Goal: Task Accomplishment & Management: Manage account settings

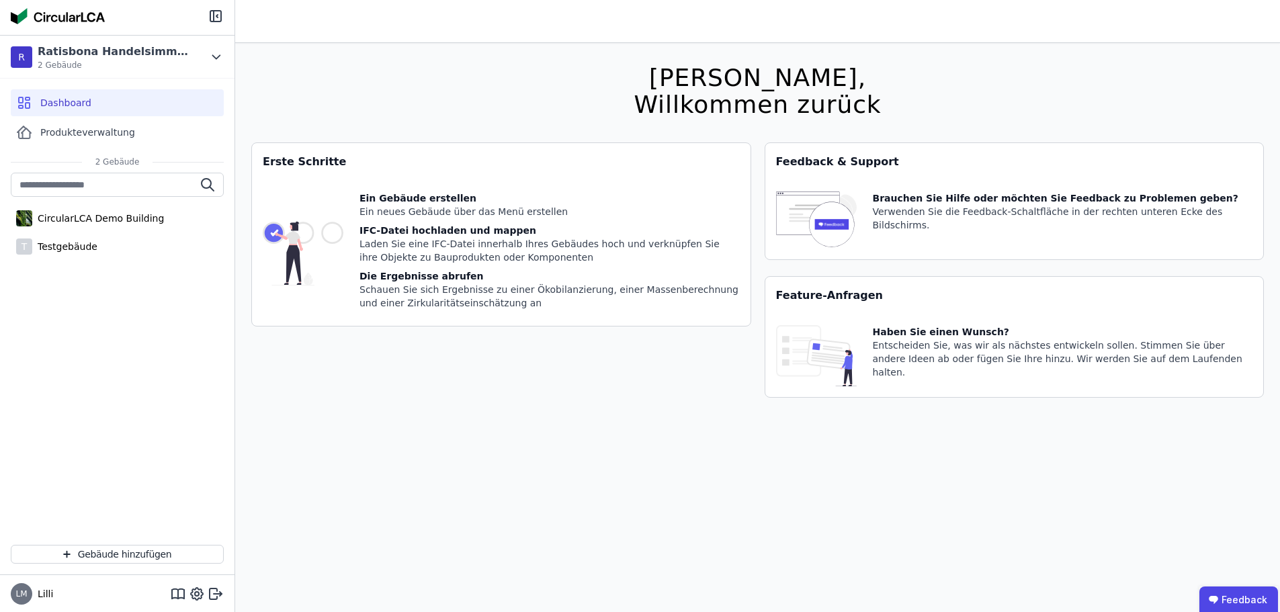
click at [49, 19] on img at bounding box center [58, 16] width 94 height 16
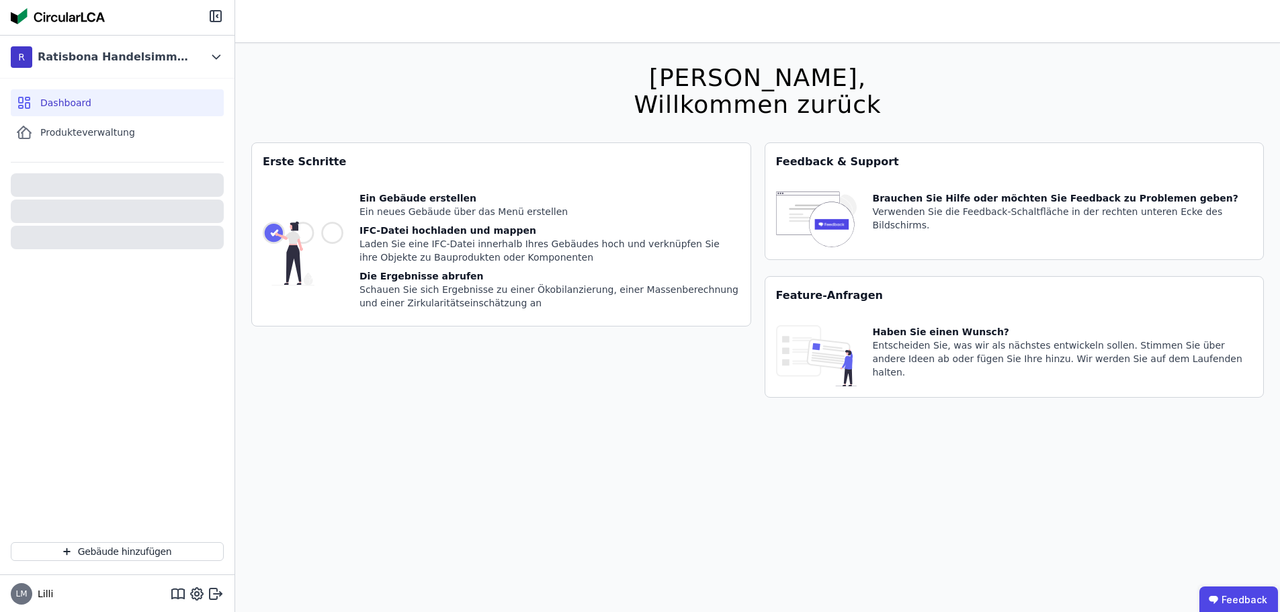
click at [49, 19] on img at bounding box center [58, 16] width 94 height 16
click at [71, 13] on img at bounding box center [58, 16] width 94 height 16
click at [87, 128] on span "Produkteverwaltung" at bounding box center [87, 132] width 95 height 13
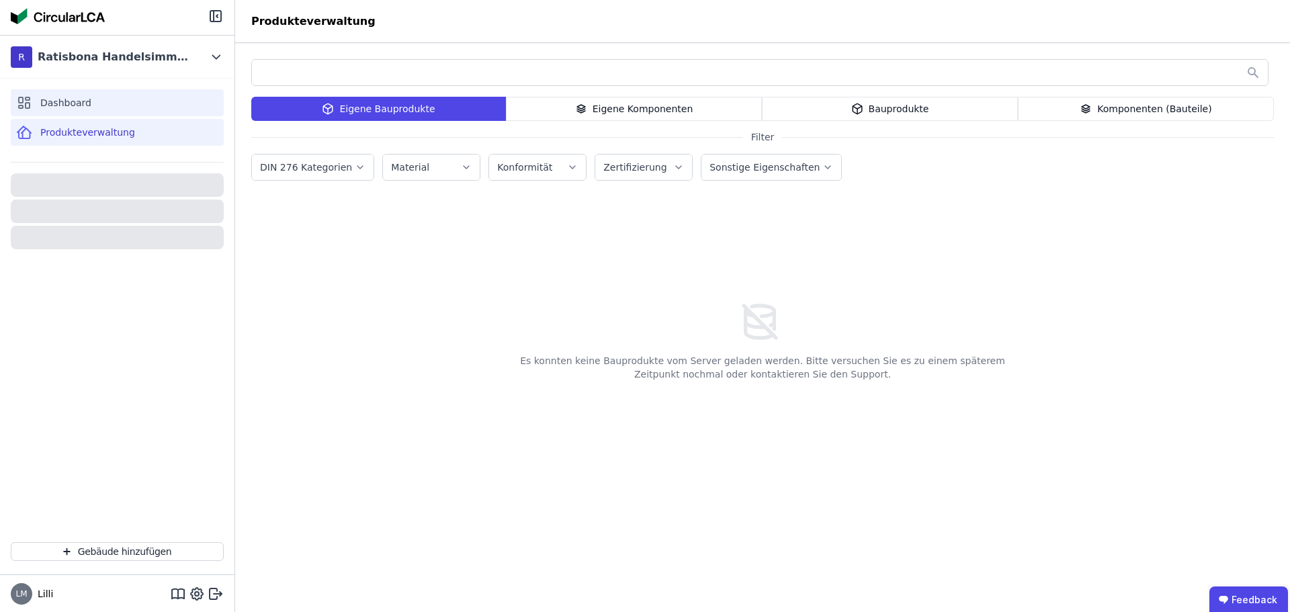
click at [82, 106] on span "Dashboard" at bounding box center [65, 102] width 51 height 13
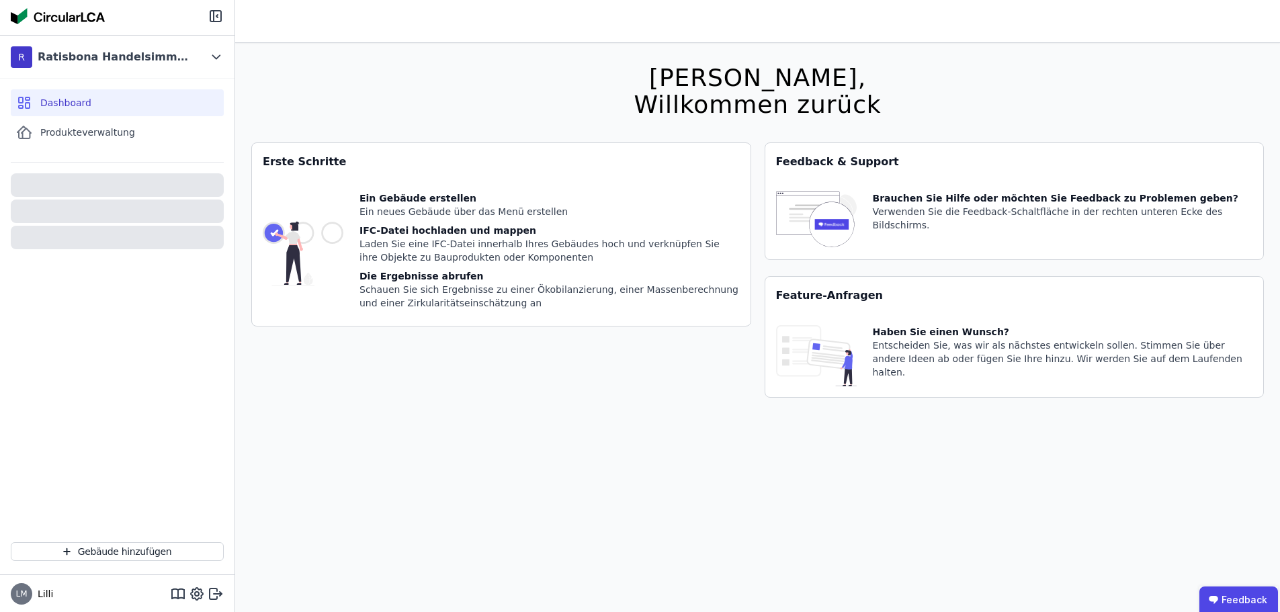
click at [393, 217] on div "Ein neues Gebäude über das Menü erstellen" at bounding box center [549, 211] width 380 height 13
click at [324, 232] on img at bounding box center [303, 253] width 81 height 124
click at [427, 231] on div "IFC-Datei hochladen und mappen" at bounding box center [549, 230] width 380 height 13
click at [388, 183] on div "Ein Gebäude erstellen Ein neues Gebäude über das Menü erstellen IFC-Datei hochl…" at bounding box center [501, 253] width 499 height 145
click at [103, 550] on button "Gebäude hinzufügen" at bounding box center [117, 551] width 213 height 19
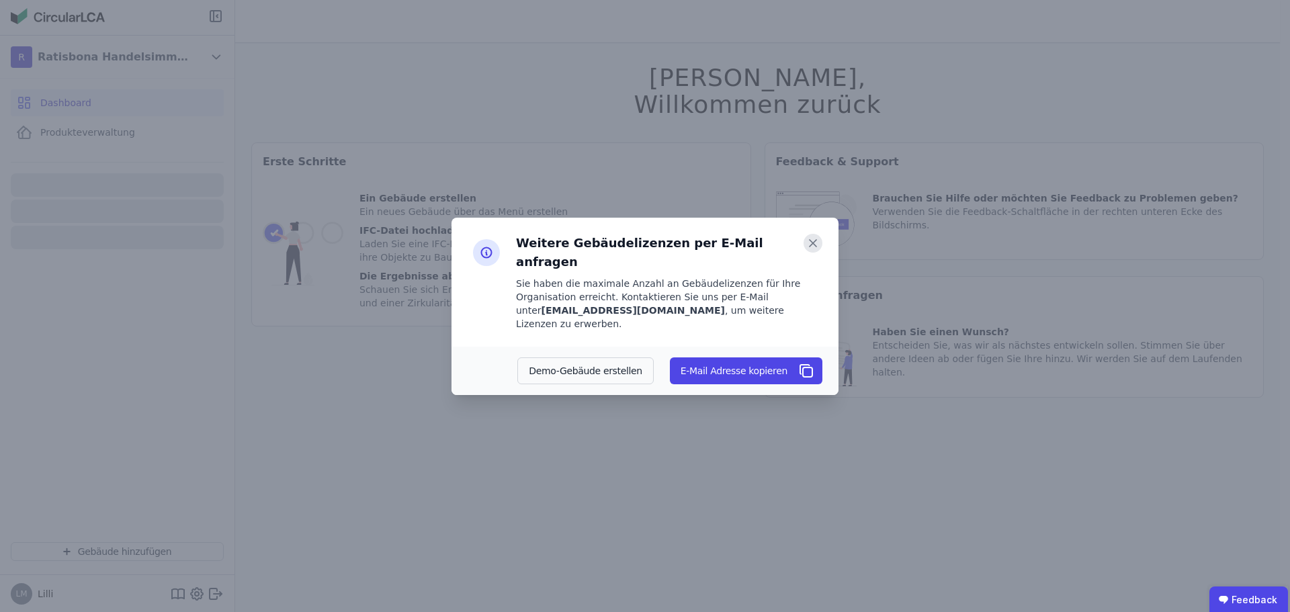
click at [812, 253] on icon at bounding box center [813, 243] width 19 height 19
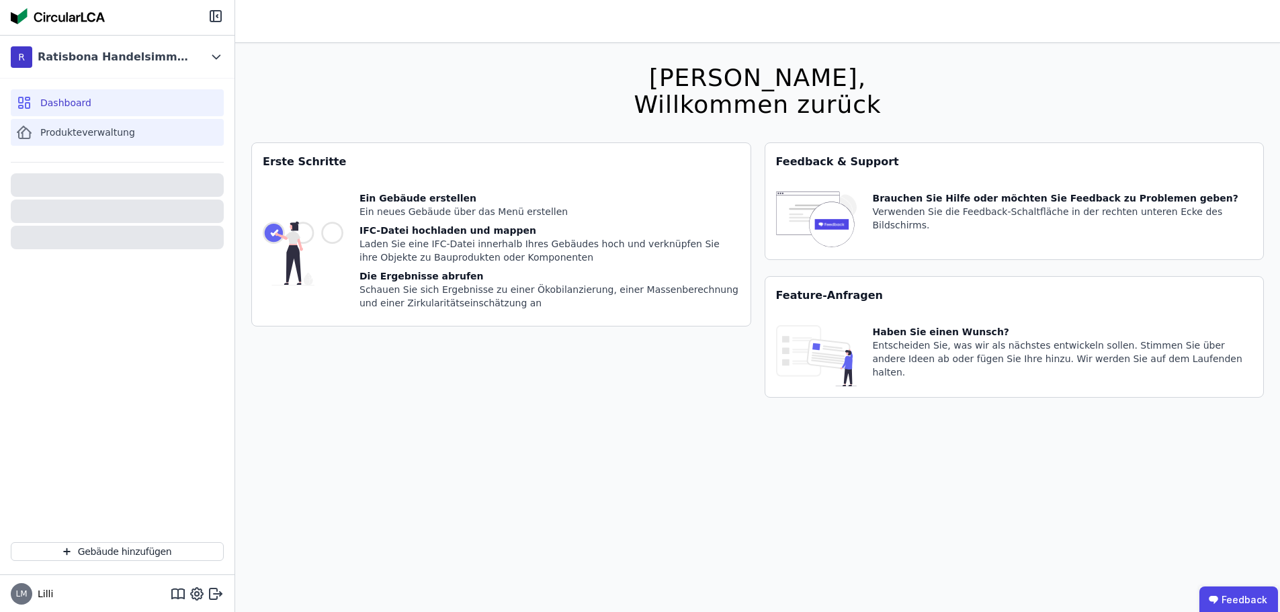
click at [64, 137] on span "Produkteverwaltung" at bounding box center [87, 132] width 95 height 13
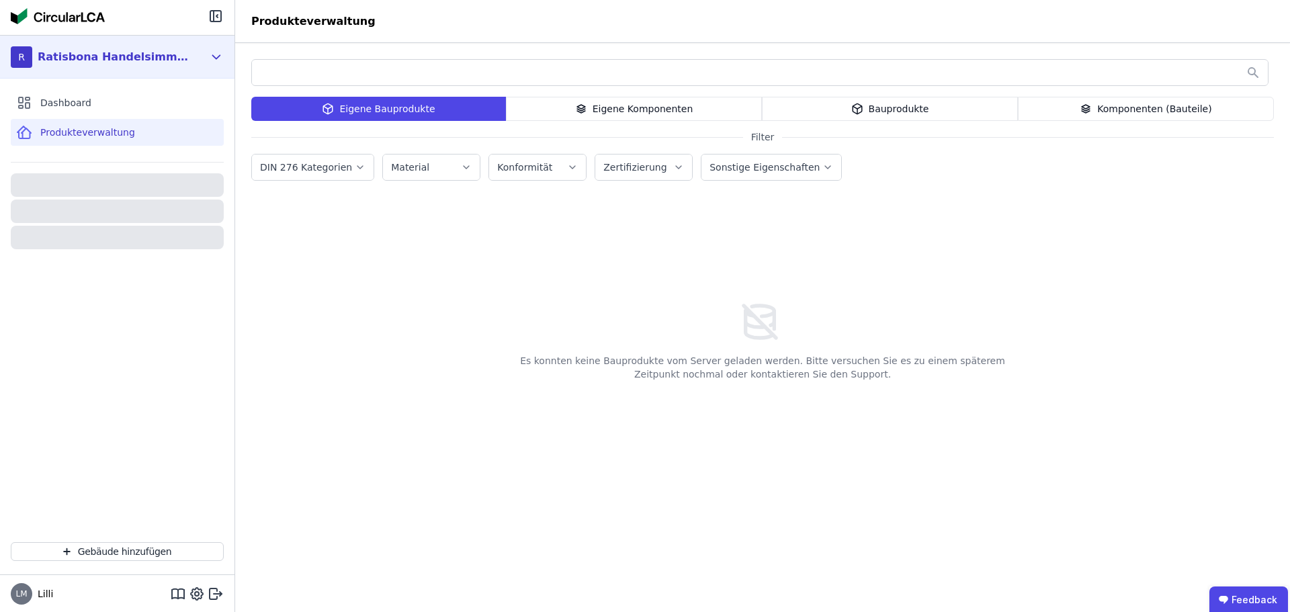
click at [99, 47] on div "Ratisbona Handelsimmobilien" at bounding box center [112, 57] width 160 height 27
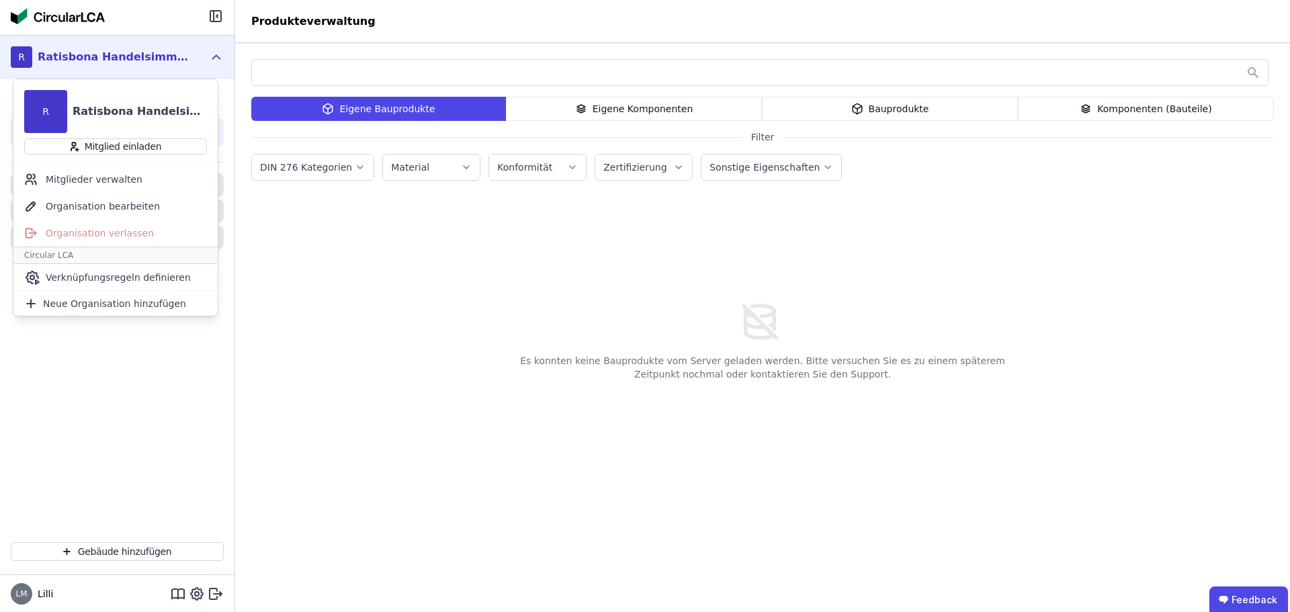
click at [176, 52] on div "Ratisbona Handelsimmobilien" at bounding box center [115, 57] width 155 height 16
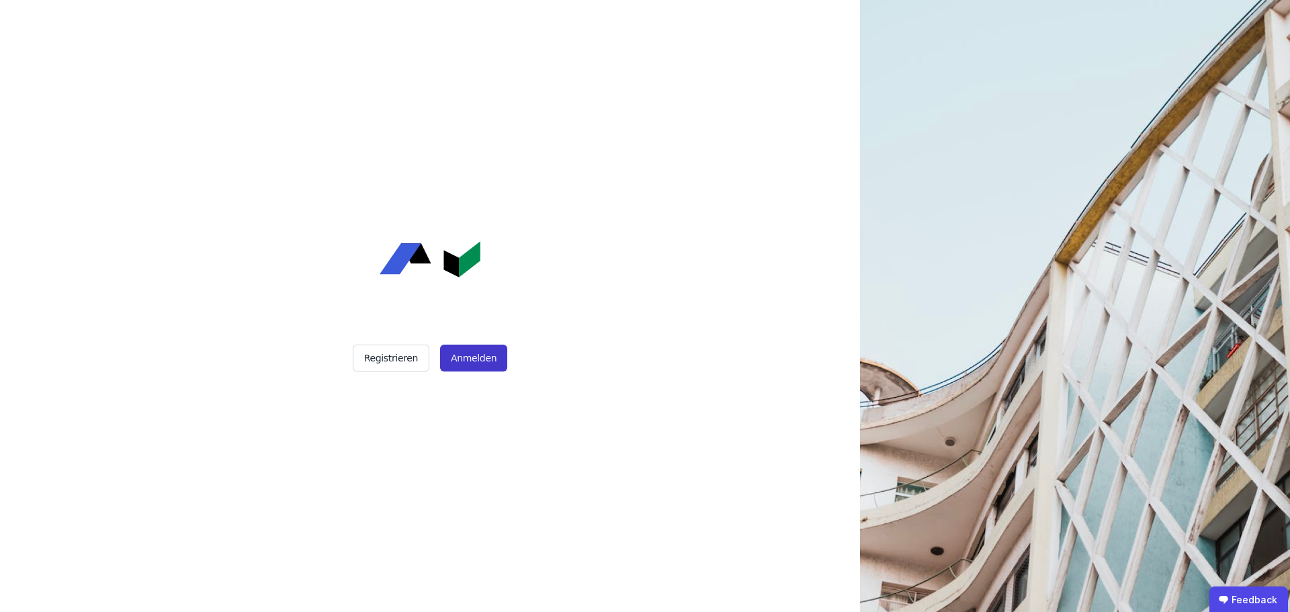
click at [469, 366] on button "Anmelden" at bounding box center [473, 358] width 67 height 27
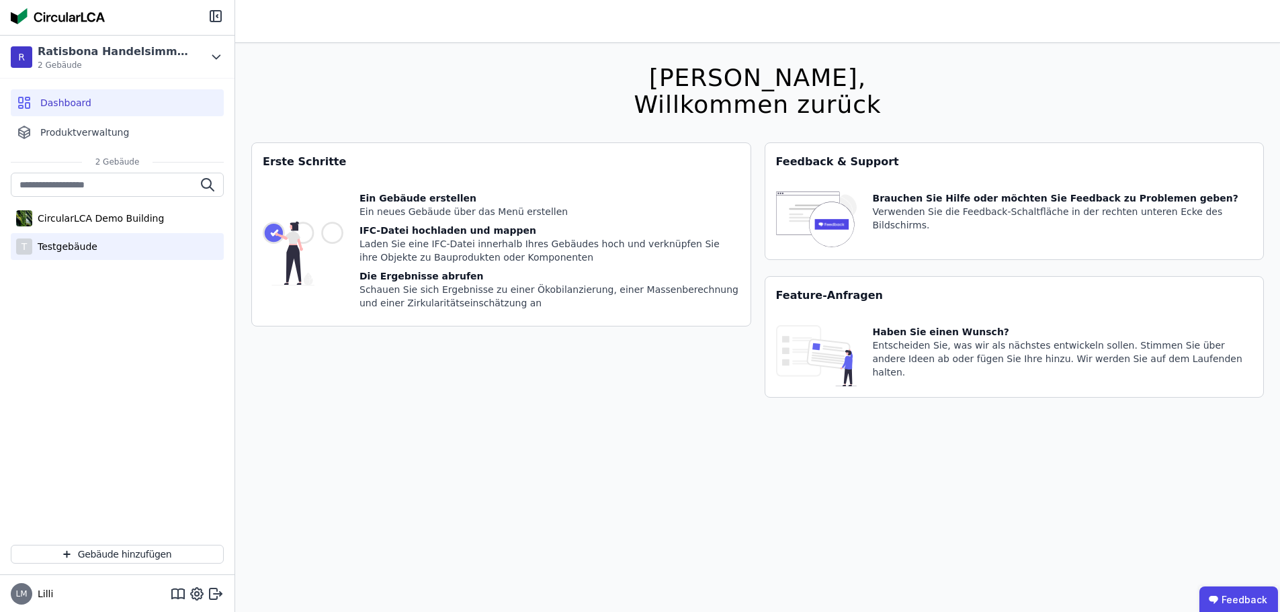
click at [93, 239] on div "T Testgebäude" at bounding box center [117, 246] width 213 height 27
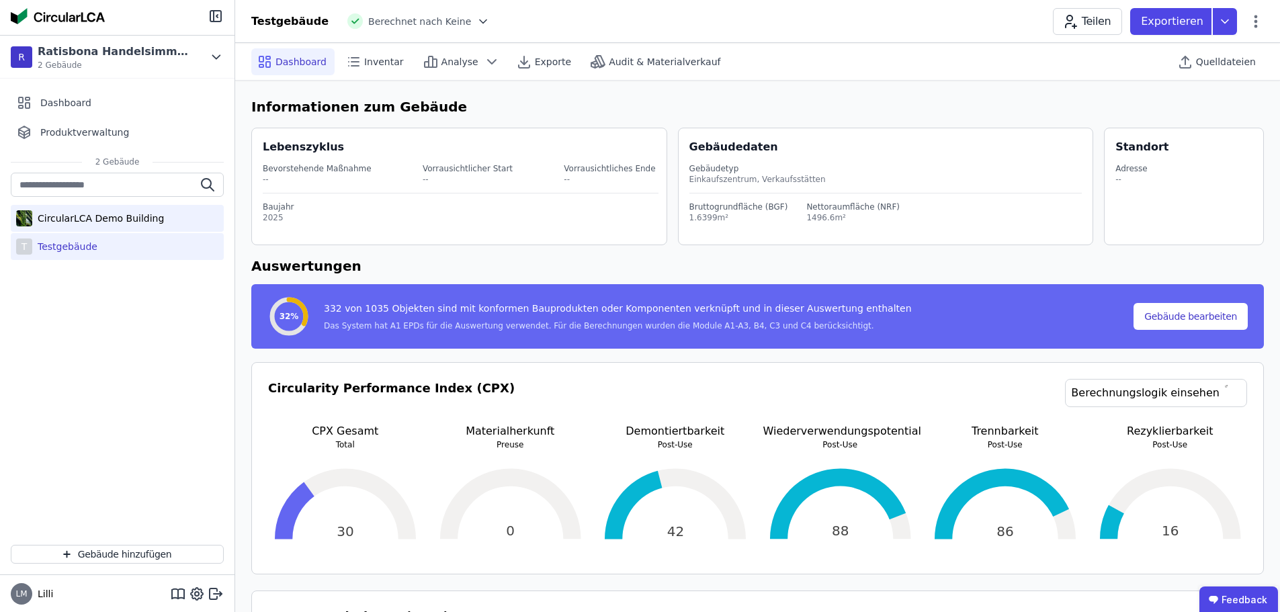
click at [93, 216] on div "CircularLCA Demo Building" at bounding box center [98, 218] width 132 height 13
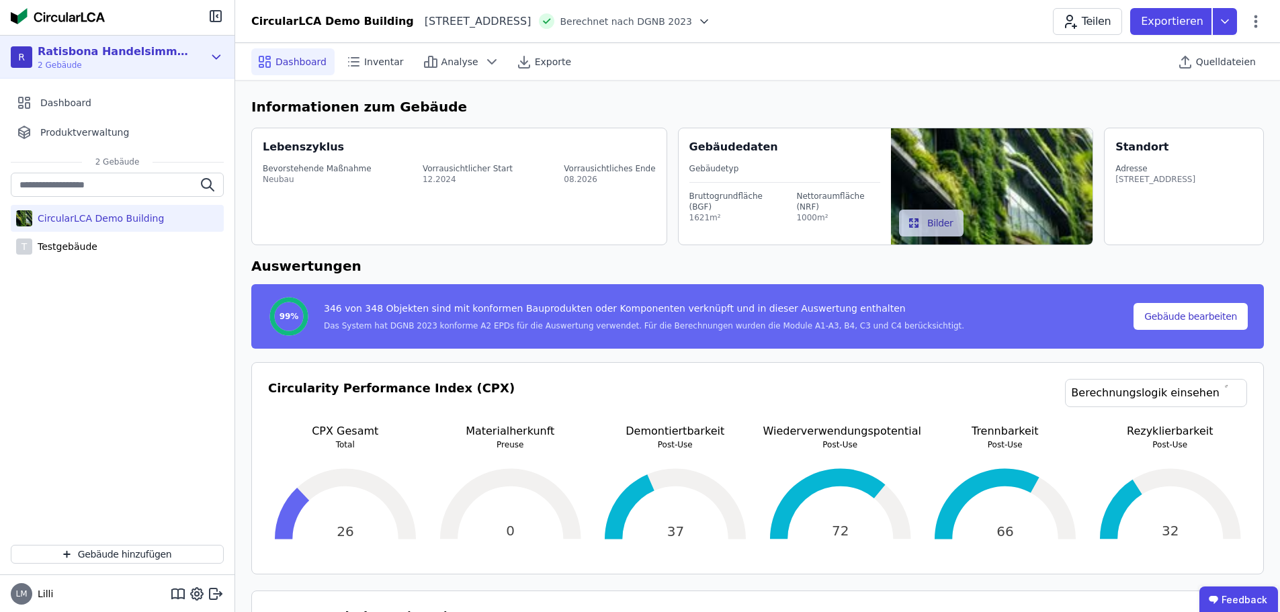
click at [95, 56] on div "Ratisbona Handelsimmobilien" at bounding box center [115, 52] width 155 height 16
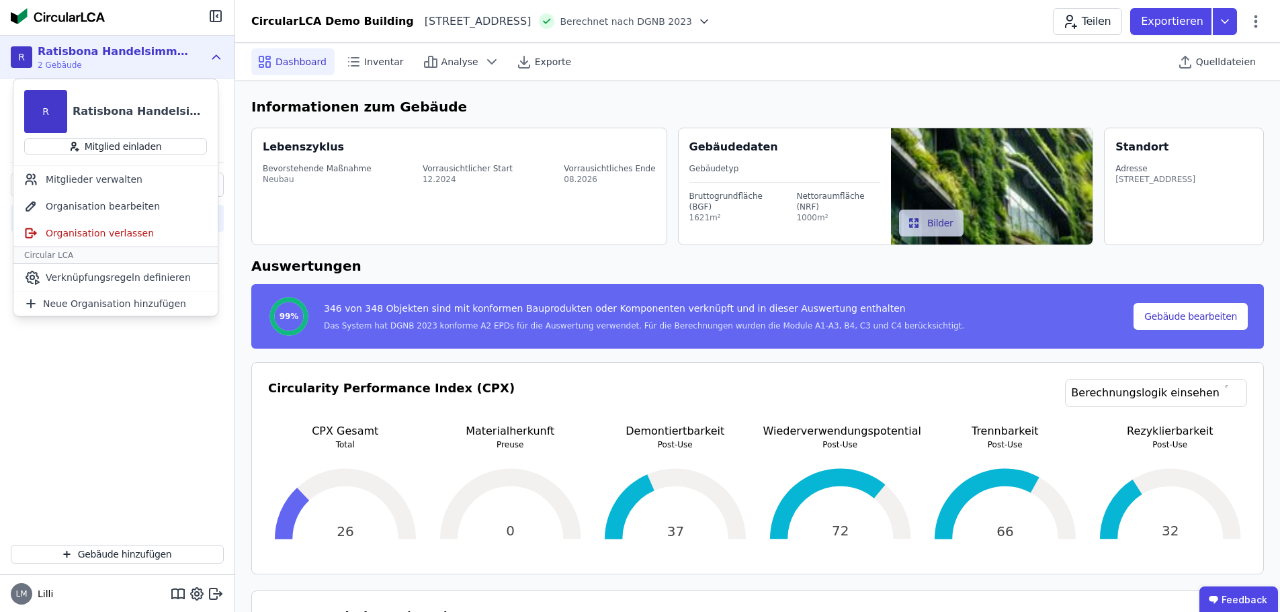
click at [116, 61] on span "2 Gebäude" at bounding box center [115, 65] width 155 height 11
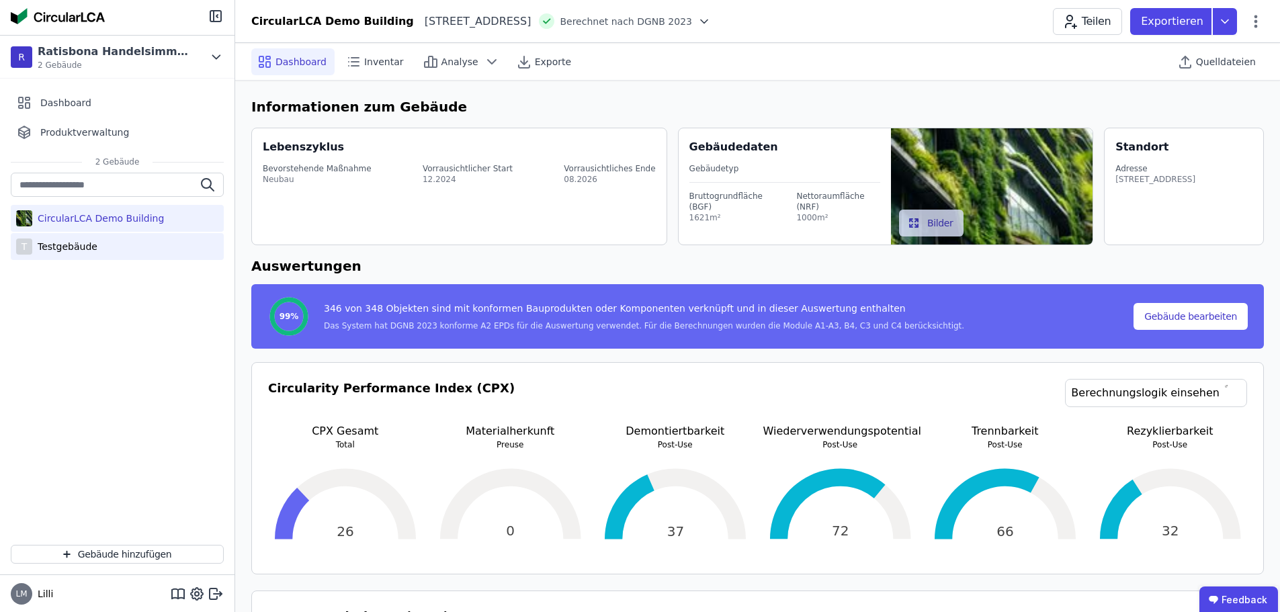
click at [41, 253] on div "T Testgebäude" at bounding box center [117, 246] width 213 height 27
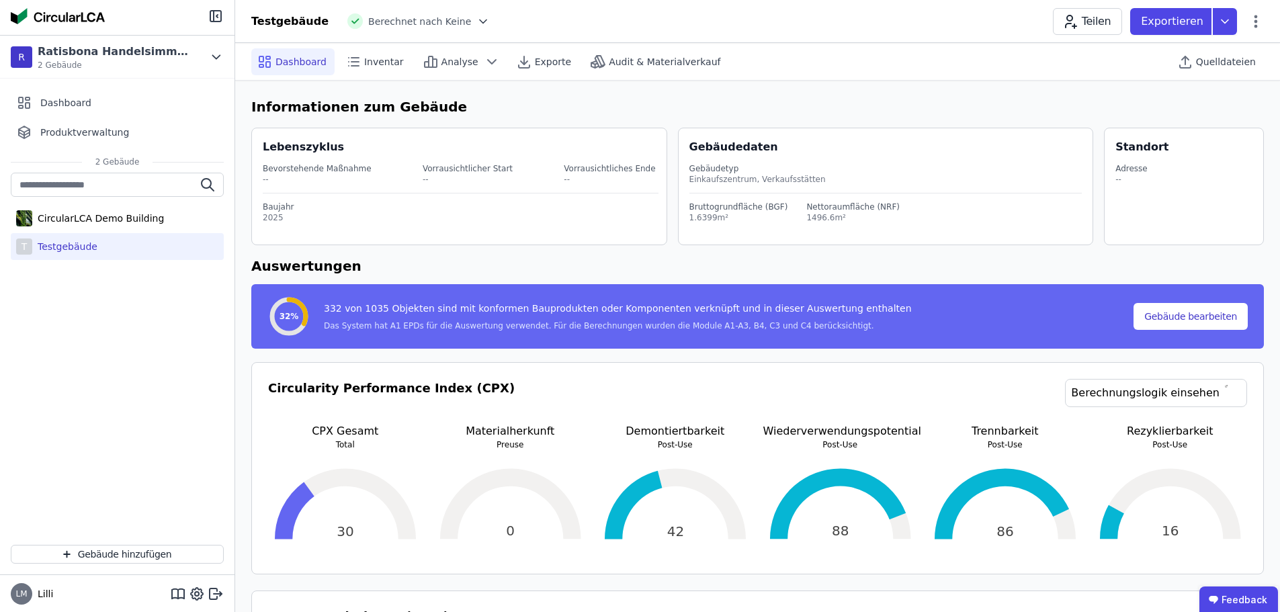
click at [73, 7] on div at bounding box center [117, 17] width 234 height 35
click at [71, 14] on img at bounding box center [58, 16] width 94 height 16
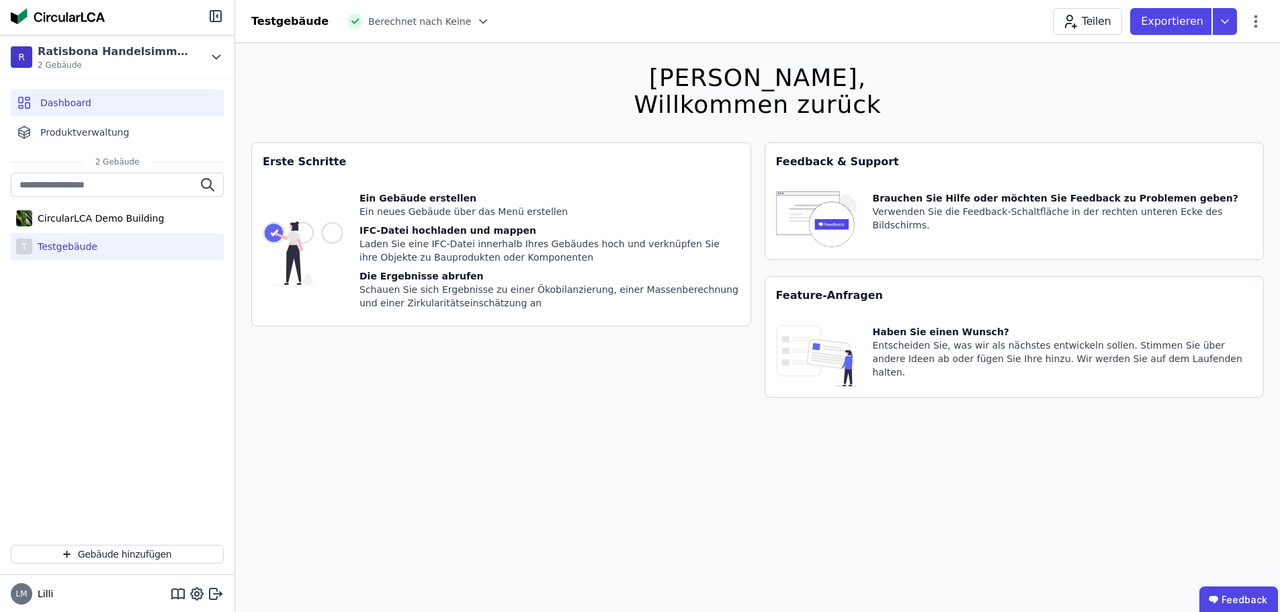
click at [419, 193] on div "Ein Gebäude erstellen" at bounding box center [549, 197] width 380 height 13
click at [417, 196] on div "Ein Gebäude erstellen" at bounding box center [549, 197] width 380 height 13
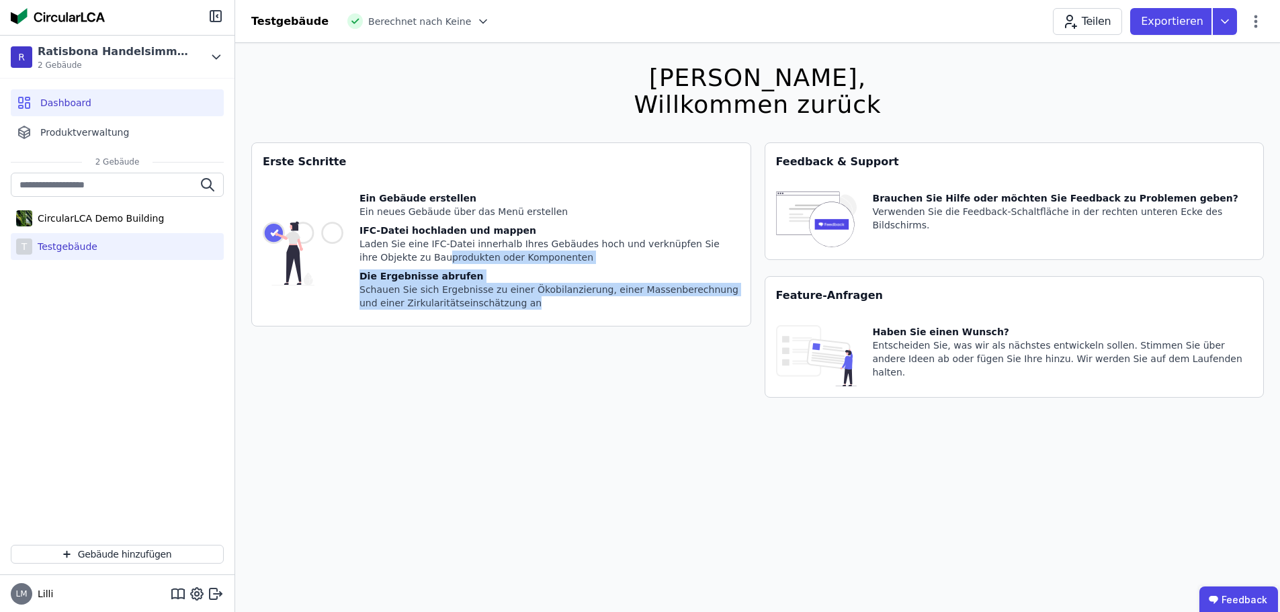
drag, startPoint x: 386, startPoint y: 254, endPoint x: 563, endPoint y: 405, distance: 232.6
click at [563, 405] on div "Erste Schritte Ein Gebäude erstellen Ein neues Gebäude über das Menü erstellen …" at bounding box center [501, 277] width 500 height 271
click at [637, 406] on div "Erste Schritte Ein Gebäude erstellen Ein neues Gebäude über das Menü erstellen …" at bounding box center [501, 277] width 500 height 271
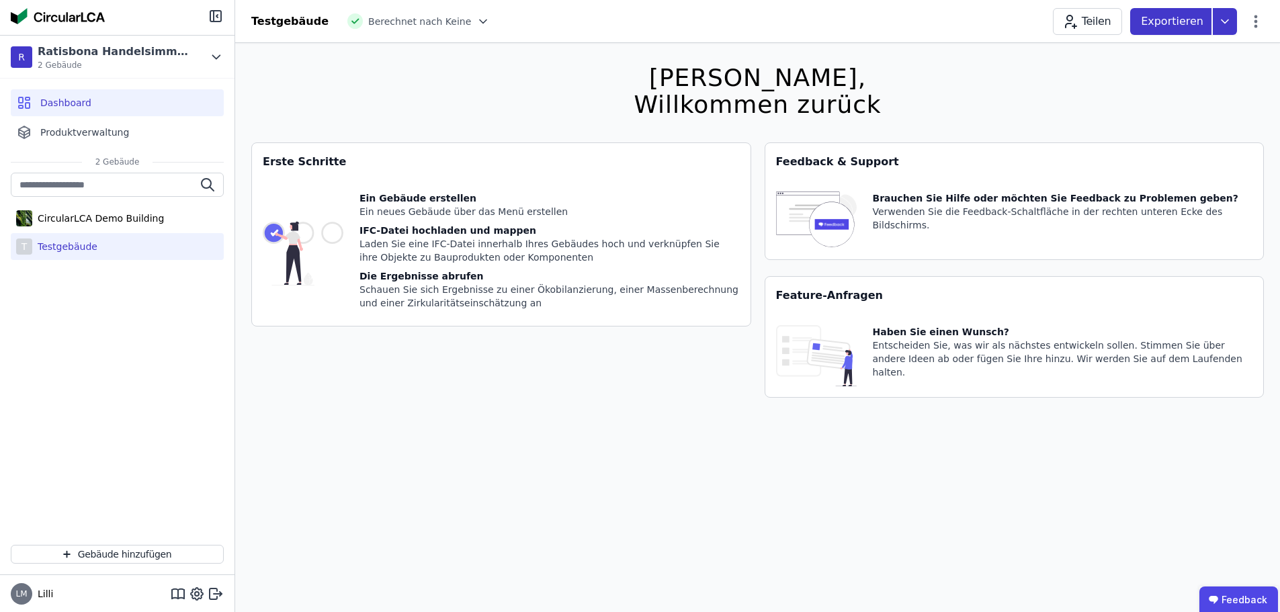
click at [1227, 19] on icon at bounding box center [1225, 21] width 24 height 27
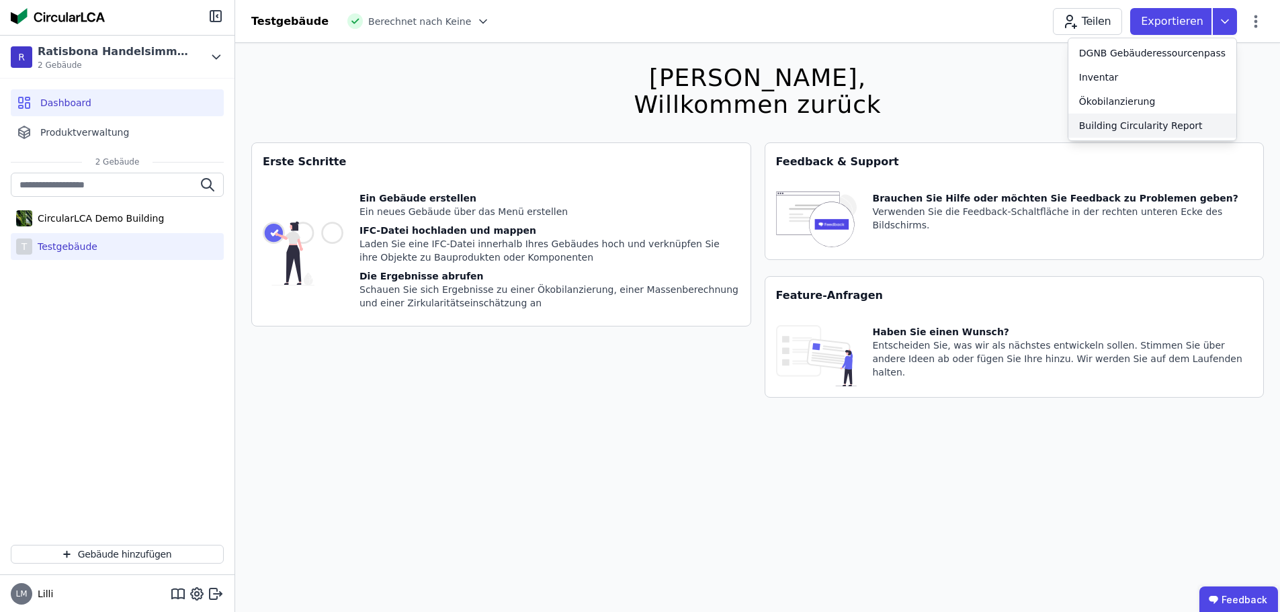
click at [1145, 131] on div "Building Circularity Report" at bounding box center [1141, 125] width 124 height 13
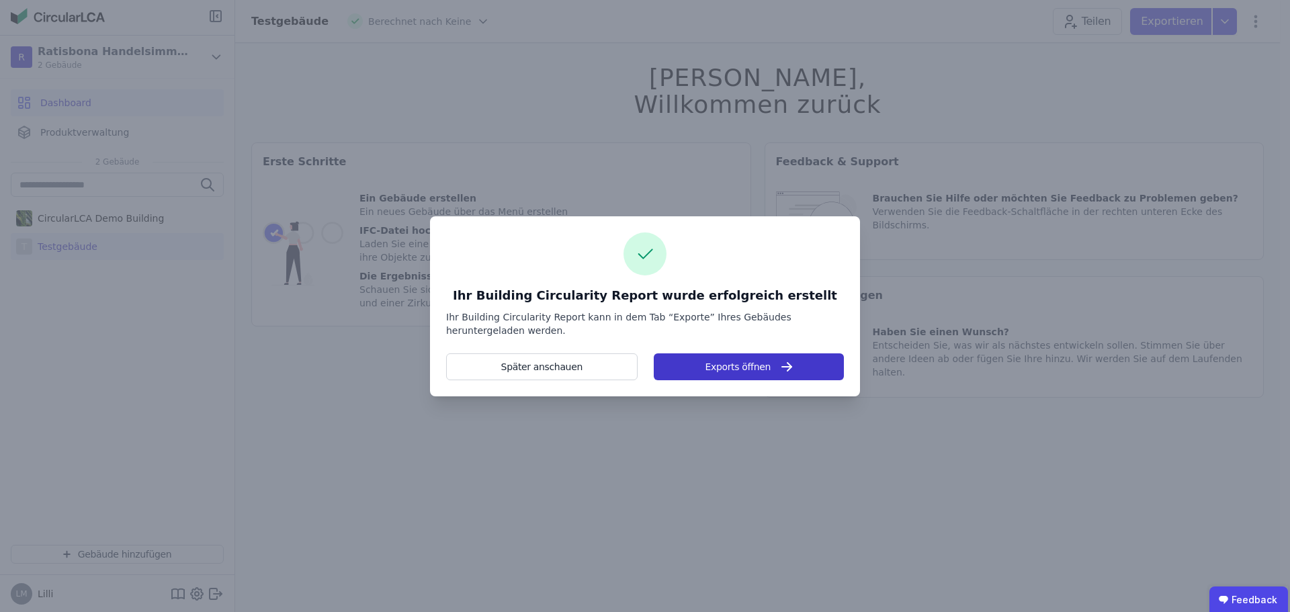
click at [699, 372] on button "Exports öffnen" at bounding box center [749, 366] width 190 height 27
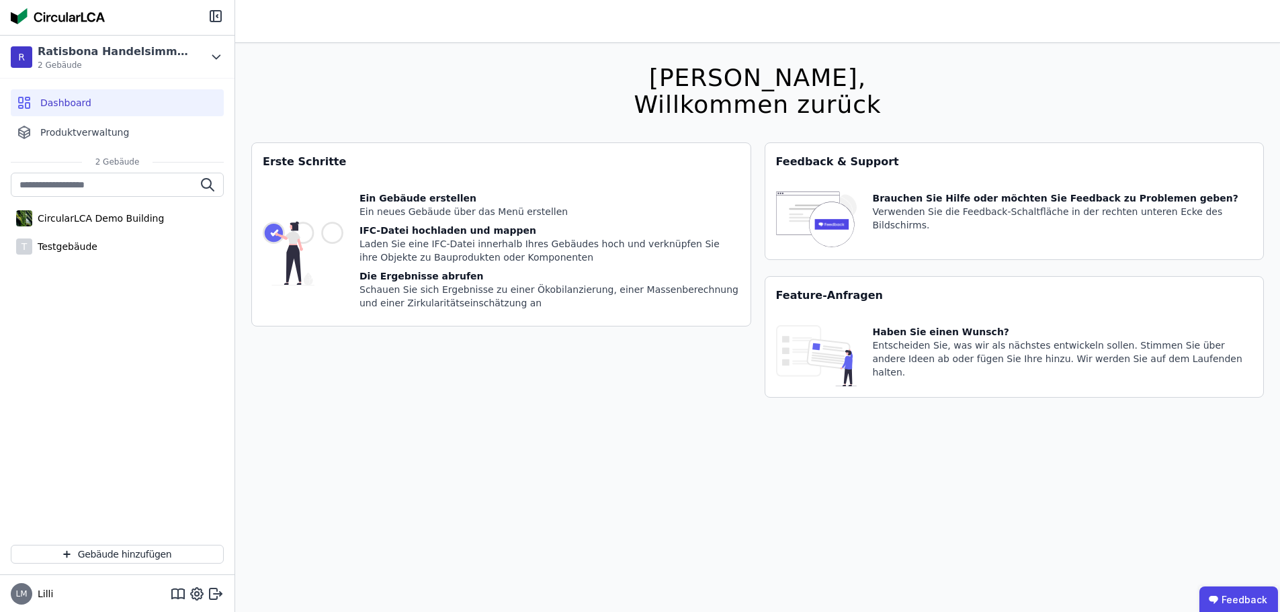
click at [409, 271] on div "Die Ergebnisse abrufen" at bounding box center [549, 275] width 380 height 13
click at [85, 56] on div "Ratisbona Handelsimmobilien" at bounding box center [115, 52] width 155 height 16
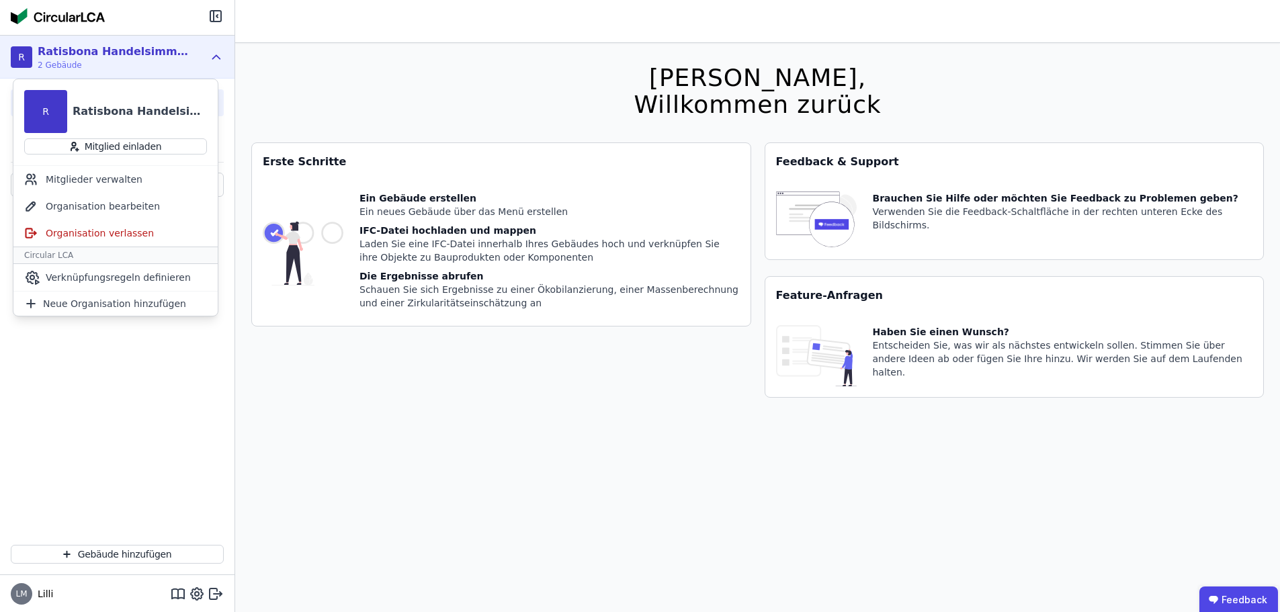
click at [84, 16] on img at bounding box center [58, 16] width 94 height 16
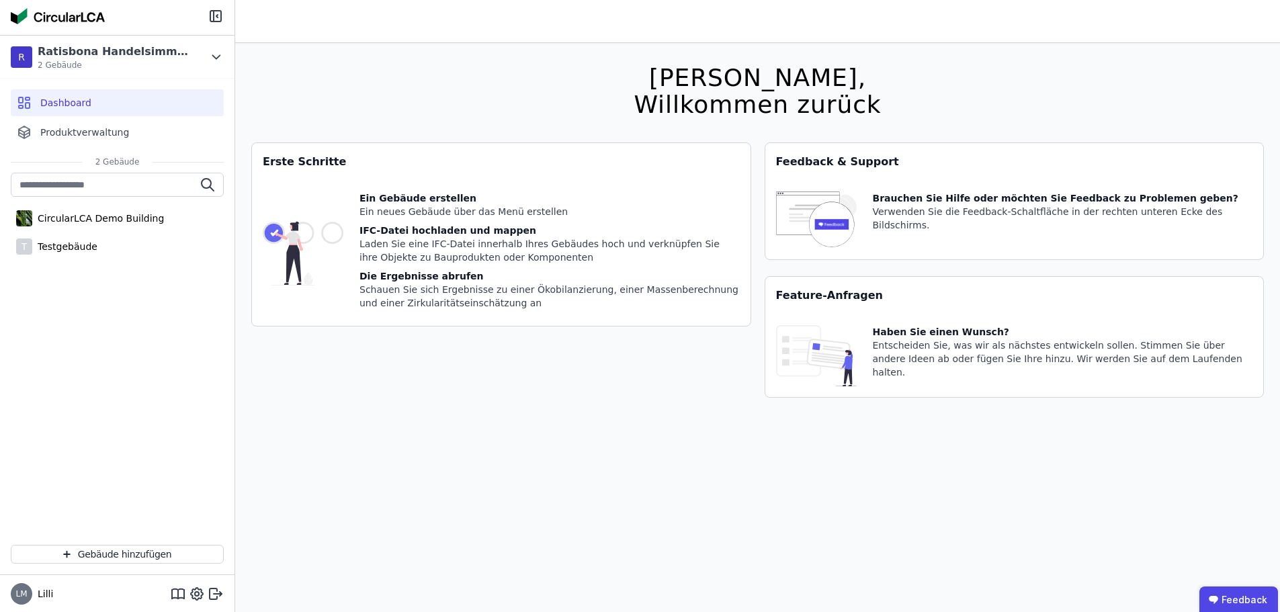
click at [84, 16] on img at bounding box center [58, 16] width 94 height 16
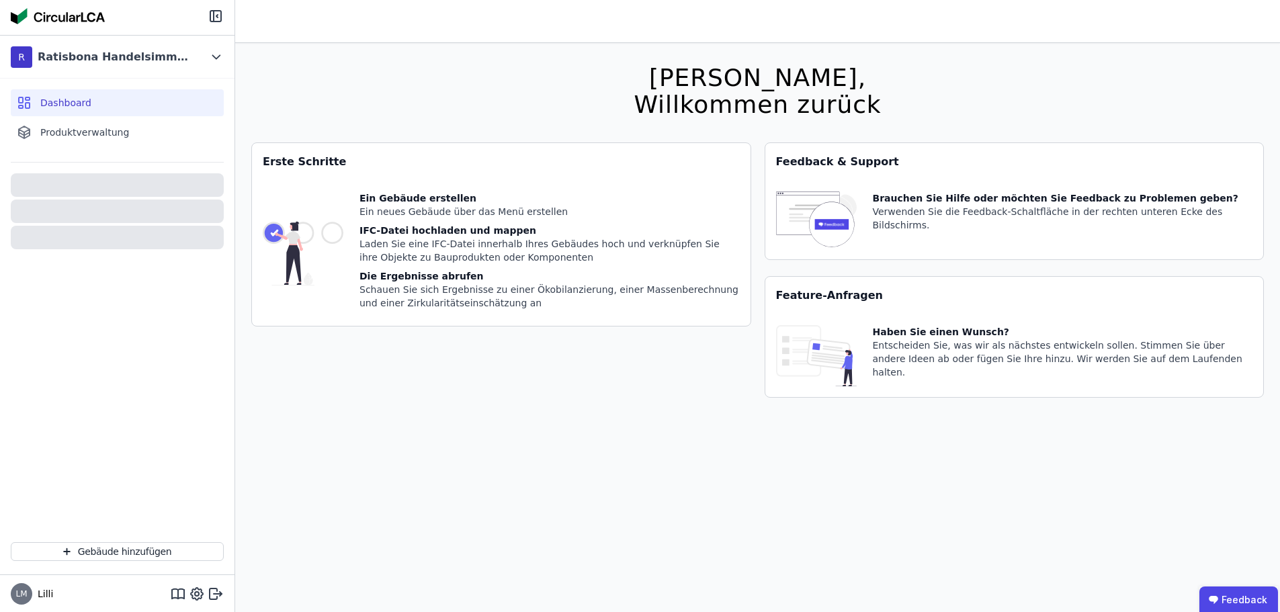
click at [84, 16] on img at bounding box center [58, 16] width 94 height 16
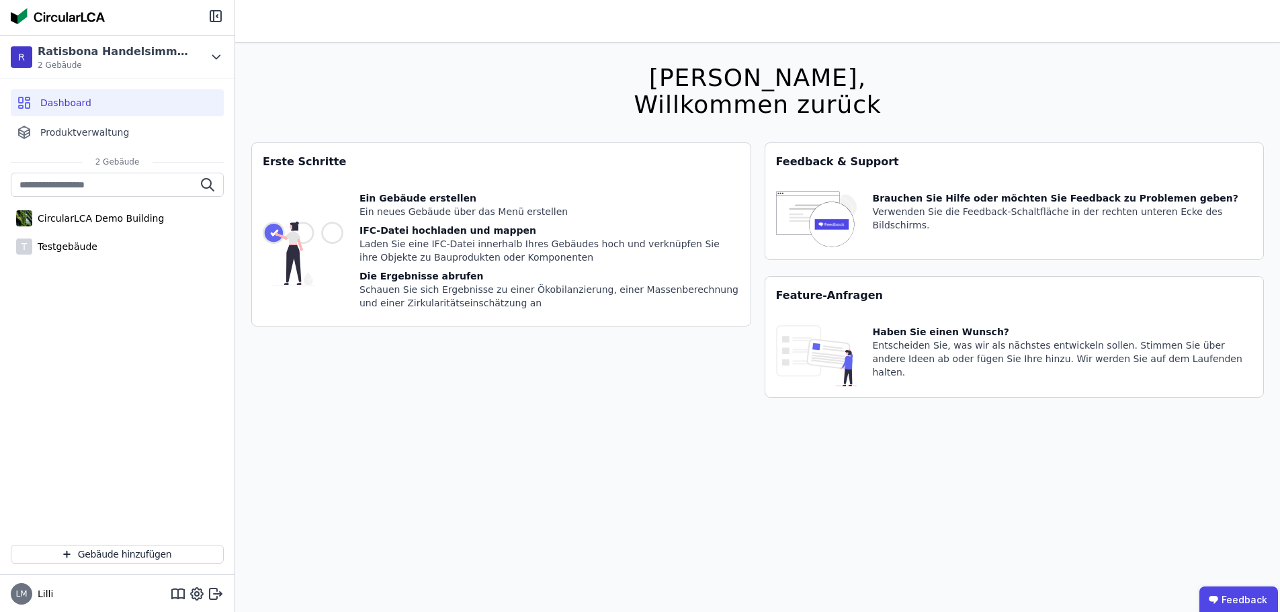
click at [84, 16] on img at bounding box center [58, 16] width 94 height 16
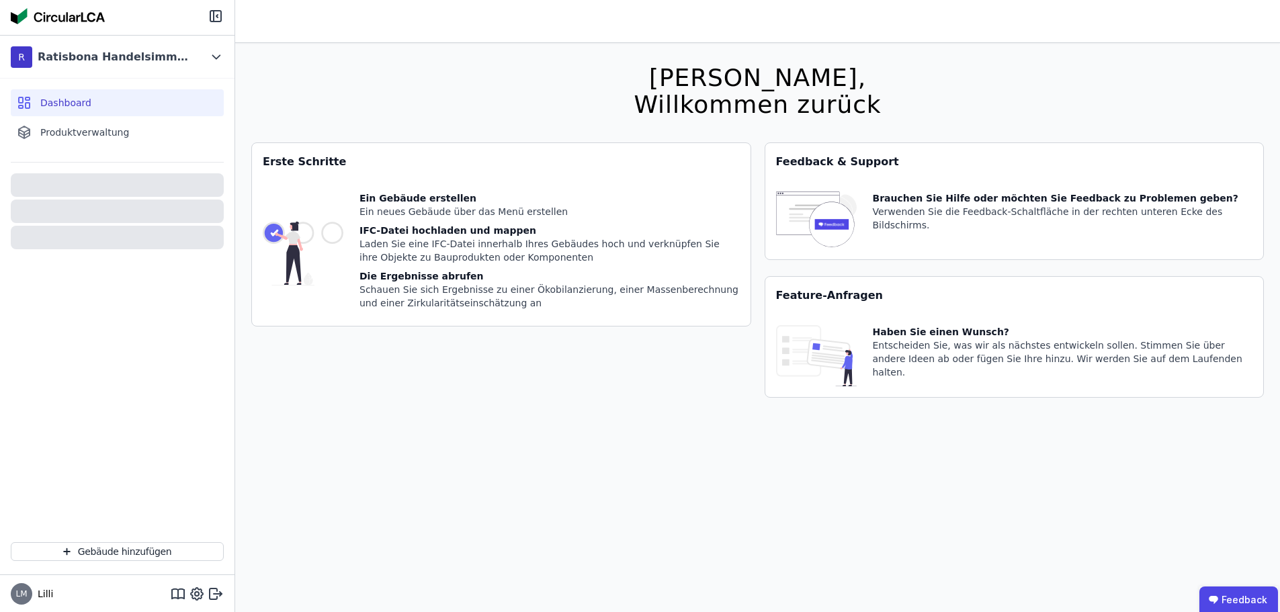
click at [84, 19] on img at bounding box center [58, 16] width 94 height 16
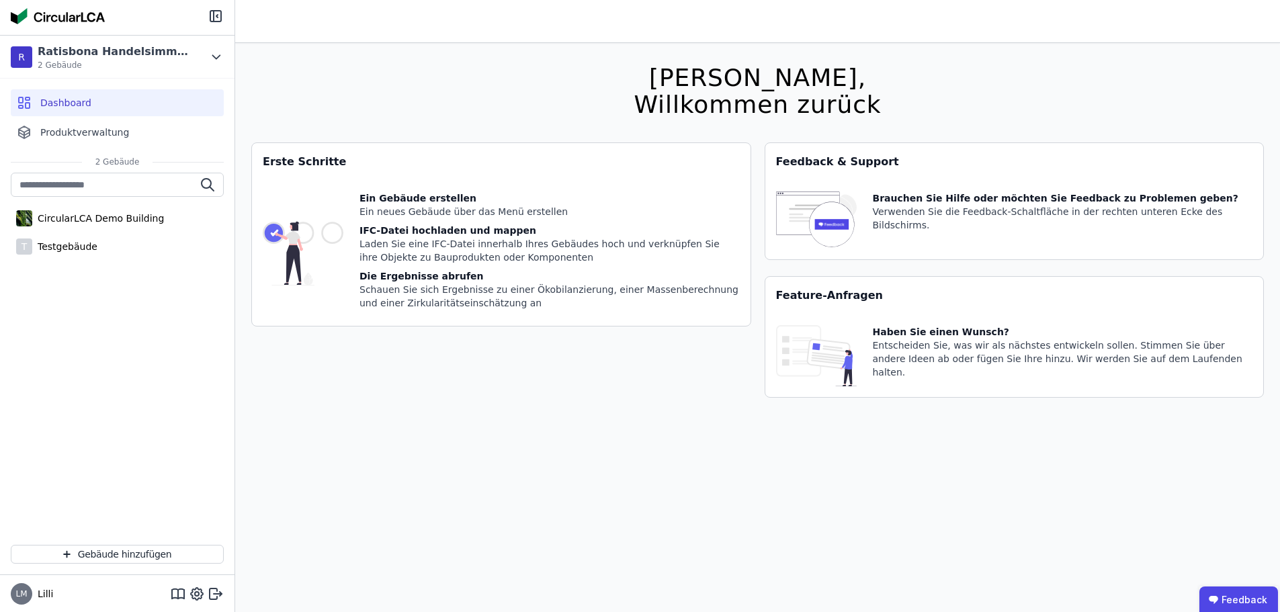
click at [84, 19] on img at bounding box center [58, 16] width 94 height 16
click at [68, 18] on img at bounding box center [58, 16] width 94 height 16
click at [216, 594] on icon at bounding box center [218, 593] width 8 height 2
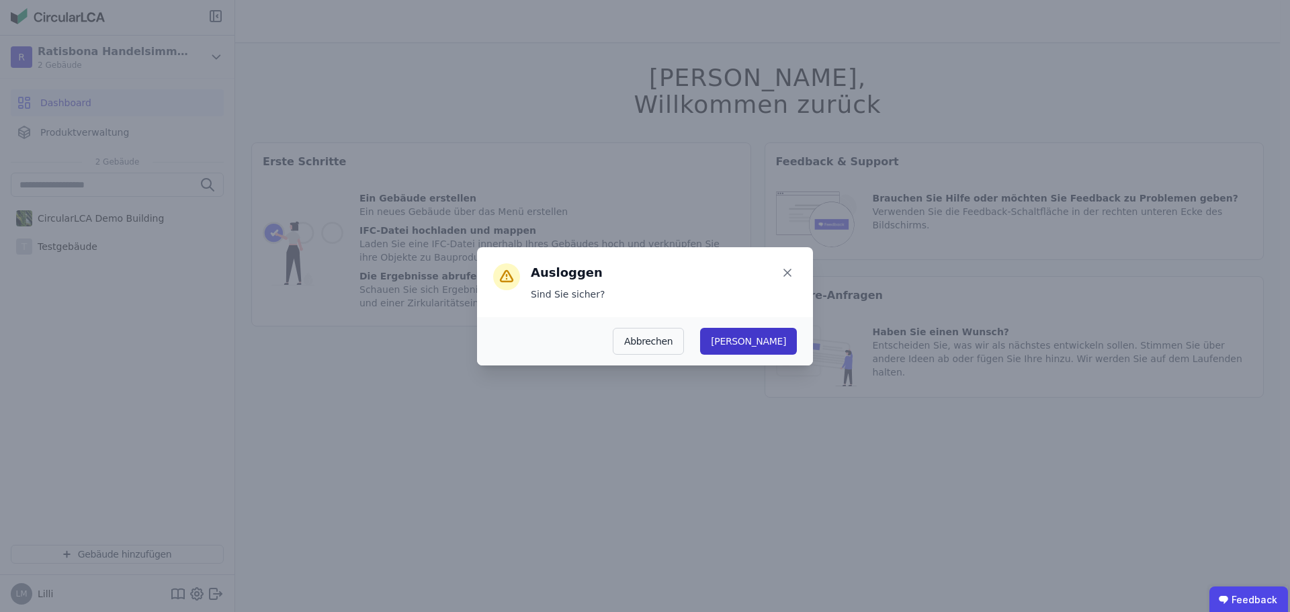
click at [786, 344] on button "Ja" at bounding box center [748, 341] width 97 height 27
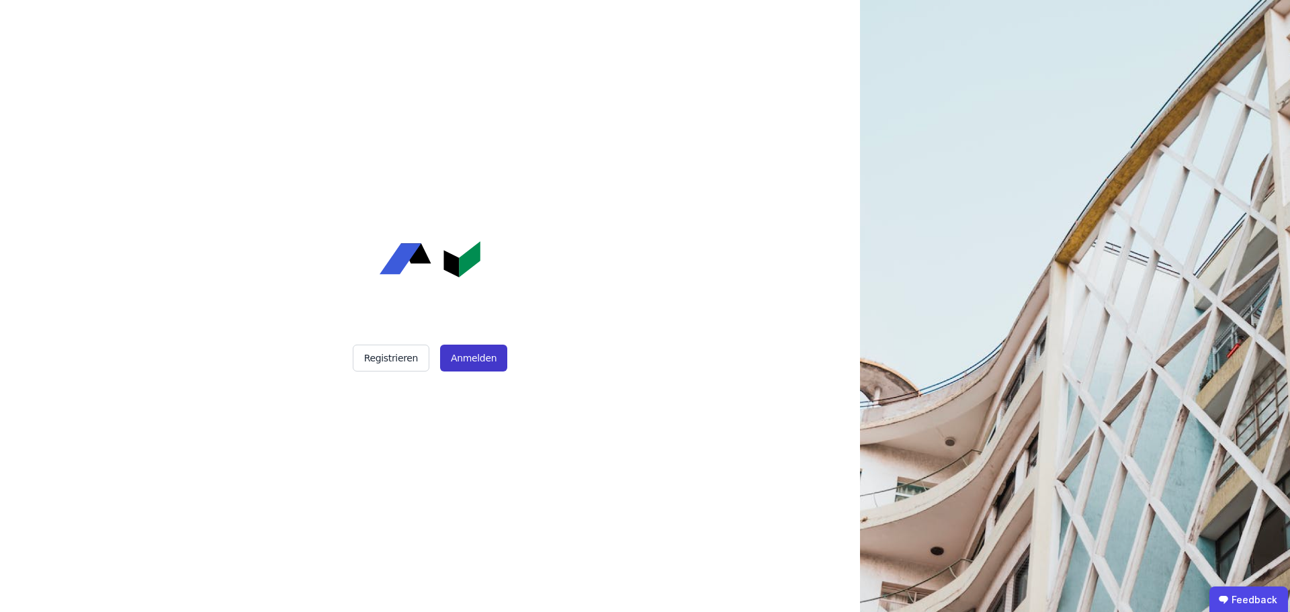
click at [464, 364] on button "Anmelden" at bounding box center [473, 358] width 67 height 27
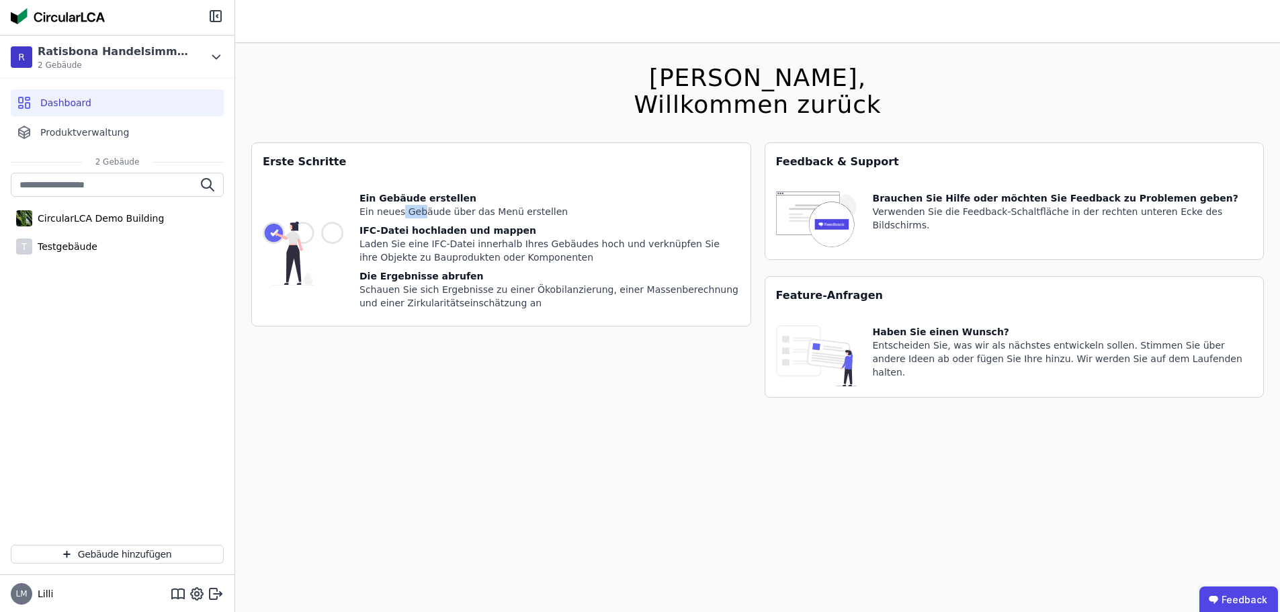
drag, startPoint x: 397, startPoint y: 207, endPoint x: 420, endPoint y: 217, distance: 25.0
click at [420, 217] on div "Ein neues Gebäude über das Menü erstellen" at bounding box center [549, 211] width 380 height 13
click at [218, 58] on icon at bounding box center [216, 57] width 15 height 16
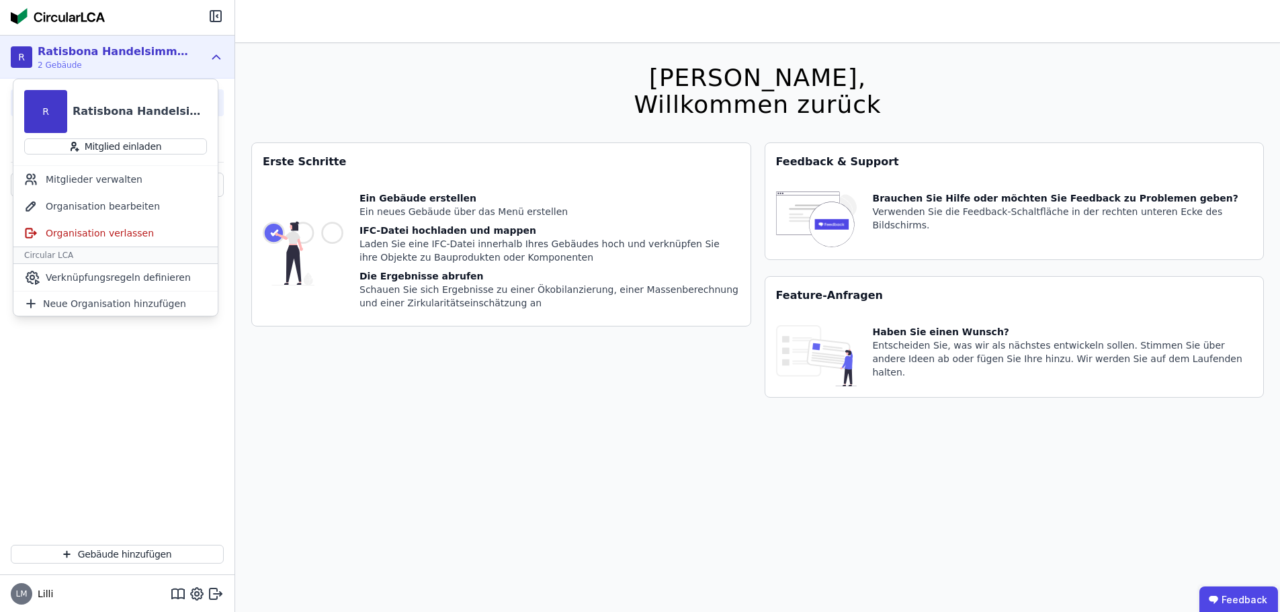
click at [394, 245] on div "Laden Sie eine IFC-Datei innerhalb Ihres Gebäudes hoch und verknüpfen Sie ihre …" at bounding box center [549, 250] width 380 height 27
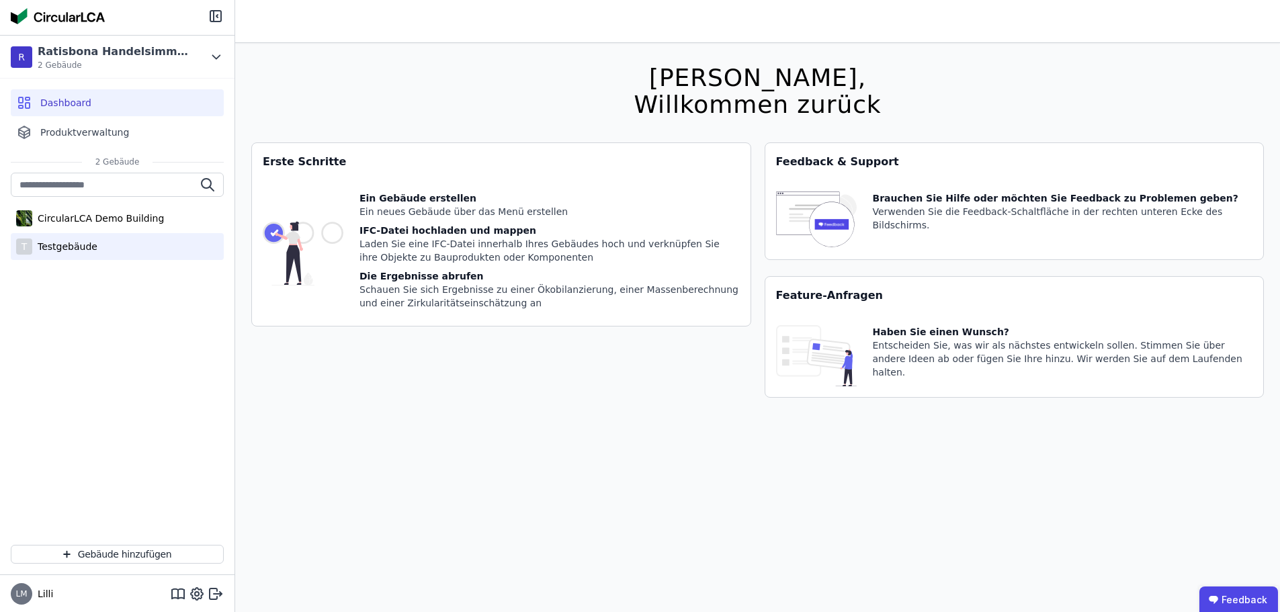
click at [113, 255] on div "T Testgebäude" at bounding box center [117, 246] width 213 height 27
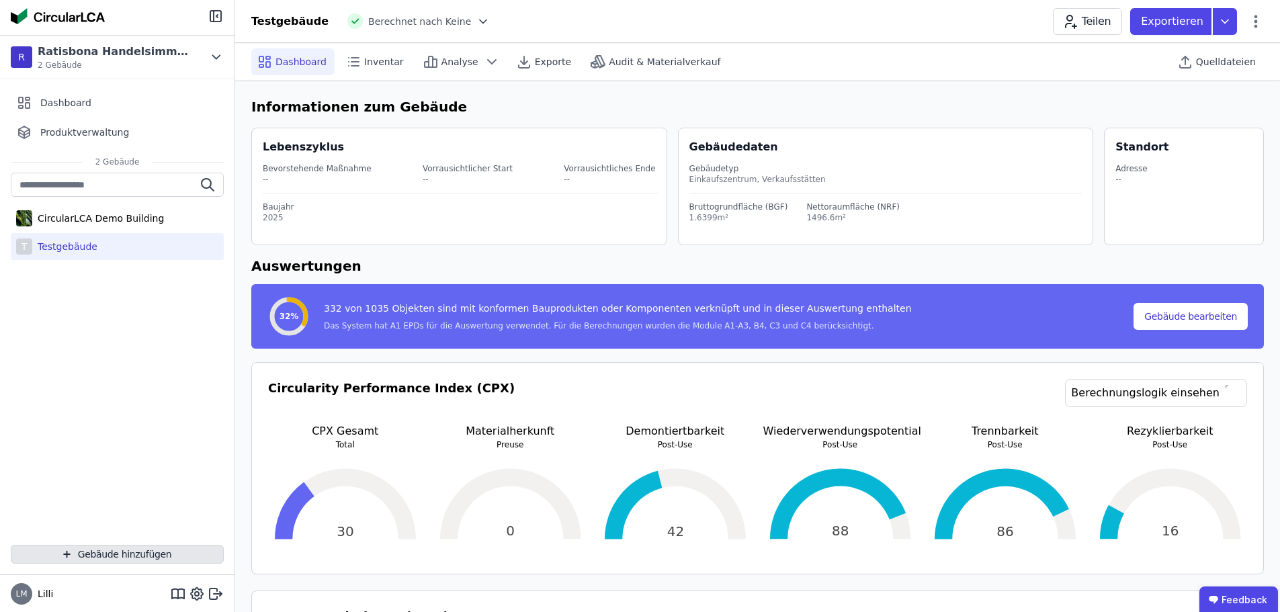
click at [114, 546] on button "Gebäude hinzufügen" at bounding box center [117, 554] width 213 height 19
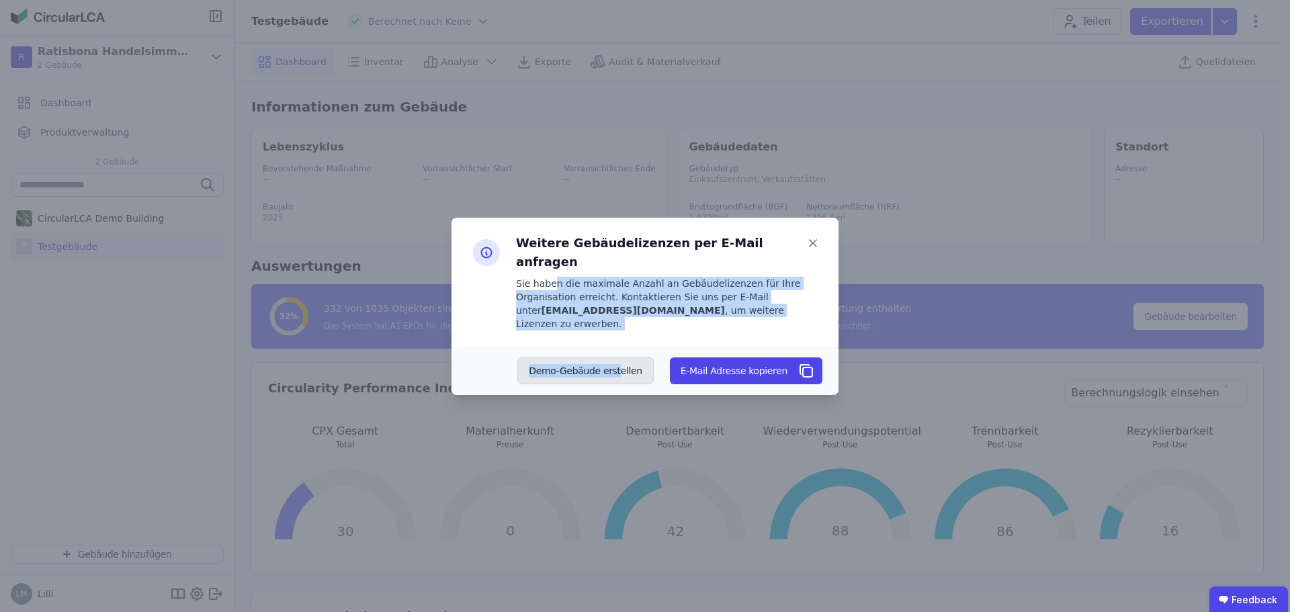
drag, startPoint x: 552, startPoint y: 281, endPoint x: 632, endPoint y: 346, distance: 102.6
click at [632, 346] on div "Weitere Gebäudelizenzen per E-Mail anfragen Sie haben die maximale Anzahl an Ge…" at bounding box center [645, 306] width 387 height 177
click at [622, 358] on button "Demo-Gebäude erstellen" at bounding box center [585, 370] width 136 height 27
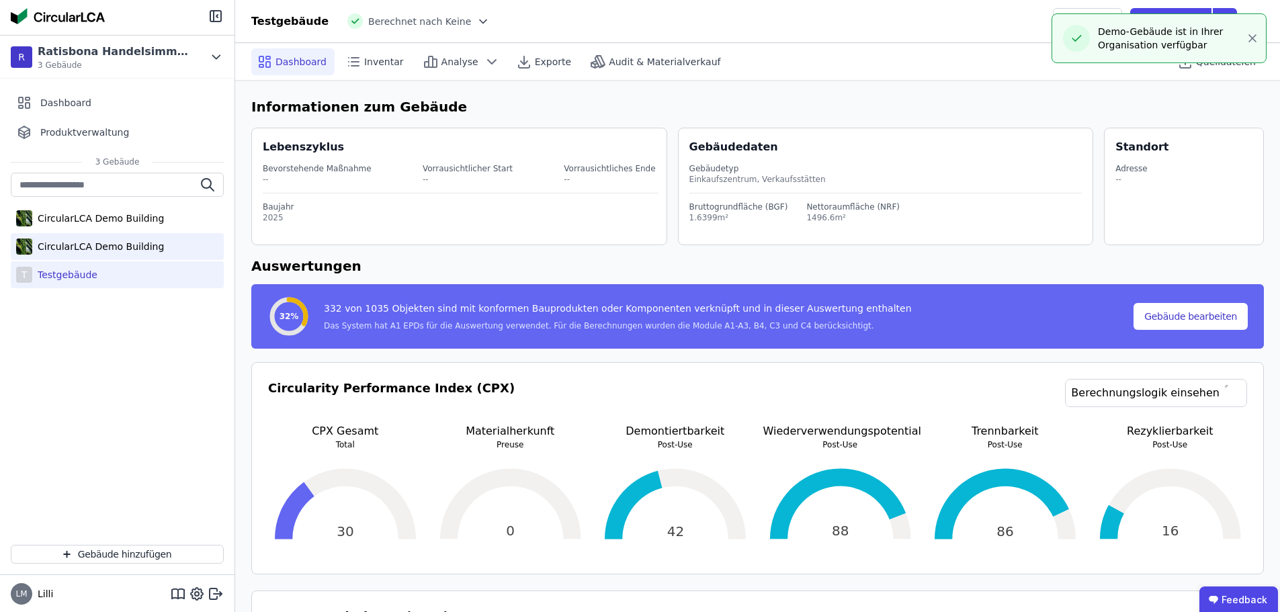
click at [136, 250] on div "CircularLCA Demo Building" at bounding box center [98, 246] width 132 height 13
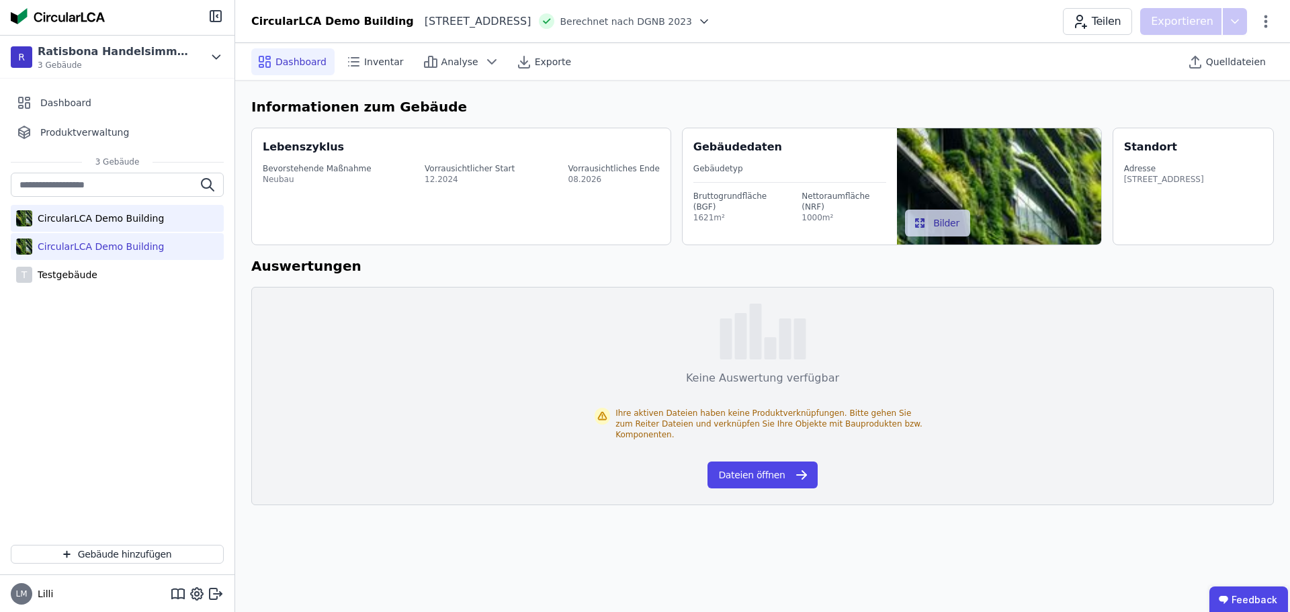
click at [144, 212] on div "CircularLCA Demo Building" at bounding box center [98, 218] width 132 height 13
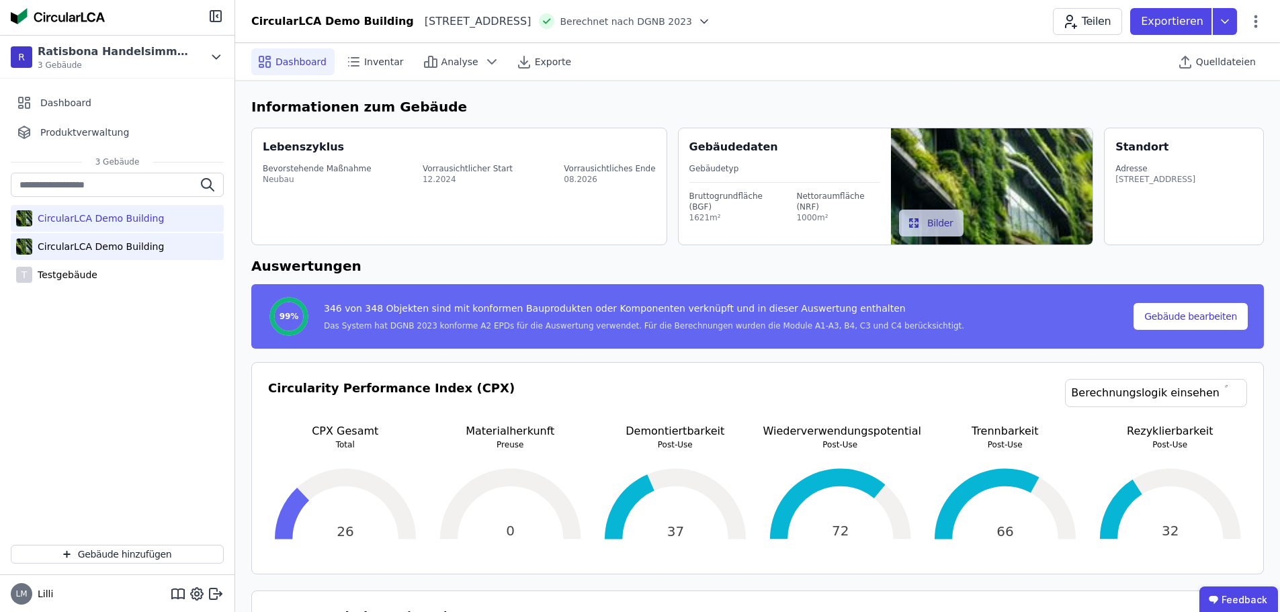
click at [122, 257] on div "CircularLCA Demo Building" at bounding box center [117, 246] width 213 height 27
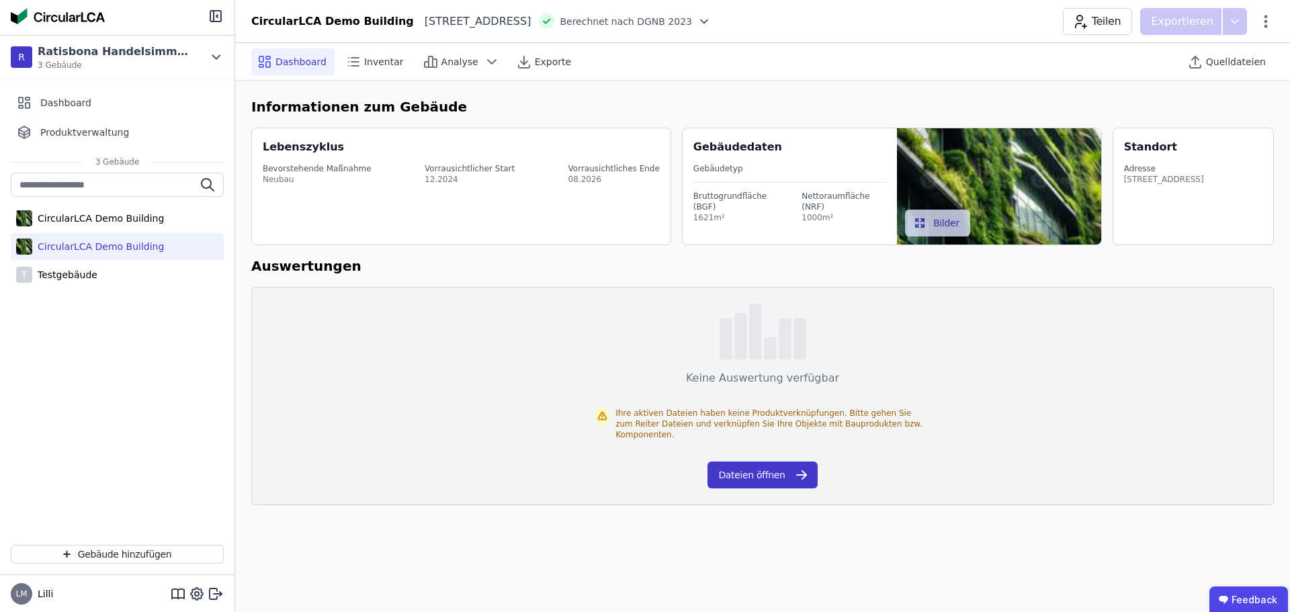
click at [750, 466] on button "Dateien öffnen" at bounding box center [763, 475] width 110 height 27
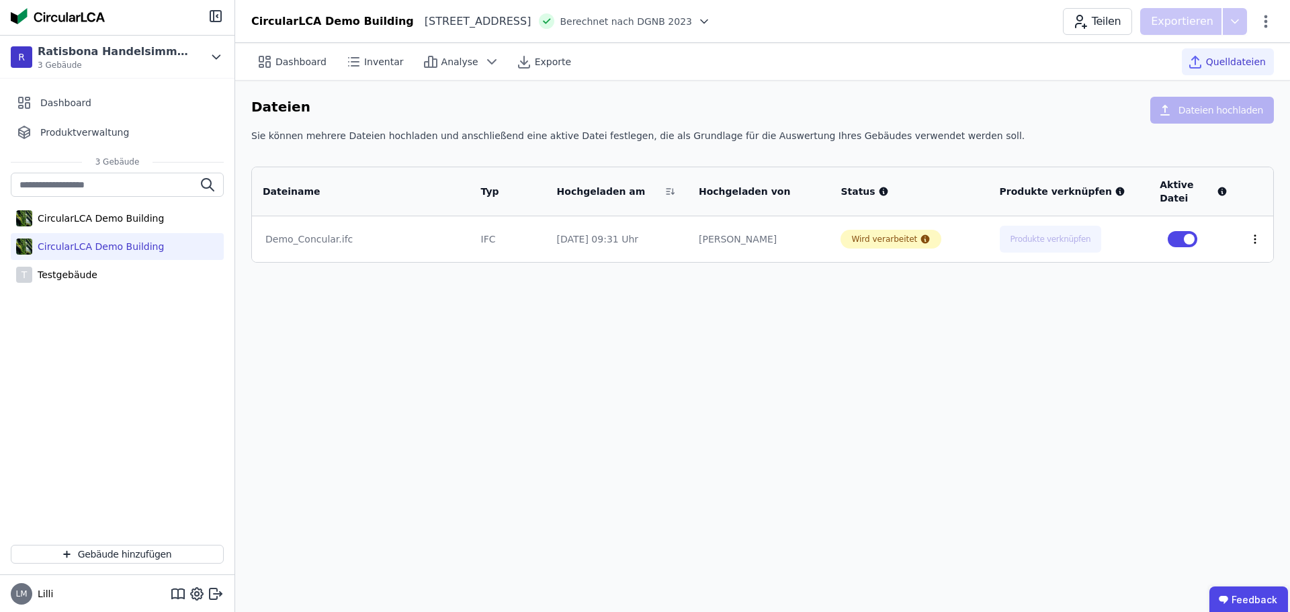
click at [1254, 243] on icon at bounding box center [1254, 239] width 1 height 8
click at [921, 238] on icon at bounding box center [925, 239] width 9 height 9
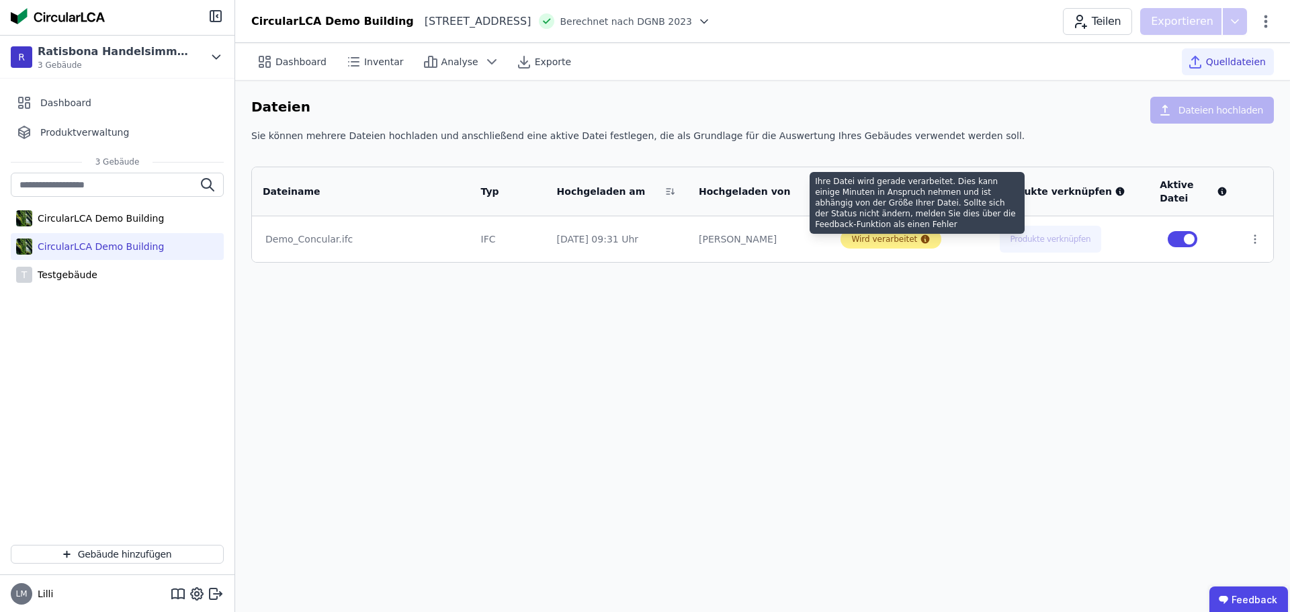
click at [921, 238] on icon at bounding box center [925, 239] width 9 height 9
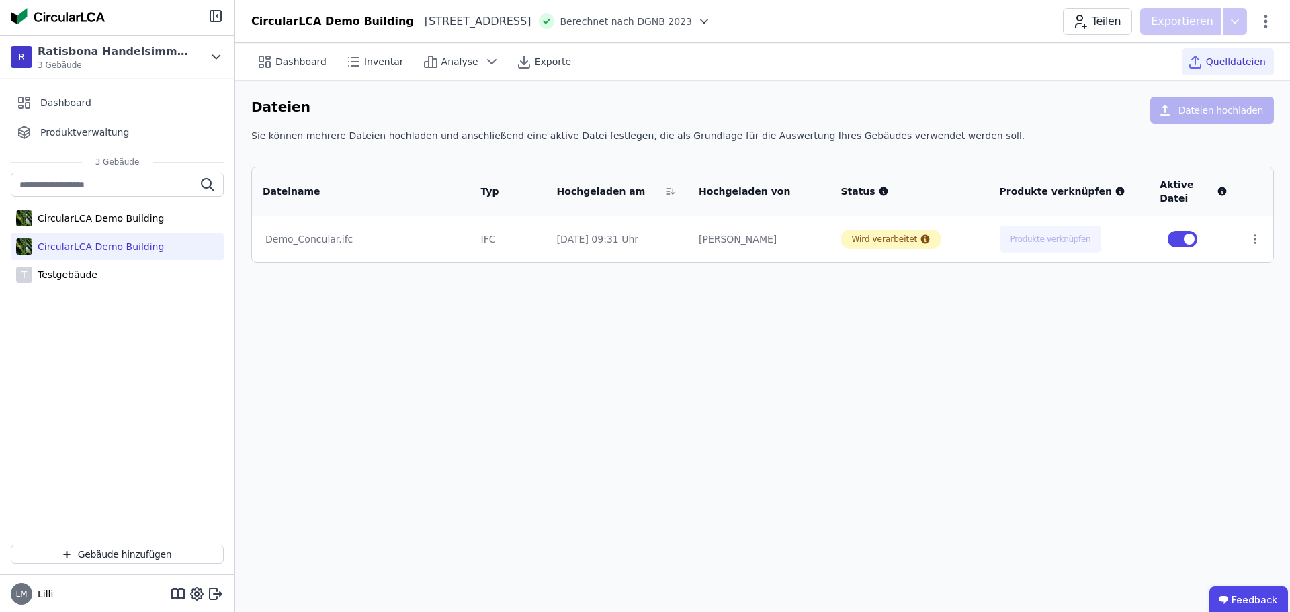
click at [734, 241] on div "[PERSON_NAME]" at bounding box center [759, 238] width 120 height 13
click at [209, 243] on div "CircularLCA Demo Building" at bounding box center [117, 246] width 213 height 27
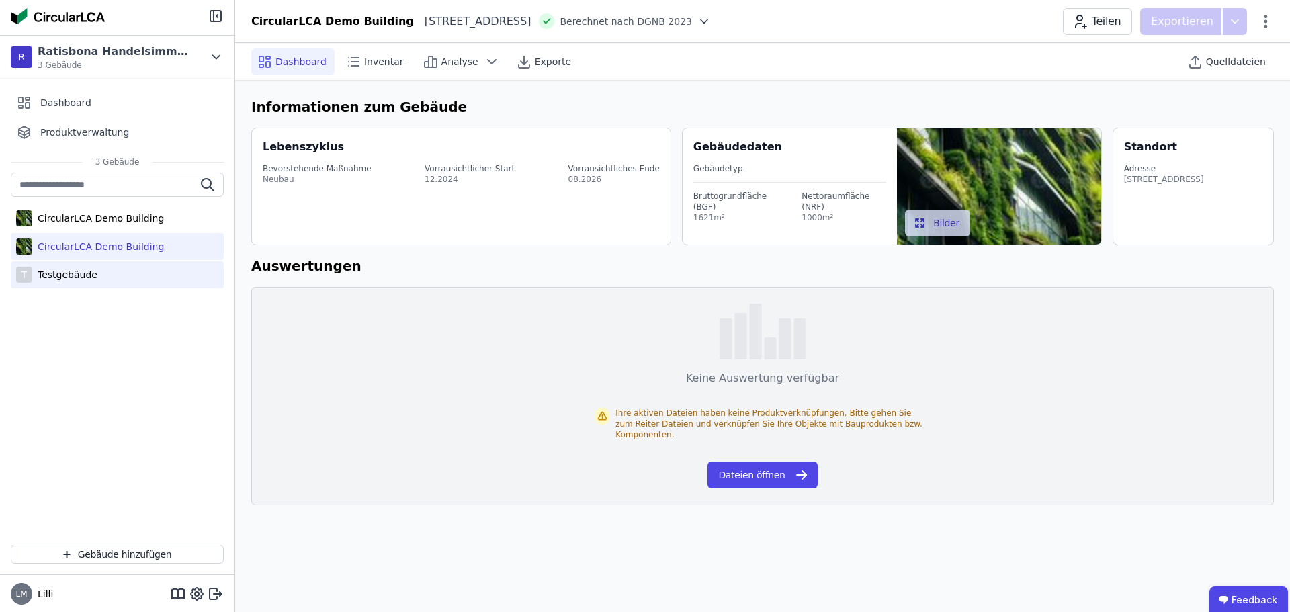
drag, startPoint x: 209, startPoint y: 243, endPoint x: 67, endPoint y: 278, distance: 146.7
click at [67, 278] on div "Testgebäude" at bounding box center [64, 274] width 65 height 13
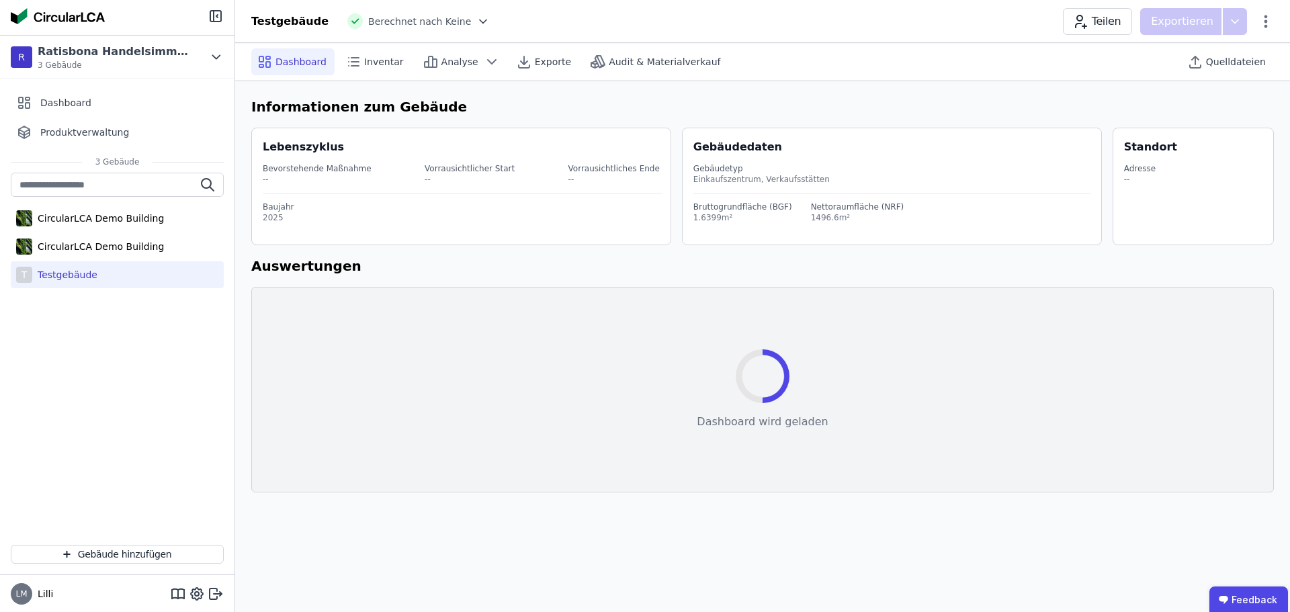
click at [67, 278] on div "Testgebäude" at bounding box center [64, 274] width 65 height 13
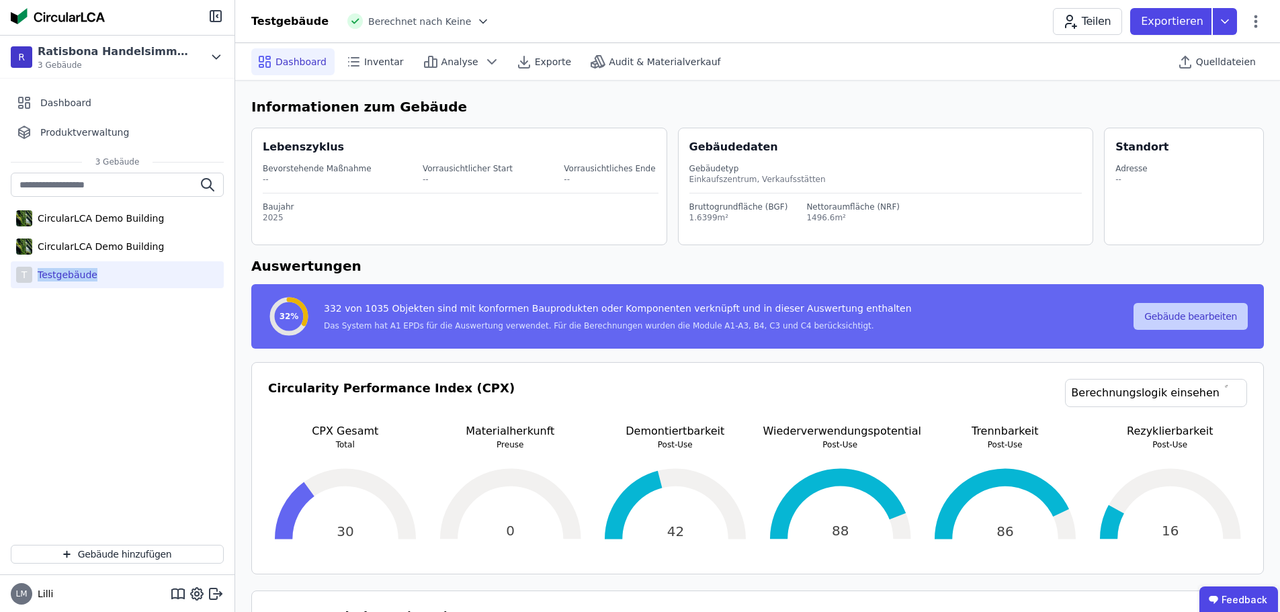
click at [1164, 319] on button "Gebäude bearbeiten" at bounding box center [1191, 316] width 114 height 27
select select "**********"
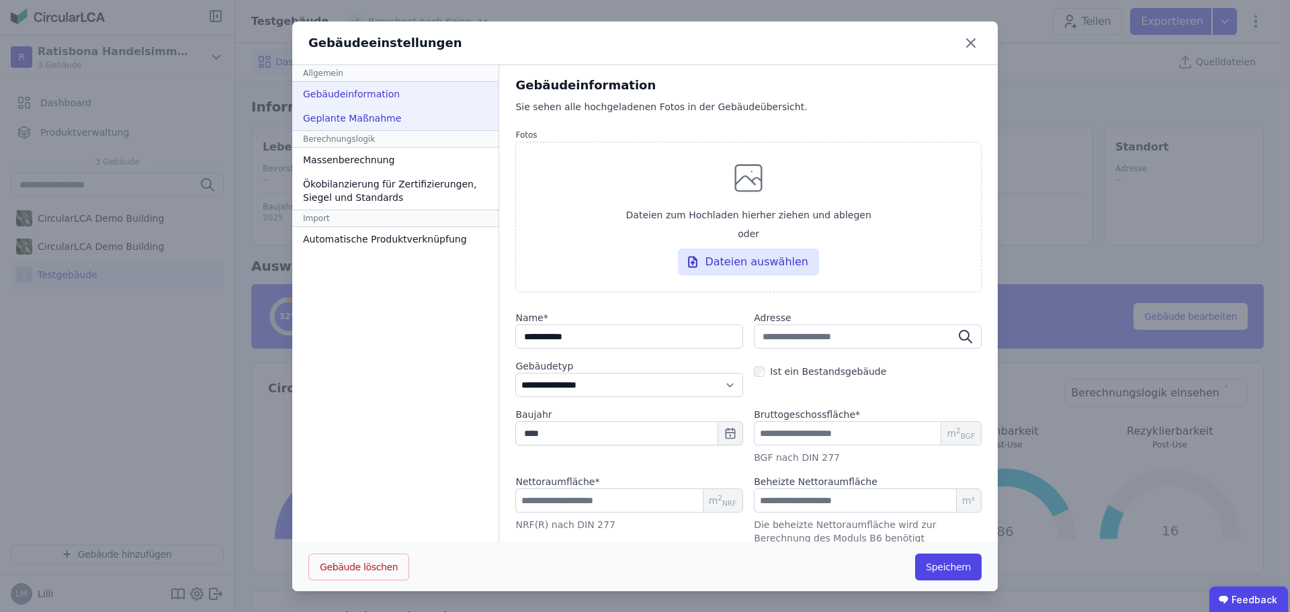
click at [387, 126] on div "Geplante Maßnahme" at bounding box center [395, 118] width 206 height 24
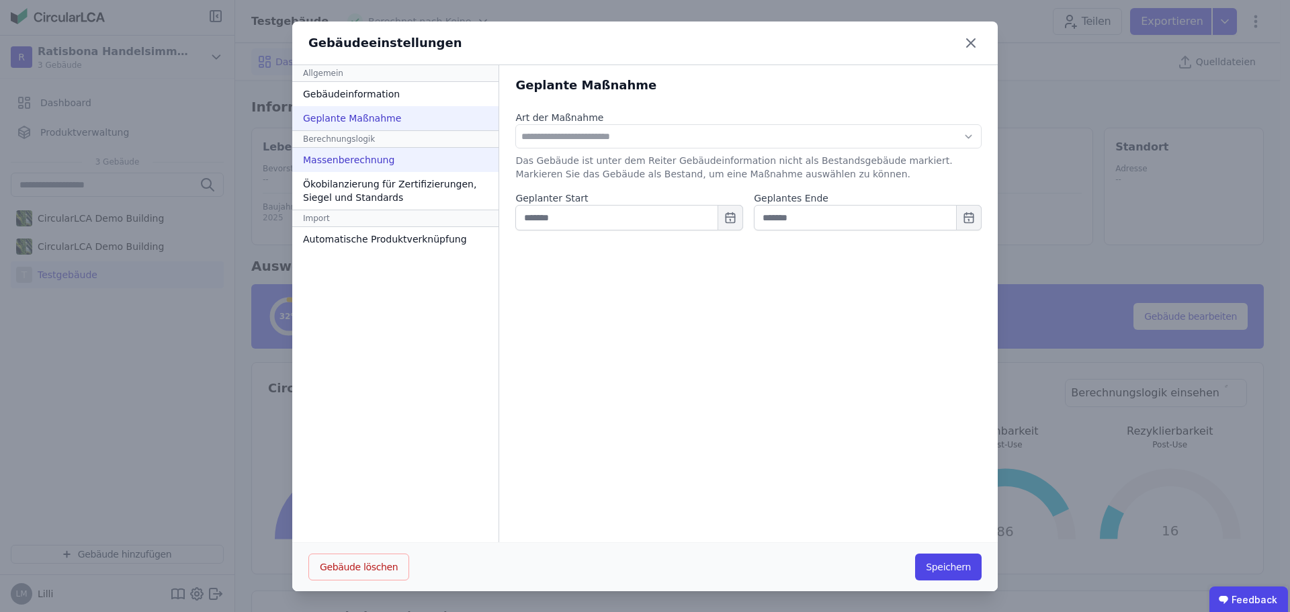
click at [361, 165] on div "Massenberechnung" at bounding box center [395, 160] width 206 height 24
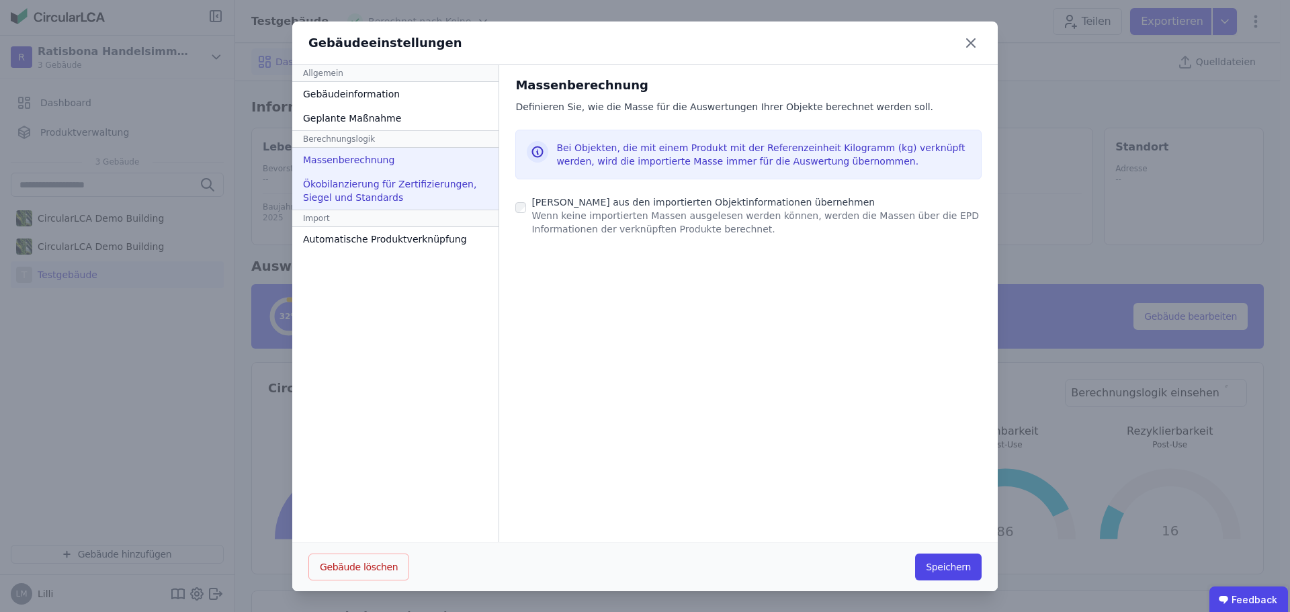
click at [354, 187] on div "Ökobilanzierung für Zertifizierungen, Siegel und Standards" at bounding box center [395, 191] width 206 height 38
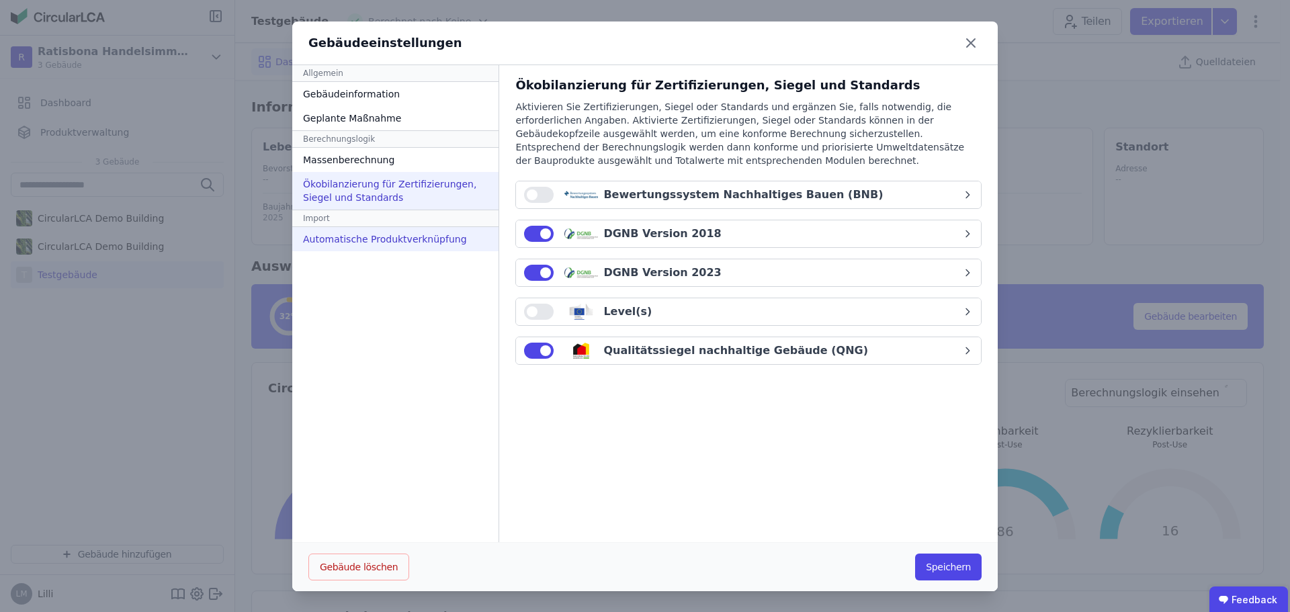
click at [339, 238] on div "Automatische Produktverknüpfung" at bounding box center [395, 239] width 206 height 24
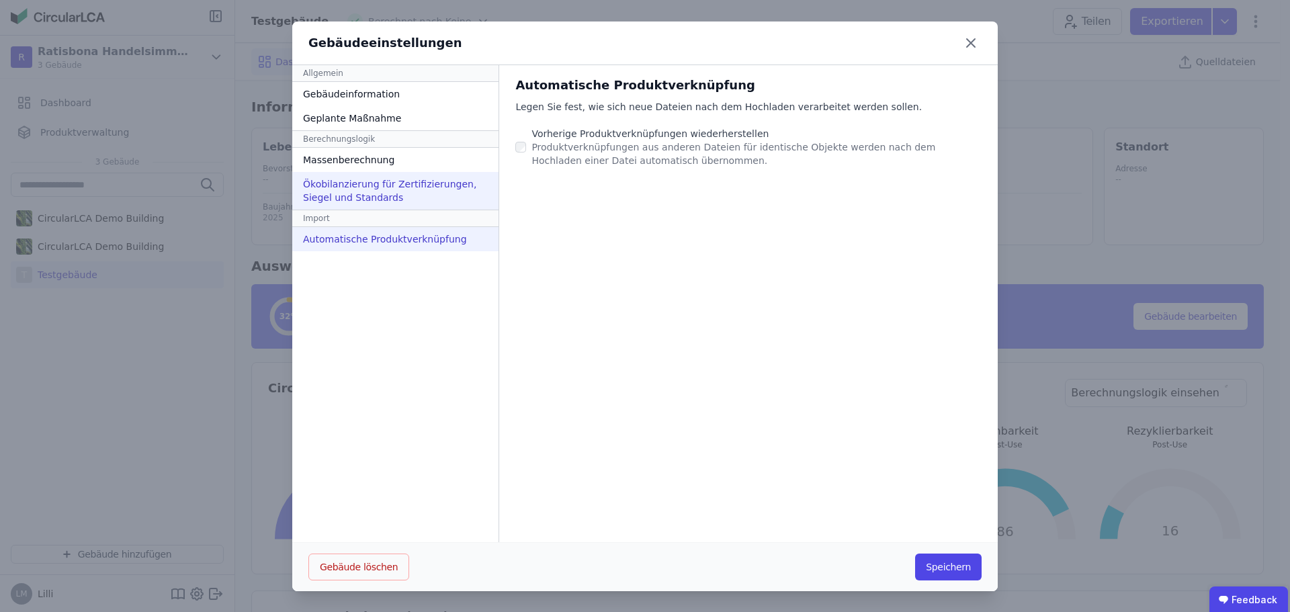
click at [343, 198] on div "Ökobilanzierung für Zertifizierungen, Siegel und Standards" at bounding box center [395, 191] width 206 height 38
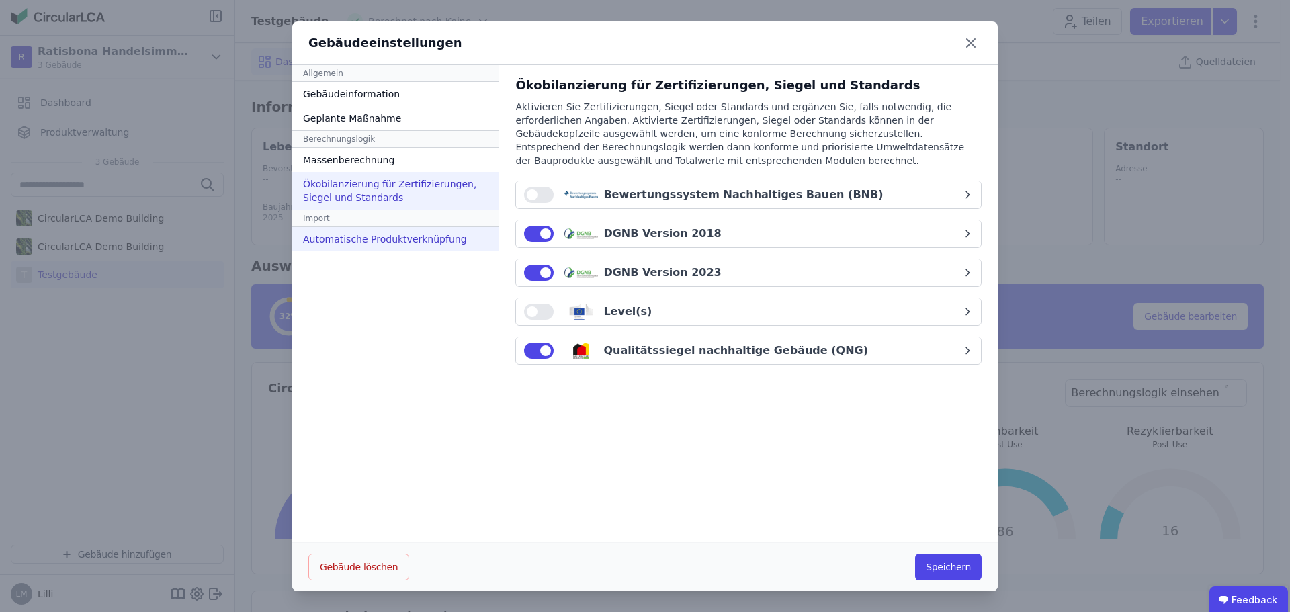
click at [341, 242] on div "Automatische Produktverknüpfung" at bounding box center [395, 239] width 206 height 24
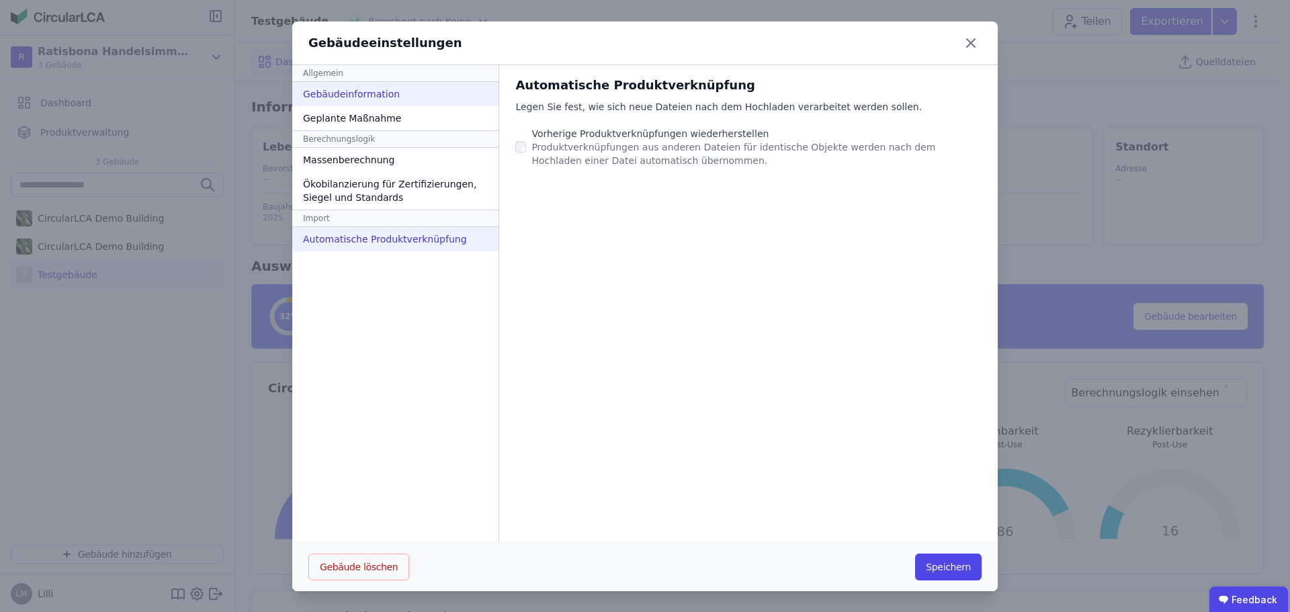
click at [363, 95] on div "Gebäudeinformation" at bounding box center [395, 94] width 206 height 24
select select "**********"
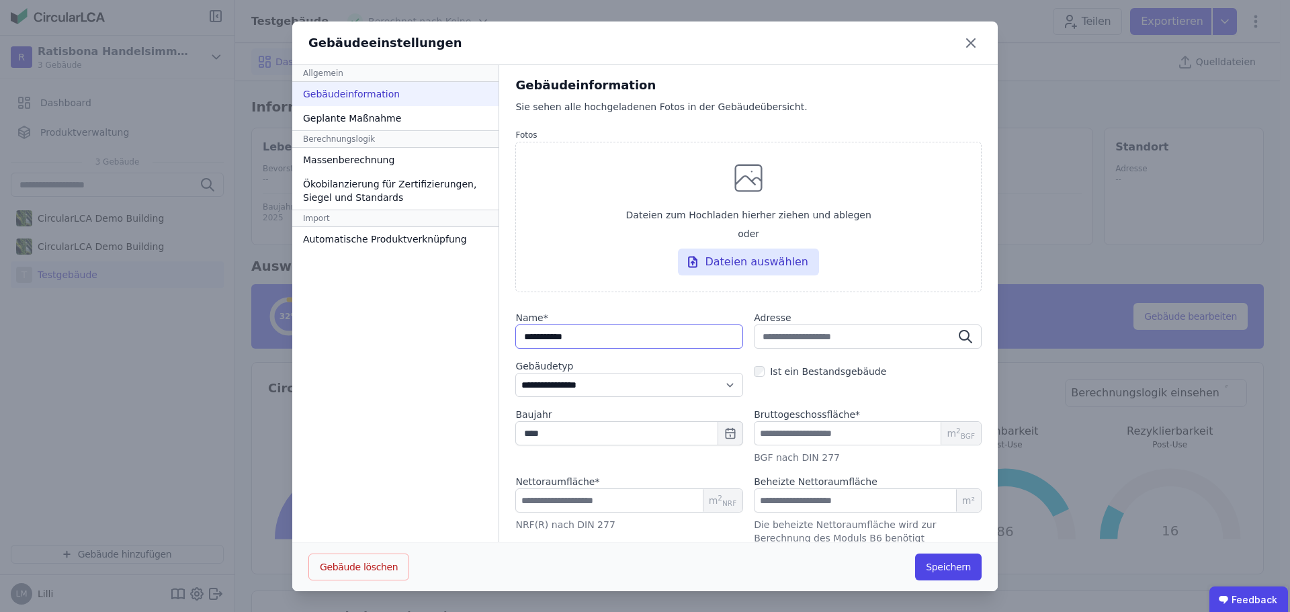
click at [634, 337] on input "string" at bounding box center [629, 337] width 228 height 24
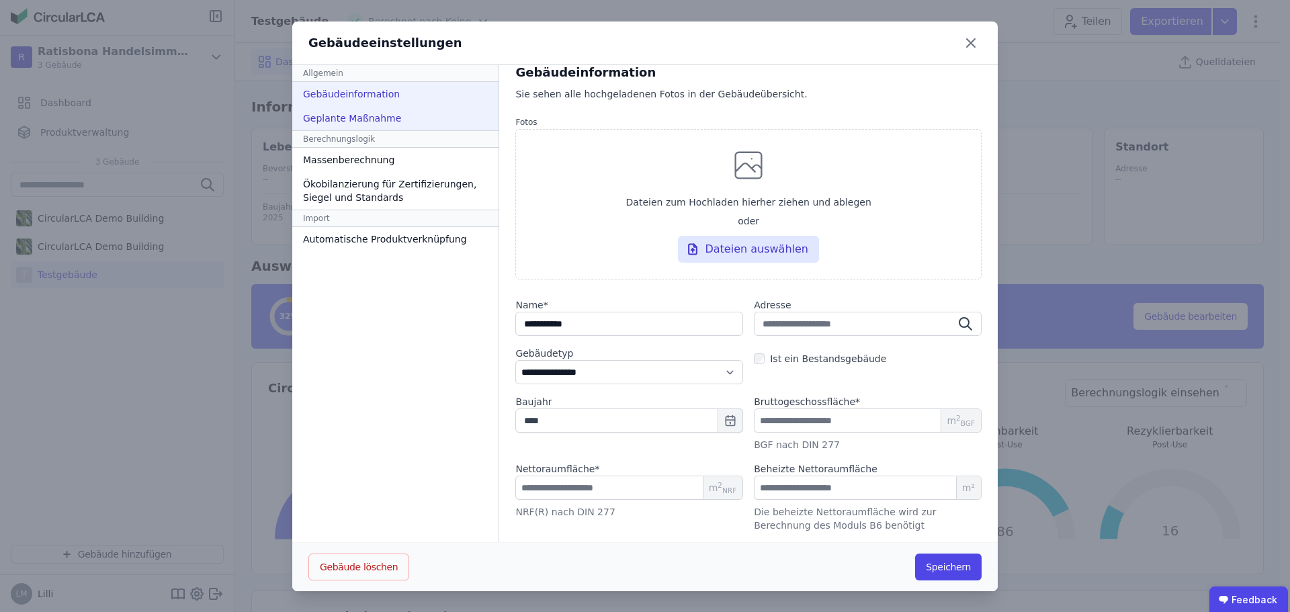
click at [347, 106] on div "Geplante Maßnahme" at bounding box center [395, 118] width 206 height 24
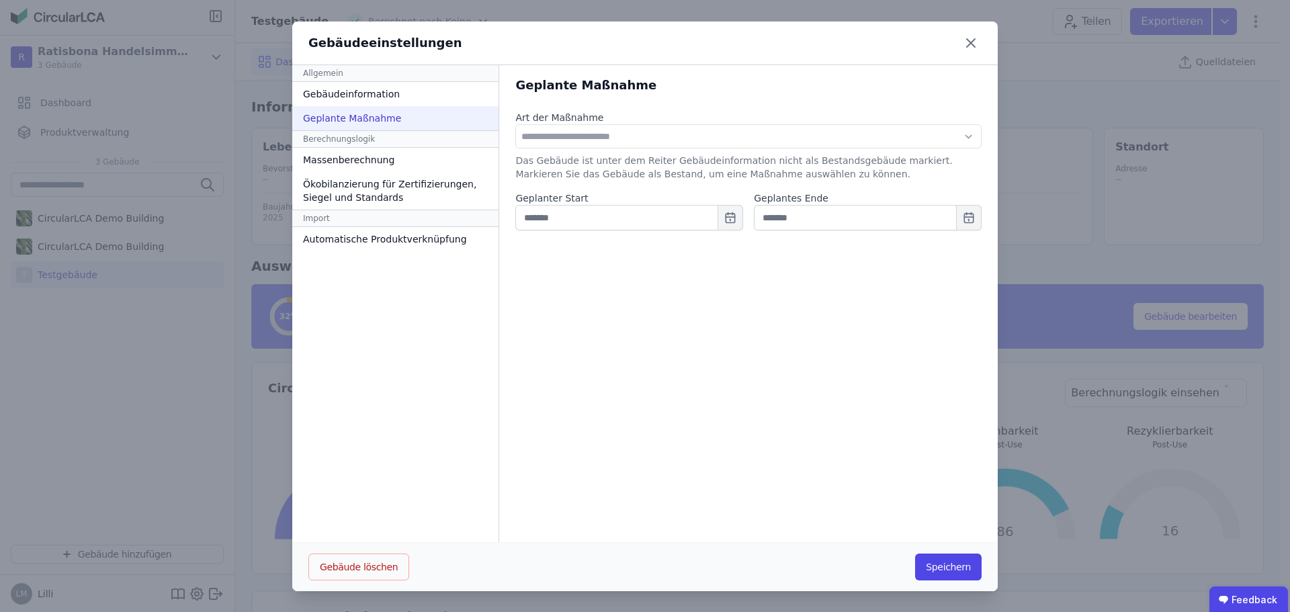
scroll to position [0, 0]
click at [349, 138] on div "Berechnungslogik" at bounding box center [395, 138] width 206 height 17
click at [537, 216] on input "text" at bounding box center [629, 218] width 228 height 26
click at [335, 92] on div "Gebäudeinformation" at bounding box center [395, 94] width 206 height 24
select select "**********"
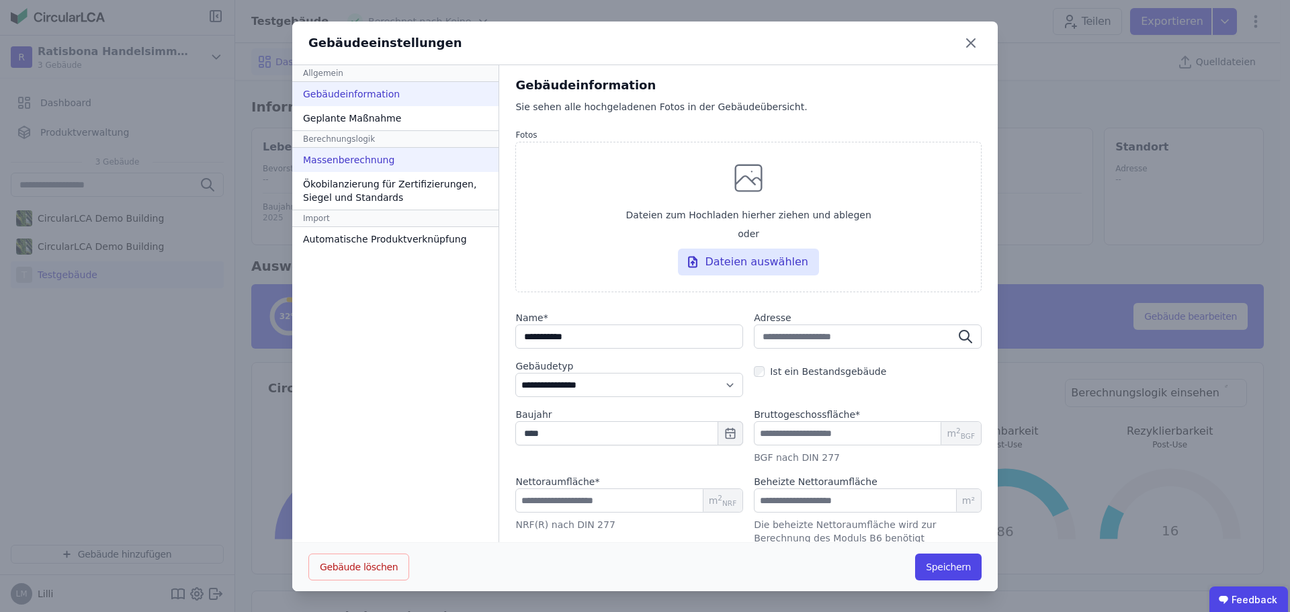
click at [369, 165] on div "Massenberechnung" at bounding box center [395, 160] width 206 height 24
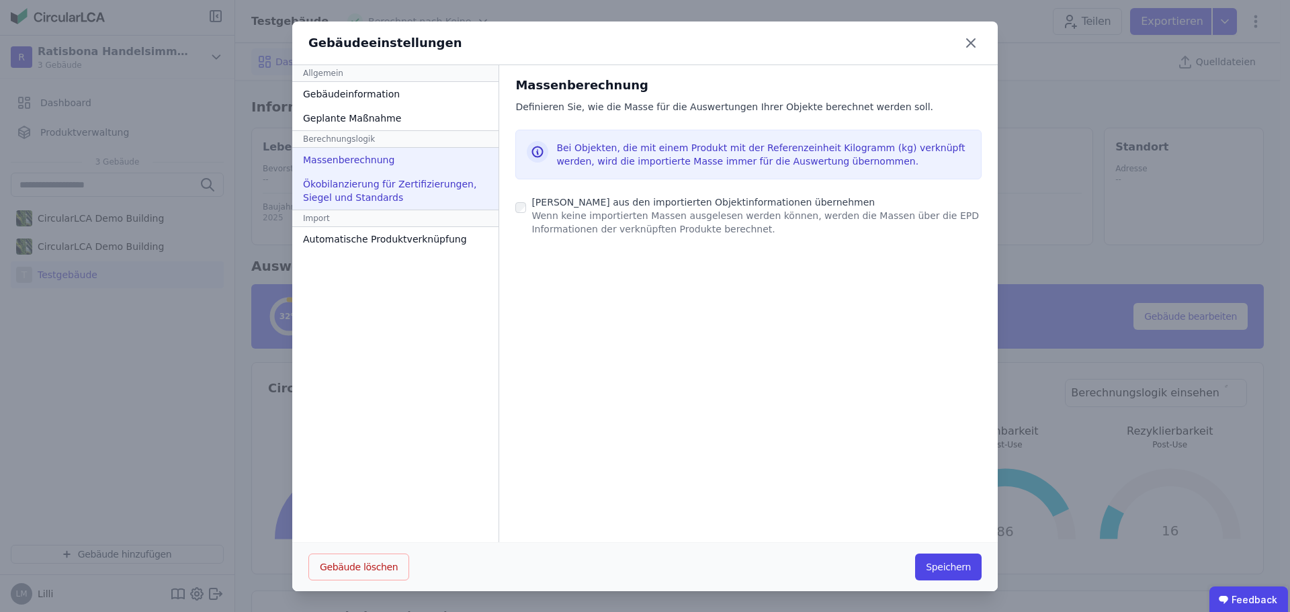
click at [411, 187] on div "Ökobilanzierung für Zertifizierungen, Siegel und Standards" at bounding box center [395, 191] width 206 height 38
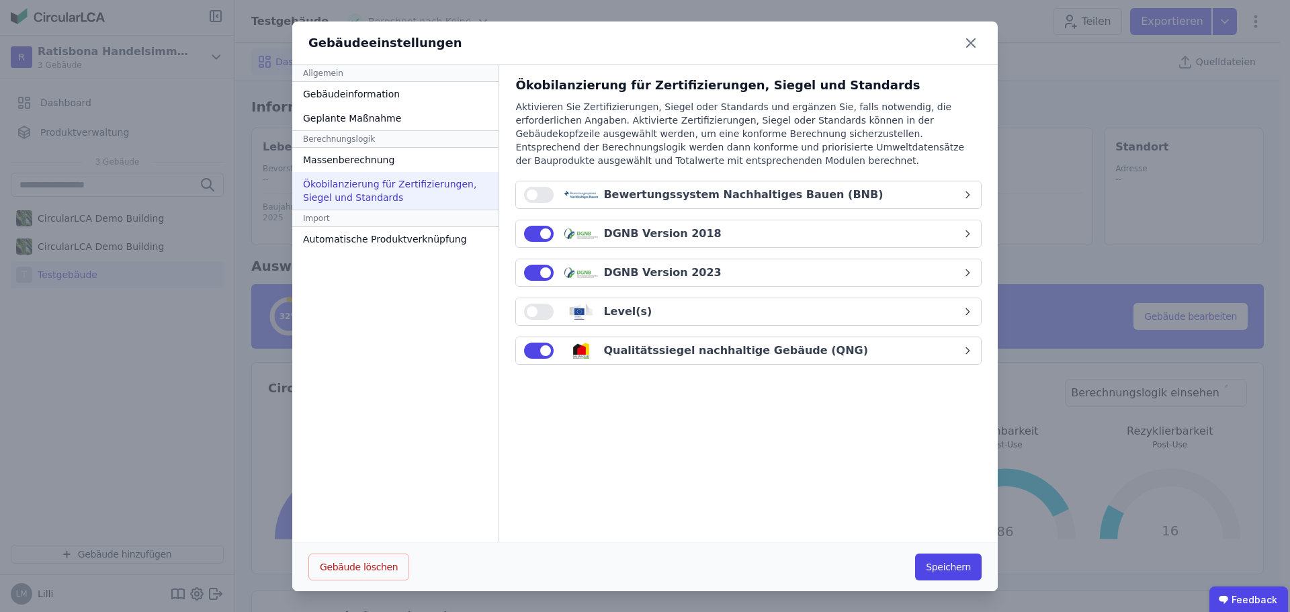
click at [524, 317] on button "button" at bounding box center [539, 312] width 30 height 16
click at [530, 191] on button "button" at bounding box center [539, 195] width 30 height 16
click at [940, 570] on button "Speichern" at bounding box center [948, 567] width 67 height 27
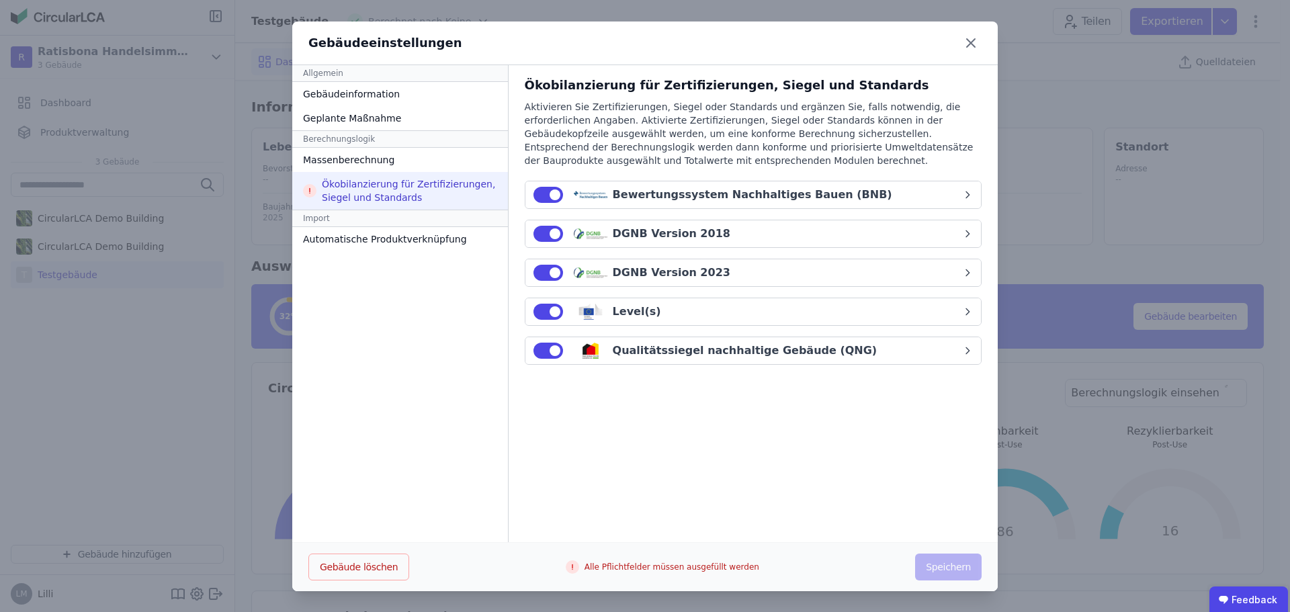
click at [714, 198] on div "Bewertungssystem Nachhaltiges Bauen (BNB)" at bounding box center [753, 195] width 280 height 16
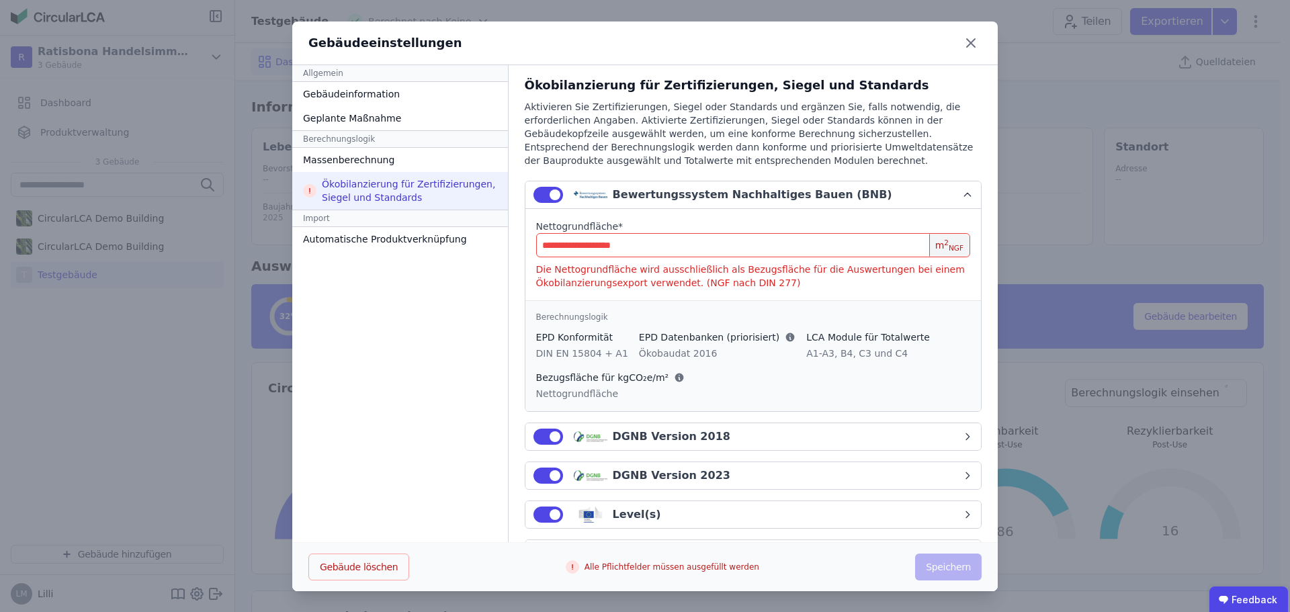
click at [723, 194] on div "Bewertungssystem Nachhaltiges Bauen (BNB)" at bounding box center [753, 195] width 280 height 16
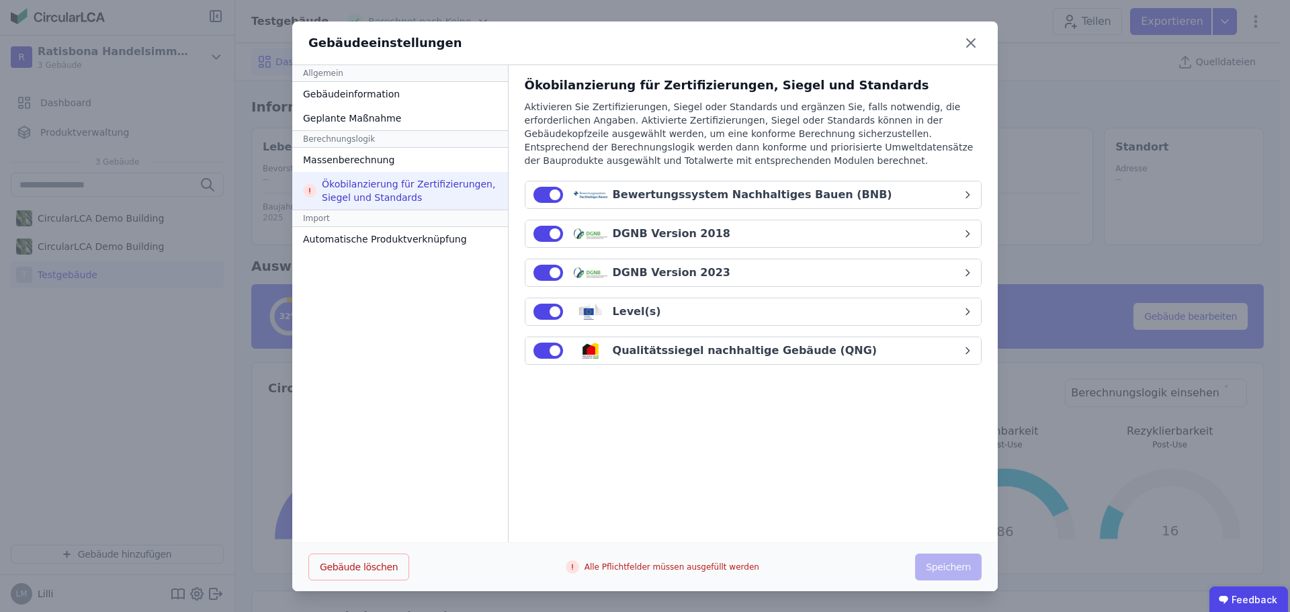
click at [706, 227] on div "DGNB Version 2018" at bounding box center [748, 234] width 429 height 16
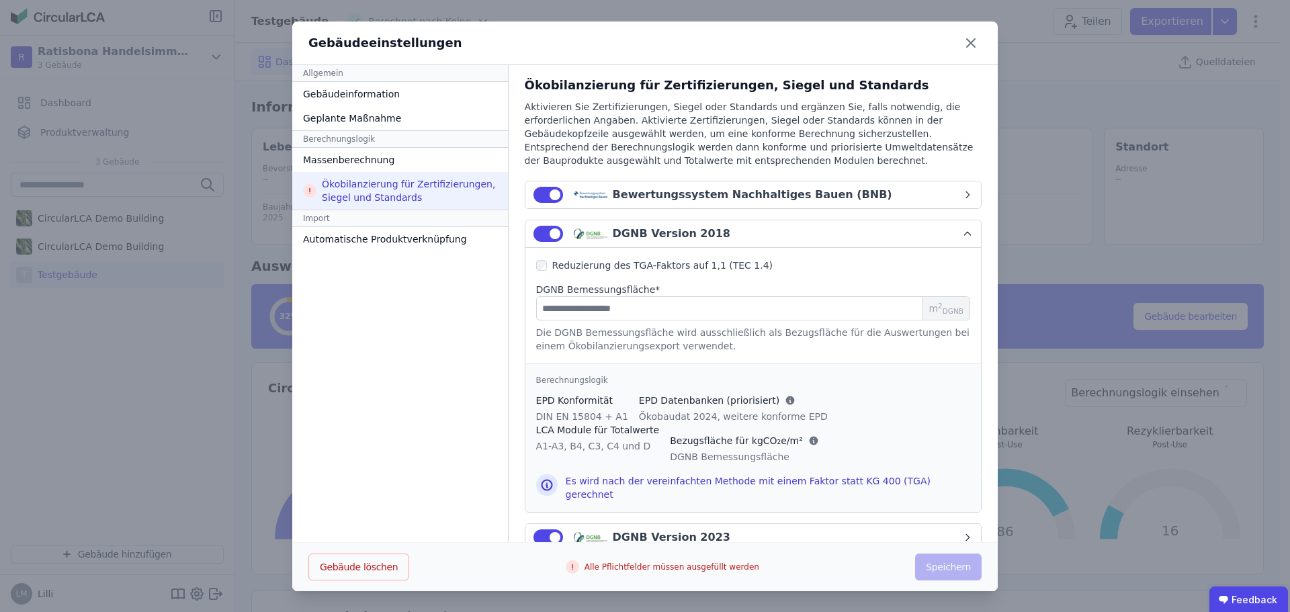
click at [706, 227] on div "DGNB Version 2018" at bounding box center [748, 234] width 429 height 16
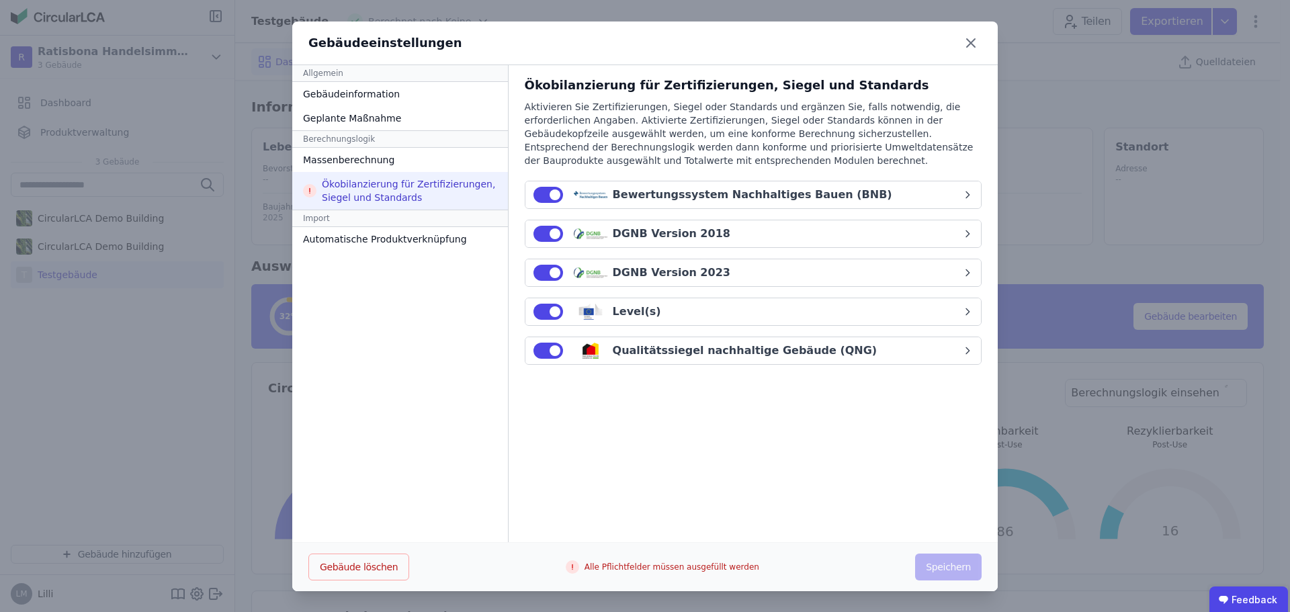
click at [685, 280] on div "DGNB Version 2023" at bounding box center [672, 273] width 118 height 16
select select "*"
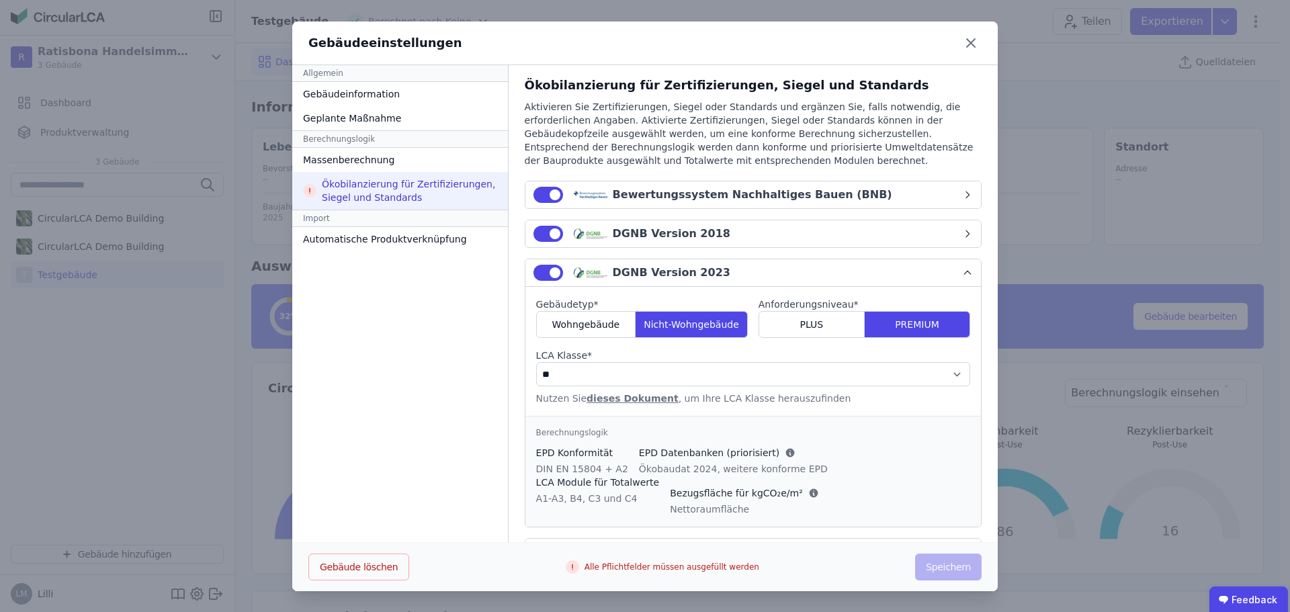
click at [677, 245] on button "DGNB Version 2018" at bounding box center [753, 233] width 456 height 27
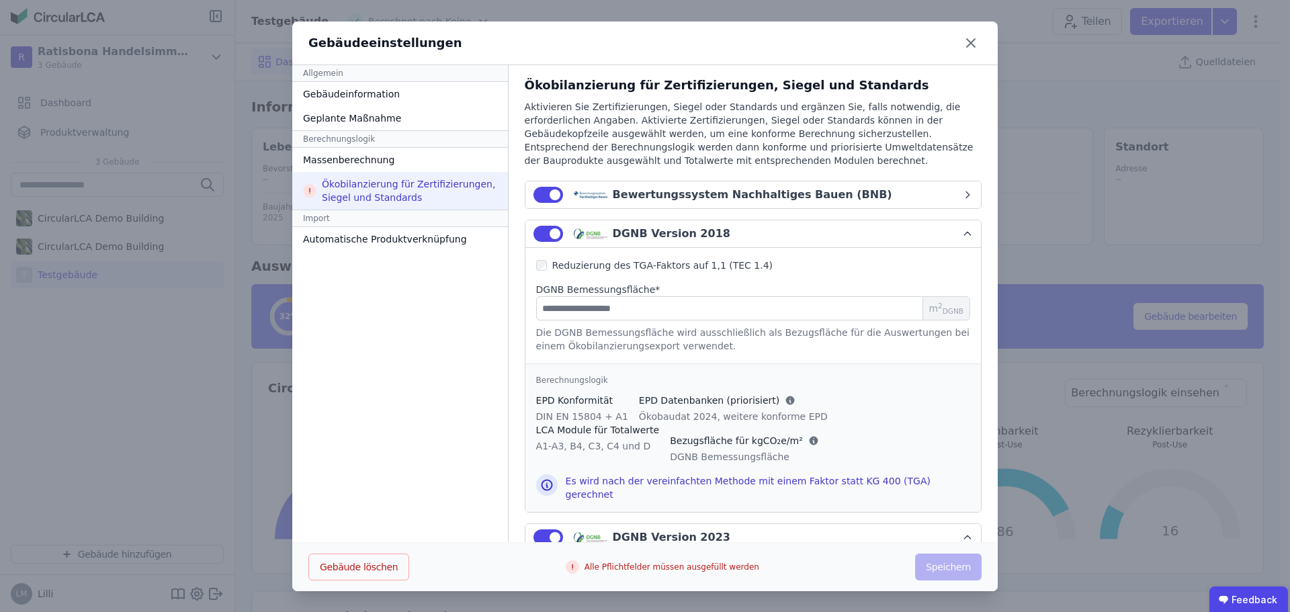
click at [762, 35] on div "Gebäudeeinstellungen" at bounding box center [645, 44] width 706 height 44
click at [705, 235] on div "DGNB Version 2018" at bounding box center [748, 234] width 429 height 16
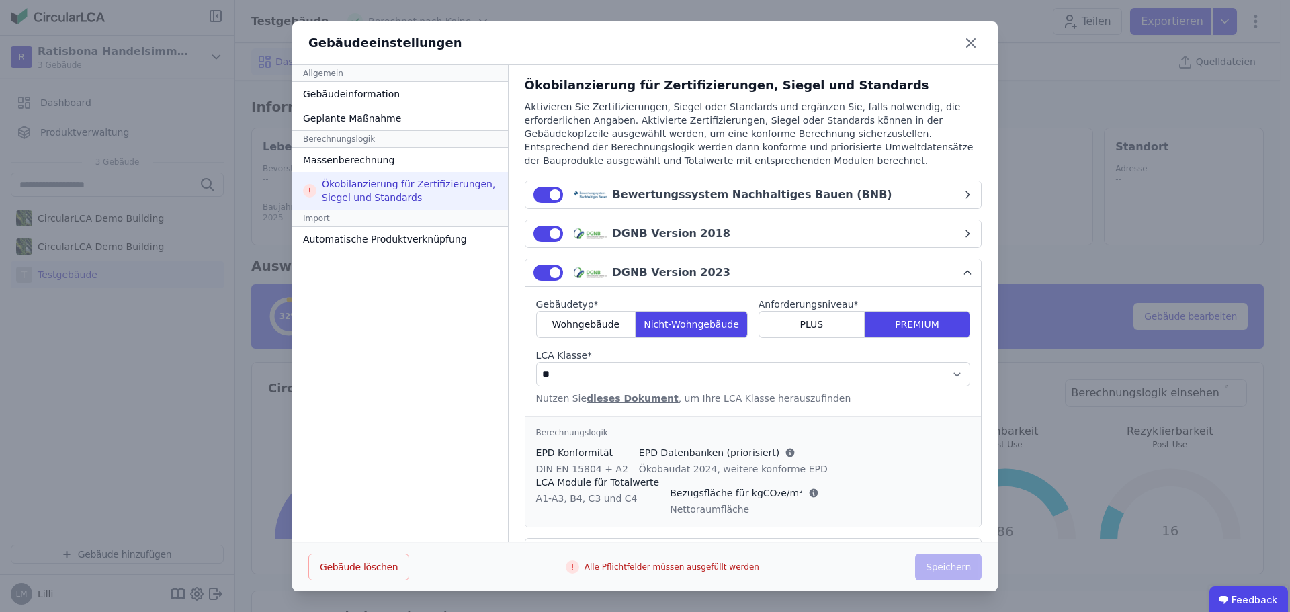
click at [727, 275] on div "DGNB Version 2023" at bounding box center [748, 273] width 429 height 16
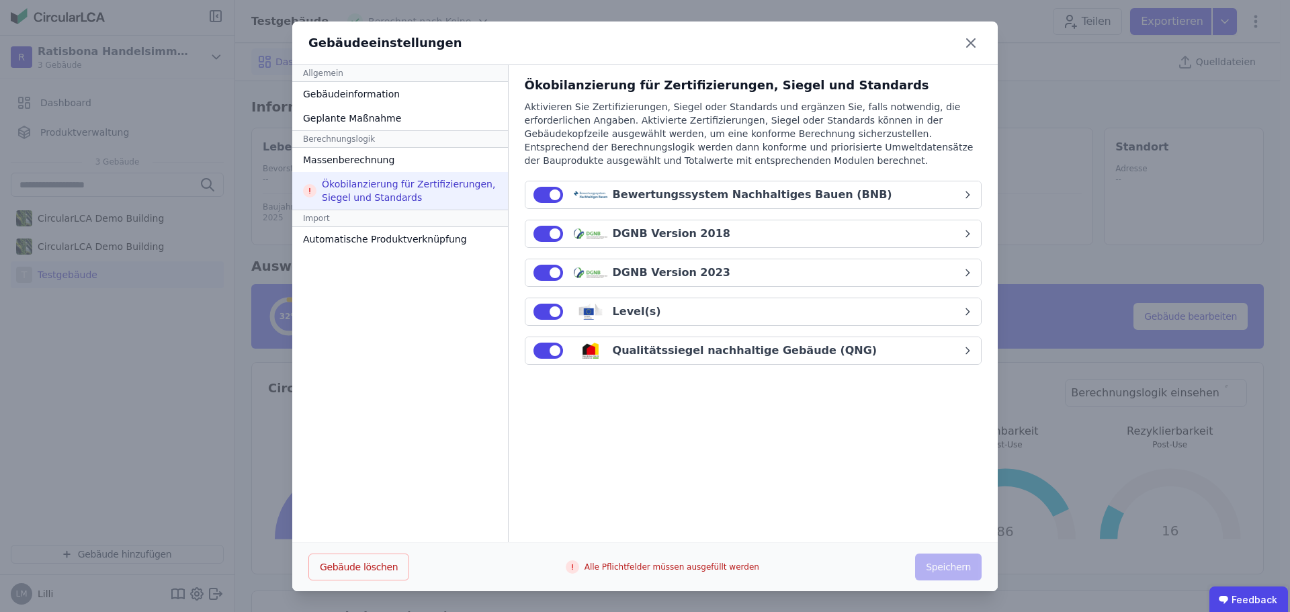
click at [714, 309] on div "Level(s)" at bounding box center [748, 312] width 429 height 16
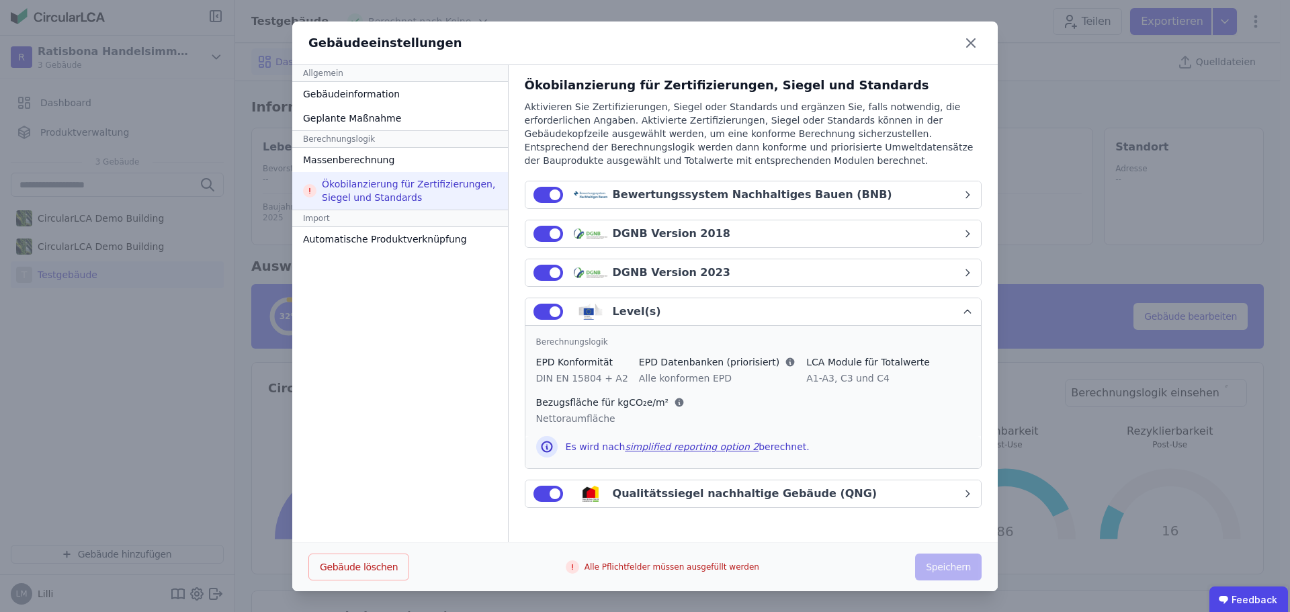
click at [707, 275] on div "DGNB Version 2023" at bounding box center [748, 273] width 429 height 16
select select "*"
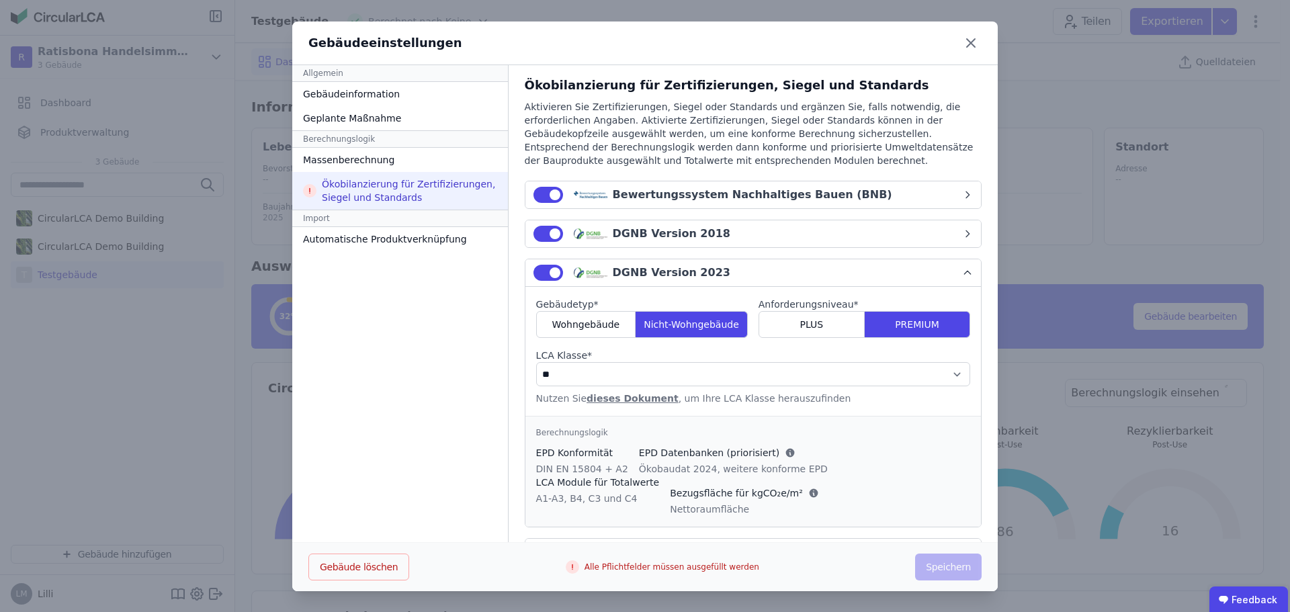
click at [705, 201] on div "Bewertungssystem Nachhaltiges Bauen (BNB)" at bounding box center [753, 195] width 280 height 16
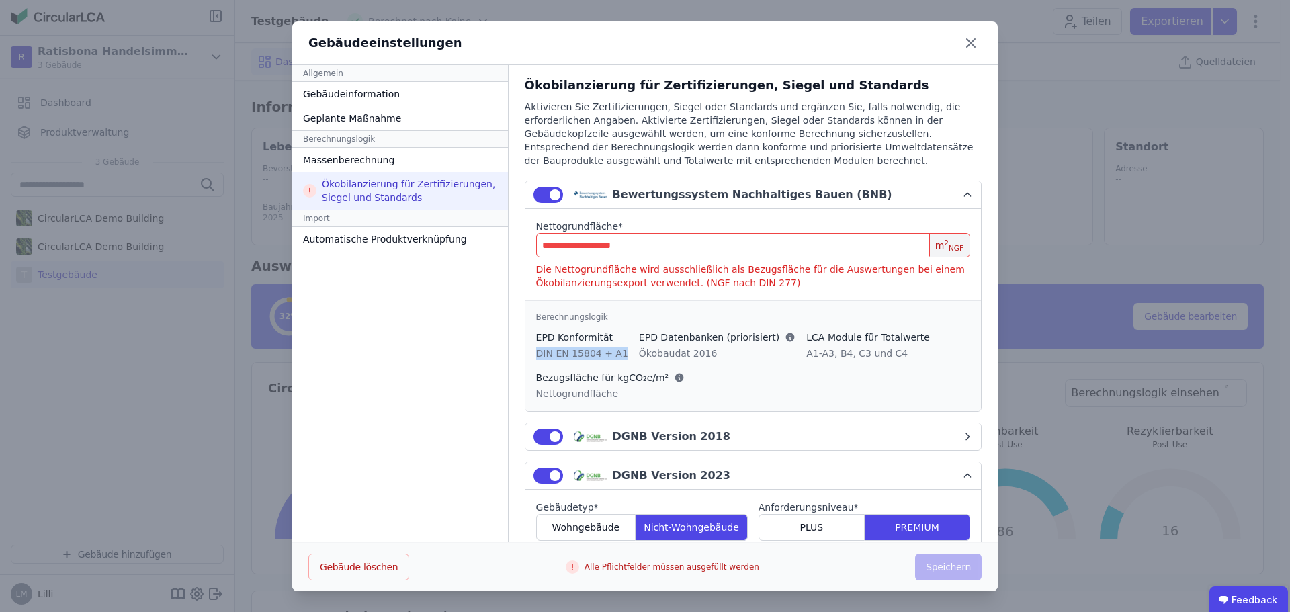
drag, startPoint x: 520, startPoint y: 351, endPoint x: 600, endPoint y: 353, distance: 80.0
click at [600, 353] on div "EPD Konformität DIN EN 15804 + A1 EPD Datenbanken (priorisiert) Ökobaudat 2016 …" at bounding box center [753, 366] width 434 height 70
click at [588, 200] on img "button" at bounding box center [591, 195] width 34 height 16
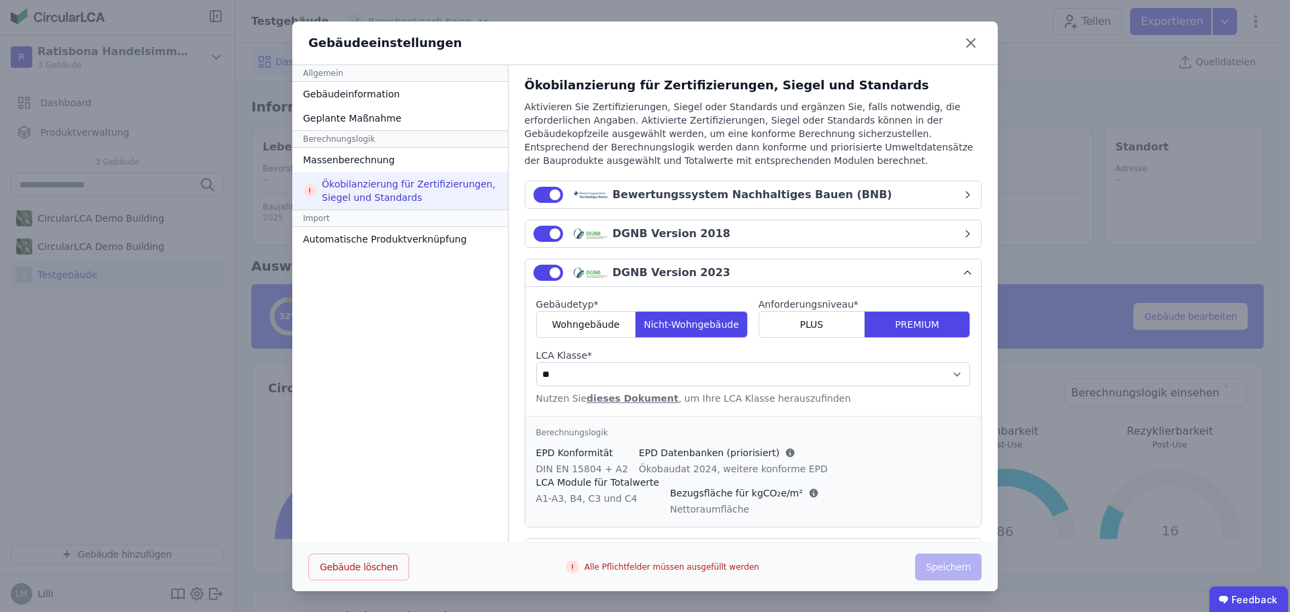
click at [576, 267] on img "button" at bounding box center [591, 273] width 34 height 16
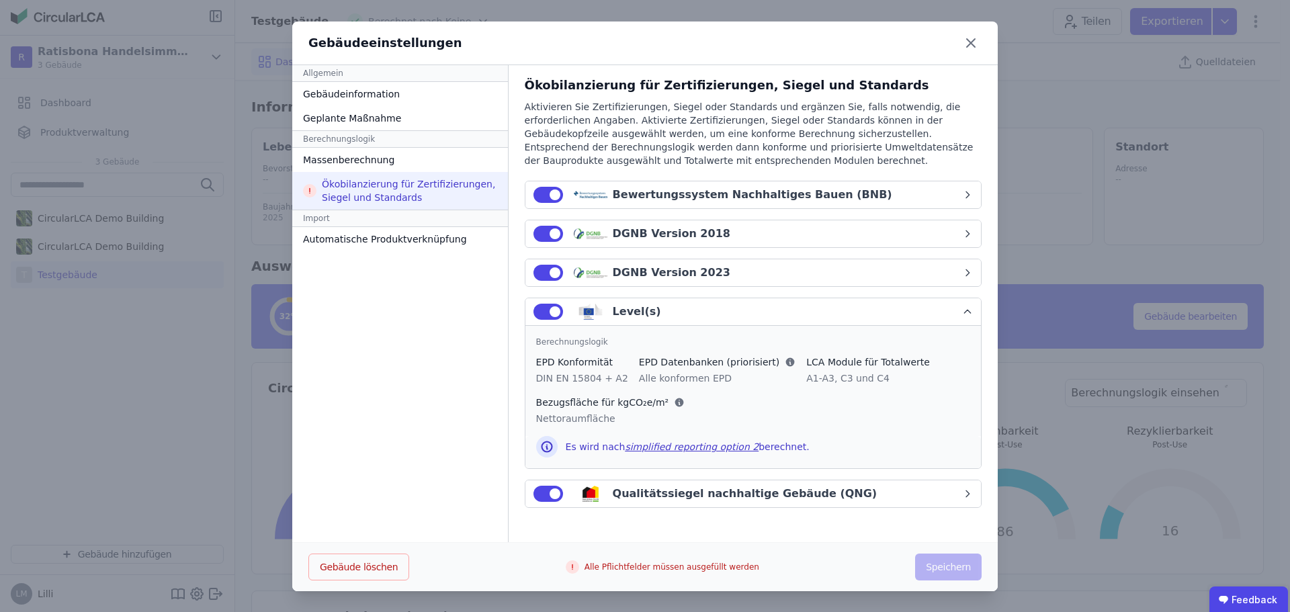
click at [624, 497] on div "Qualitätssiegel nachhaltige Gebäude (QNG)" at bounding box center [745, 494] width 265 height 16
select select "*"
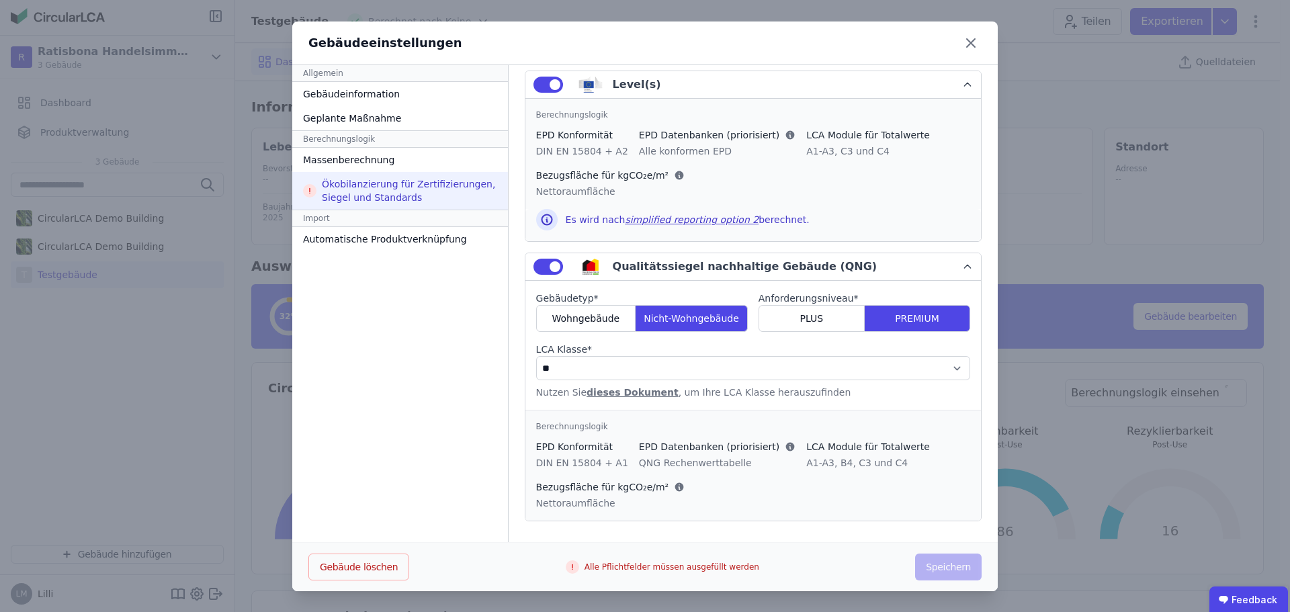
scroll to position [1, 0]
drag, startPoint x: 519, startPoint y: 462, endPoint x: 601, endPoint y: 464, distance: 82.7
click at [601, 464] on div "EPD Konformität DIN EN 15804 + A1 EPD Datenbanken (priorisiert) QNG Rechenwertt…" at bounding box center [753, 474] width 434 height 70
copy div "DIN EN 15804 + A1"
click at [962, 265] on icon "button" at bounding box center [967, 266] width 11 height 11
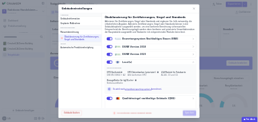
scroll to position [0, 0]
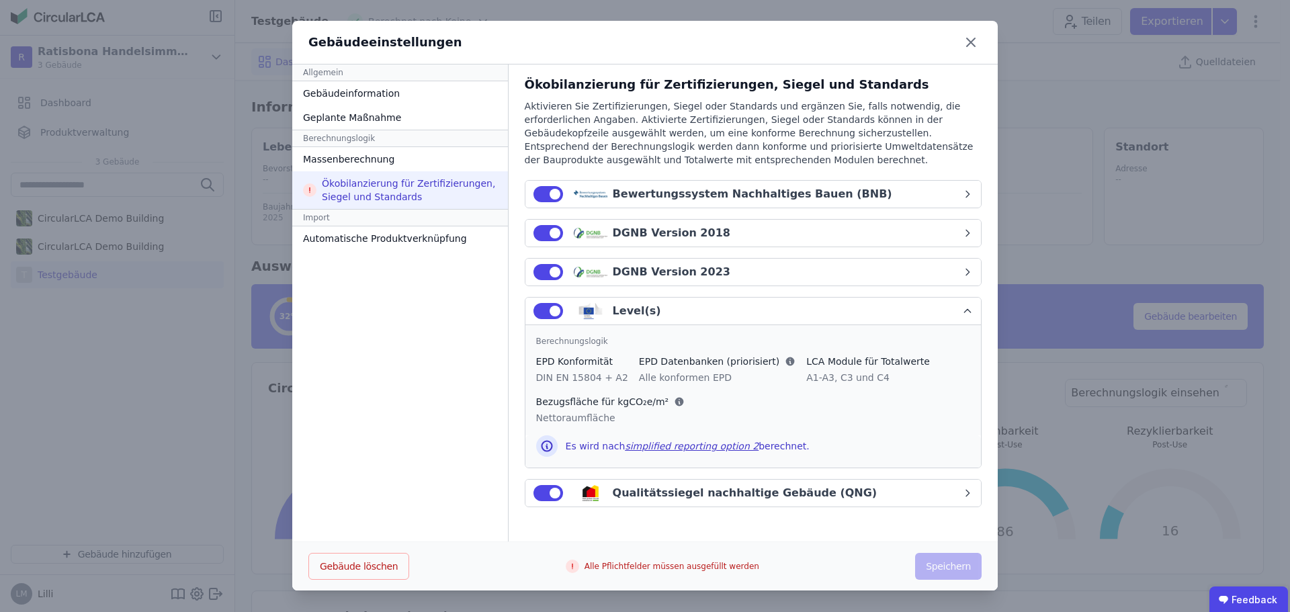
click at [962, 308] on icon "button" at bounding box center [967, 311] width 11 height 11
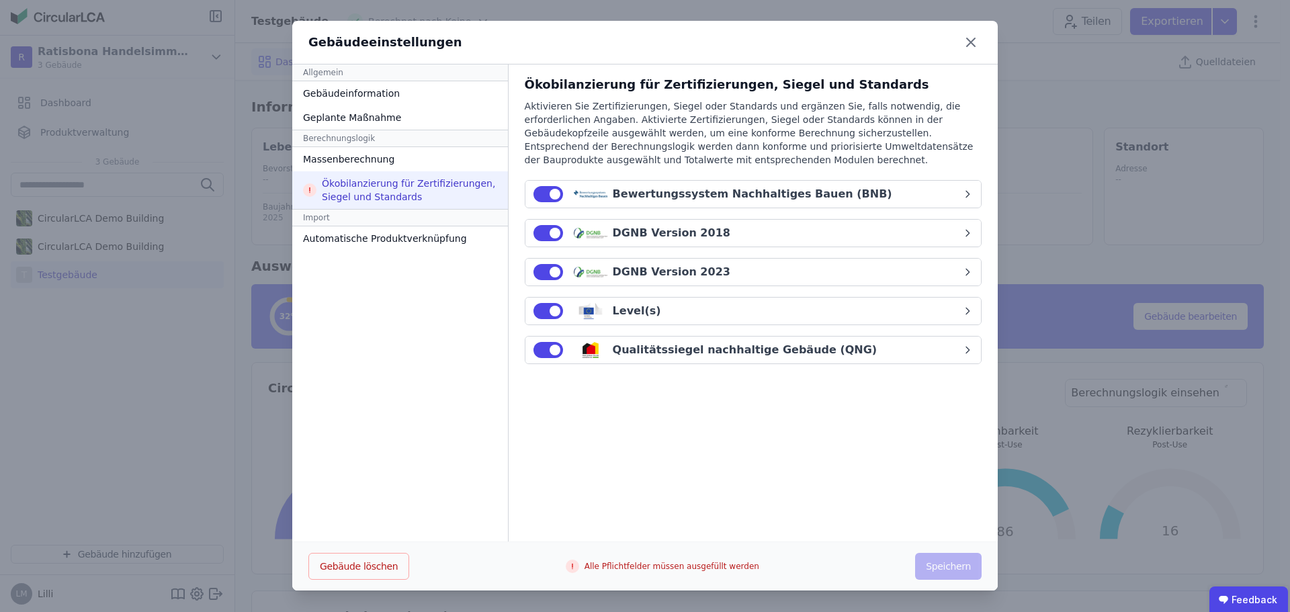
click at [933, 280] on div "DGNB Version 2023" at bounding box center [748, 272] width 429 height 16
select select "*"
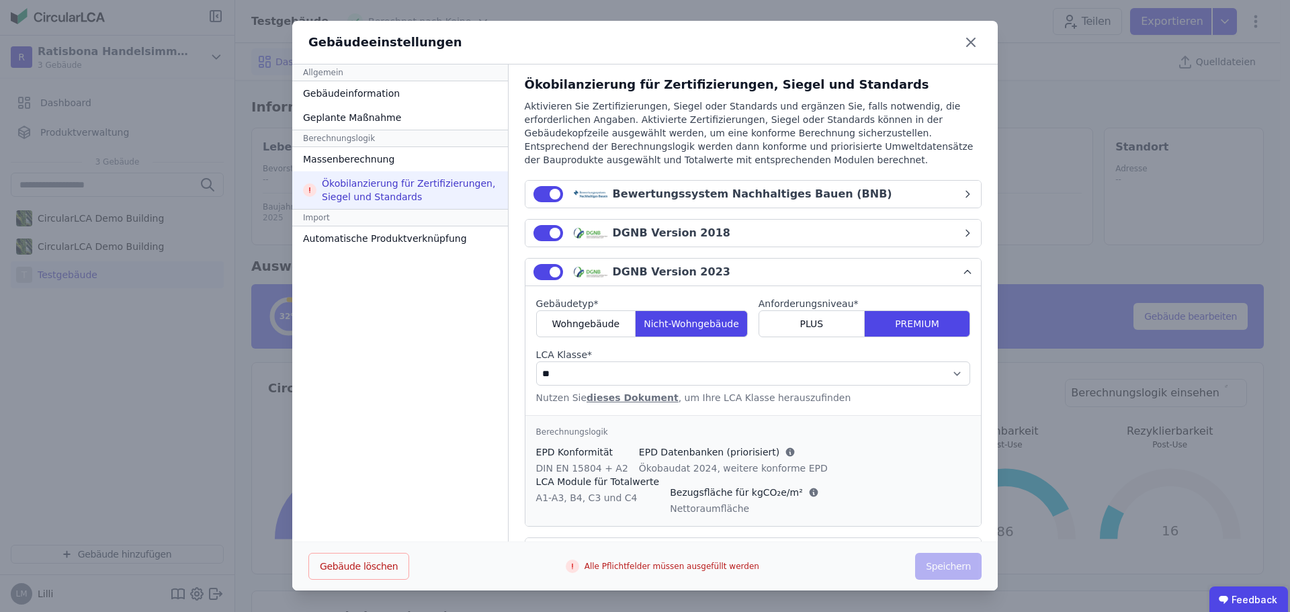
click at [962, 271] on icon "button" at bounding box center [967, 272] width 11 height 11
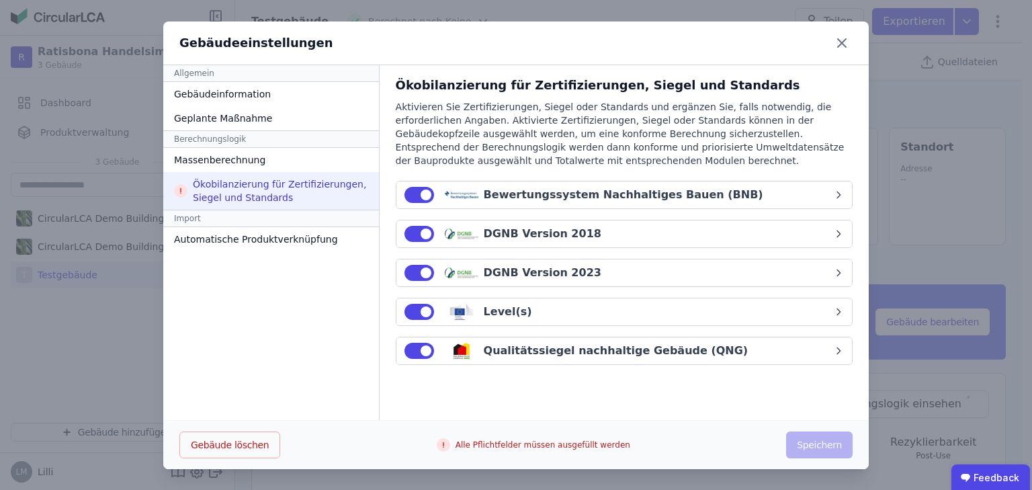
click at [540, 189] on div "Bewertungssystem Nachhaltiges Bauen (BNB)" at bounding box center [624, 195] width 280 height 16
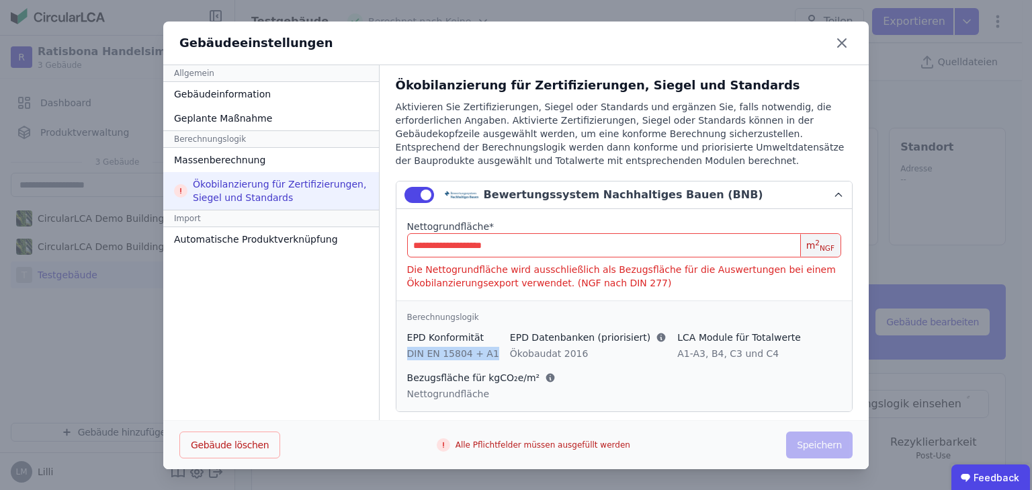
drag, startPoint x: 392, startPoint y: 357, endPoint x: 470, endPoint y: 352, distance: 78.8
click at [470, 352] on div "DIN EN 15804 + A1" at bounding box center [453, 353] width 92 height 13
copy div "DIN EN 15804 + A1"
drag, startPoint x: 484, startPoint y: 352, endPoint x: 562, endPoint y: 352, distance: 77.3
click at [562, 352] on div "Ökobaudat 2016" at bounding box center [588, 353] width 157 height 13
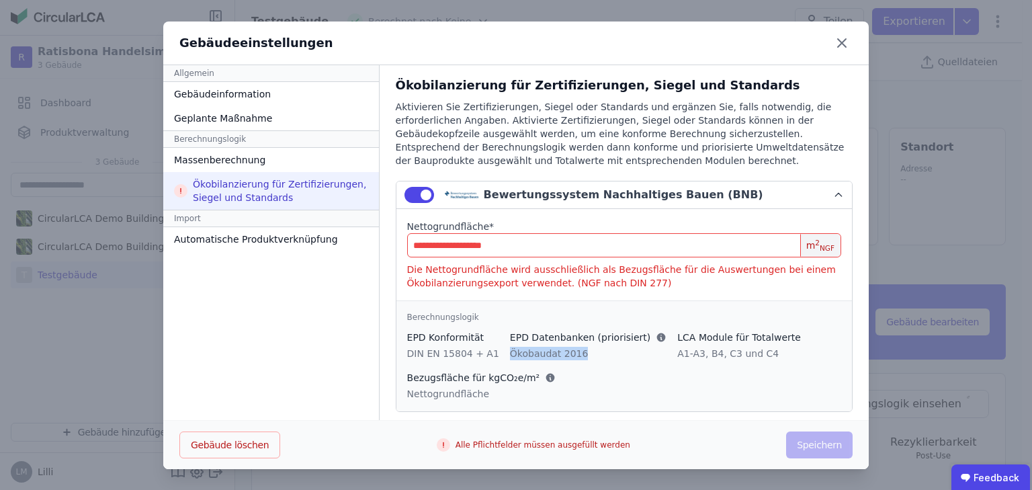
copy div "Ökobaudat 2016"
click at [830, 200] on button "Bewertungssystem Nachhaltiges Bauen (BNB)" at bounding box center [624, 195] width 456 height 28
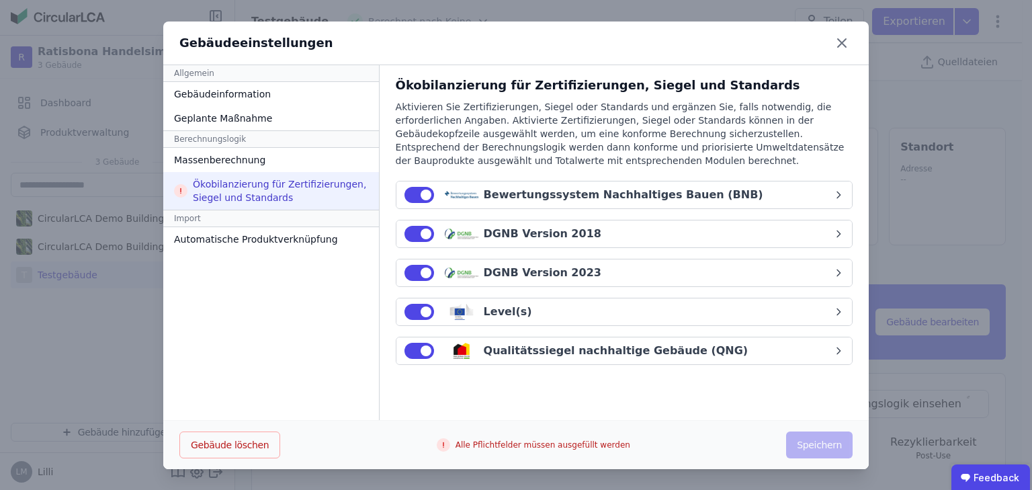
click at [495, 314] on div "Level(s)" at bounding box center [508, 312] width 48 height 16
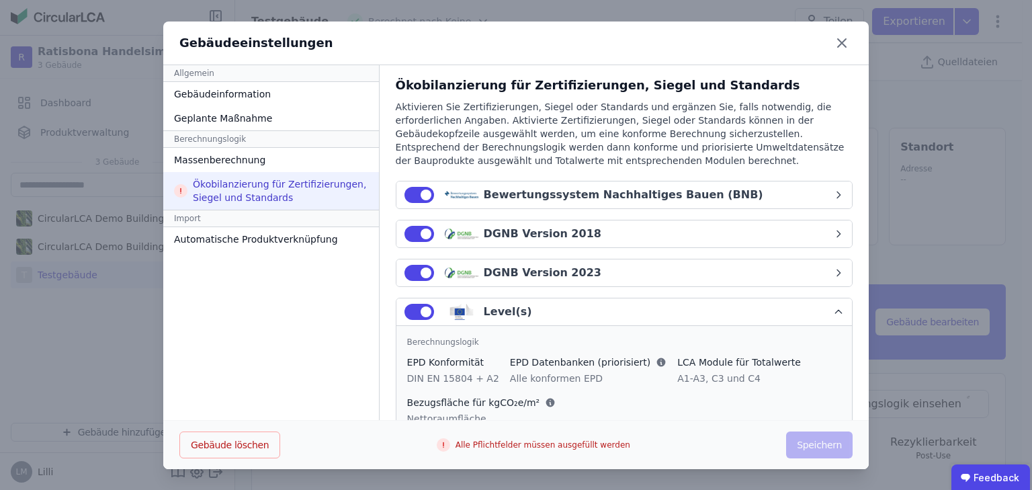
click at [495, 314] on div "Level(s)" at bounding box center [508, 312] width 48 height 16
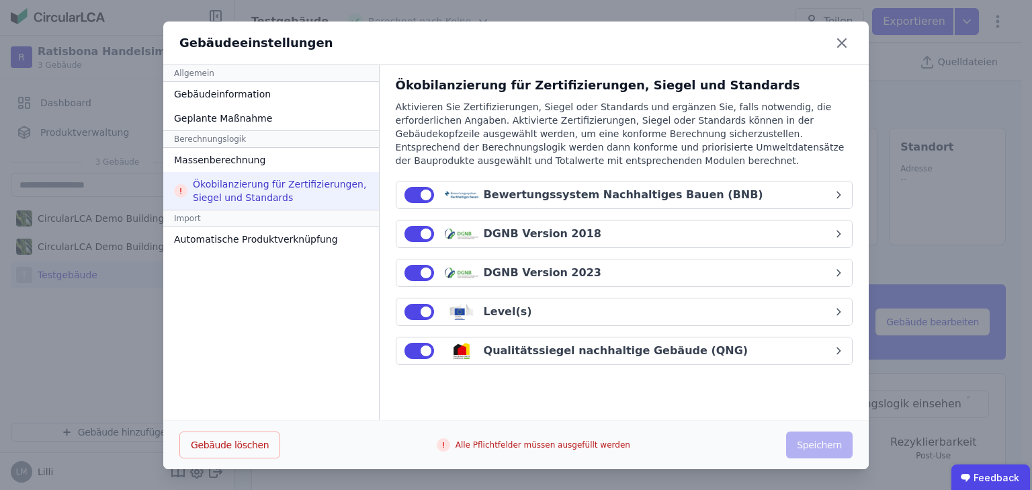
click at [500, 343] on div "Qualitätssiegel nachhaltige Gebäude (QNG)" at bounding box center [616, 351] width 265 height 16
select select "*"
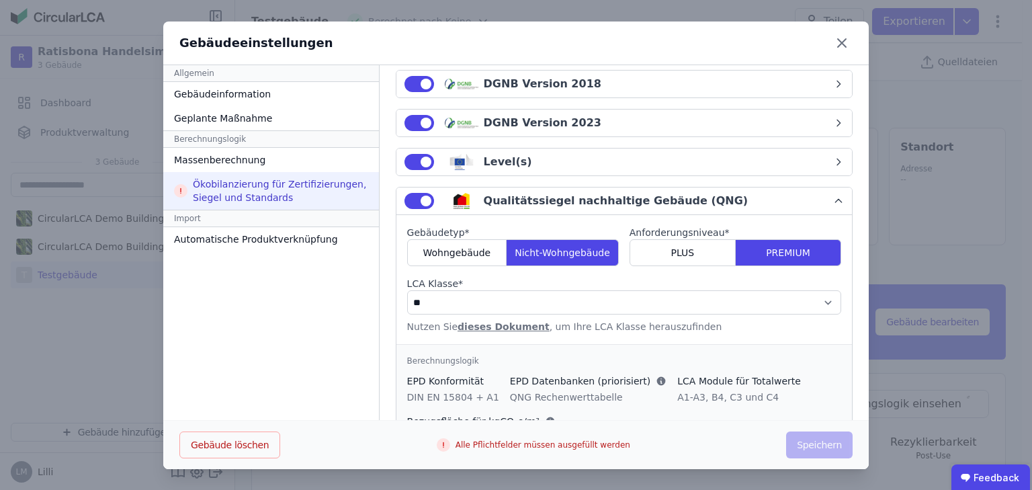
scroll to position [204, 0]
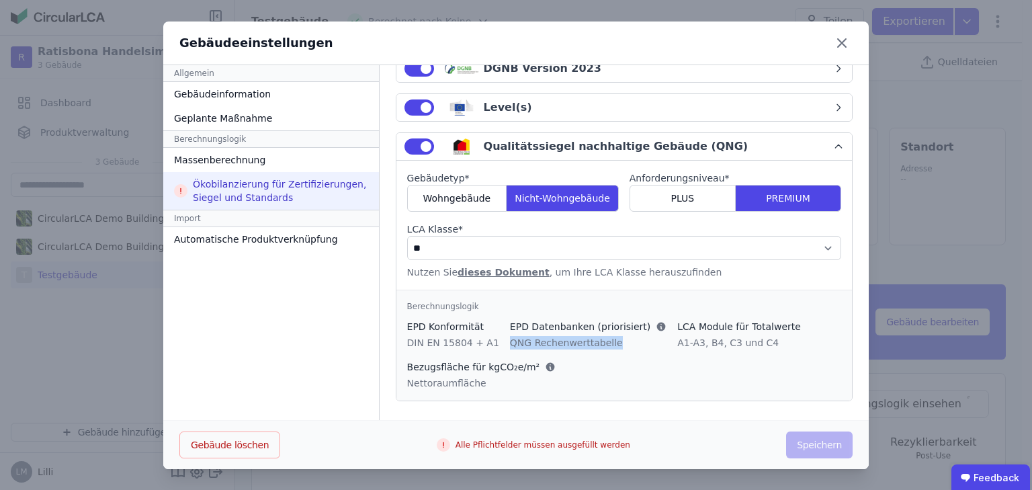
drag, startPoint x: 483, startPoint y: 339, endPoint x: 585, endPoint y: 343, distance: 101.5
click at [585, 343] on div "QNG Rechenwerttabelle" at bounding box center [588, 342] width 157 height 13
copy div "QNG Rechenwerttabelle"
drag, startPoint x: 636, startPoint y: 344, endPoint x: 732, endPoint y: 347, distance: 96.1
click at [732, 347] on div "EPD Konformität DIN EN 15804 + A1 EPD Datenbanken (priorisiert) QNG Rechenwertt…" at bounding box center [624, 355] width 434 height 70
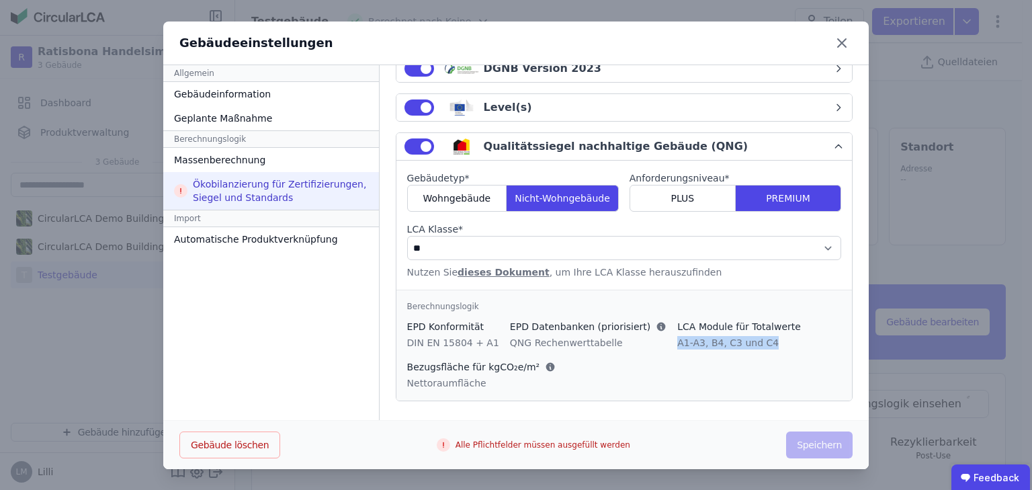
copy div "A1-A3, B4, C3 und C4"
click at [816, 247] on select "**********" at bounding box center [624, 248] width 434 height 24
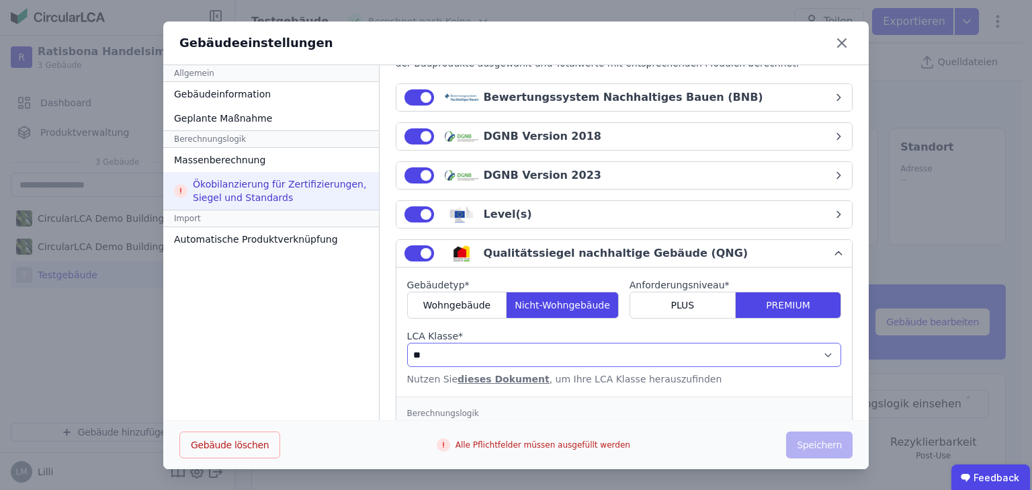
scroll to position [43, 0]
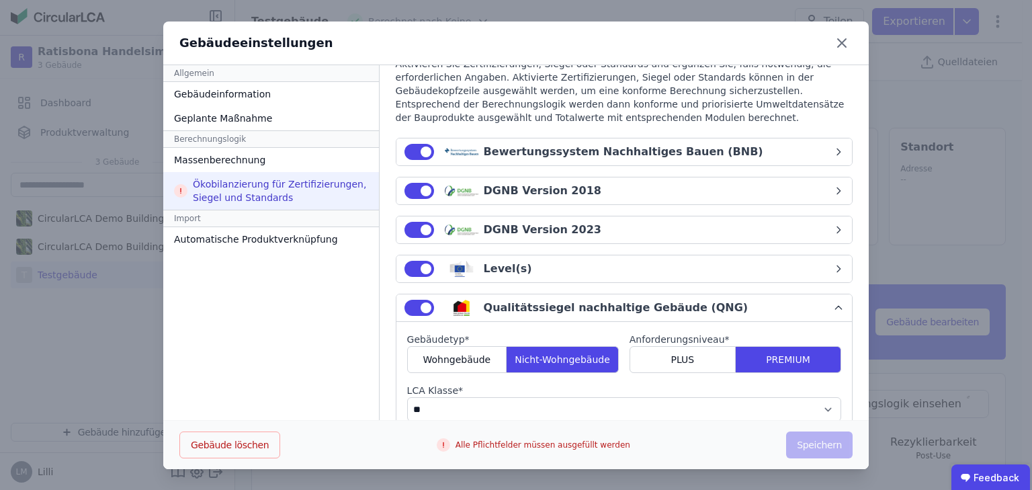
click at [655, 266] on div "Level(s)" at bounding box center [618, 269] width 429 height 16
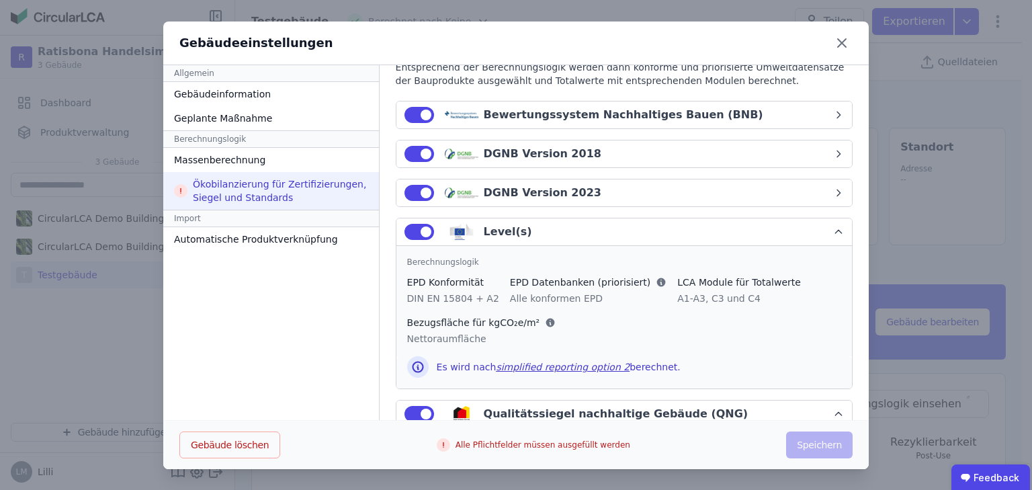
scroll to position [97, 0]
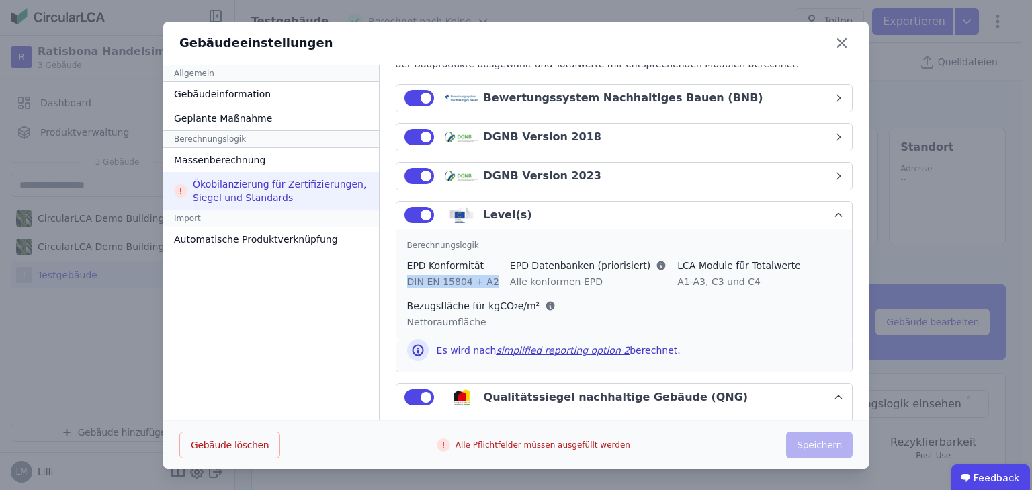
drag, startPoint x: 390, startPoint y: 280, endPoint x: 476, endPoint y: 280, distance: 85.3
click at [476, 280] on div "EPD Konformität DIN EN 15804 + A2 EPD Datenbanken (priorisiert) Alle konformen …" at bounding box center [624, 294] width 434 height 70
copy div "DIN EN 15804 + A2"
drag, startPoint x: 482, startPoint y: 282, endPoint x: 564, endPoint y: 280, distance: 82.0
click at [564, 280] on div "Alle konformen EPD" at bounding box center [588, 281] width 157 height 13
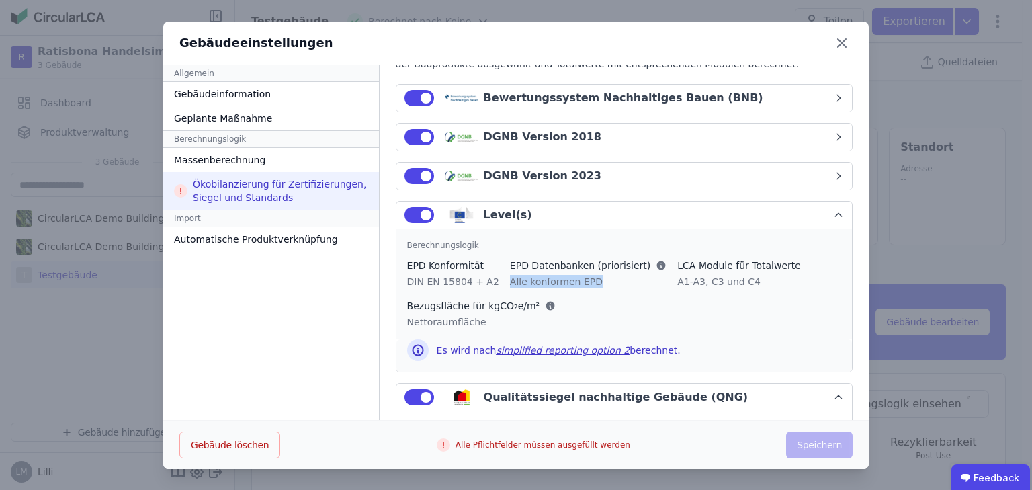
copy div "Alle konformen EPD"
drag, startPoint x: 639, startPoint y: 281, endPoint x: 716, endPoint y: 281, distance: 76.6
click at [716, 281] on div "A1-A3, C3 und C4" at bounding box center [739, 281] width 124 height 13
copy div "A1-A3, C3 und C4"
click at [778, 175] on div "DGNB Version 2023" at bounding box center [618, 176] width 429 height 16
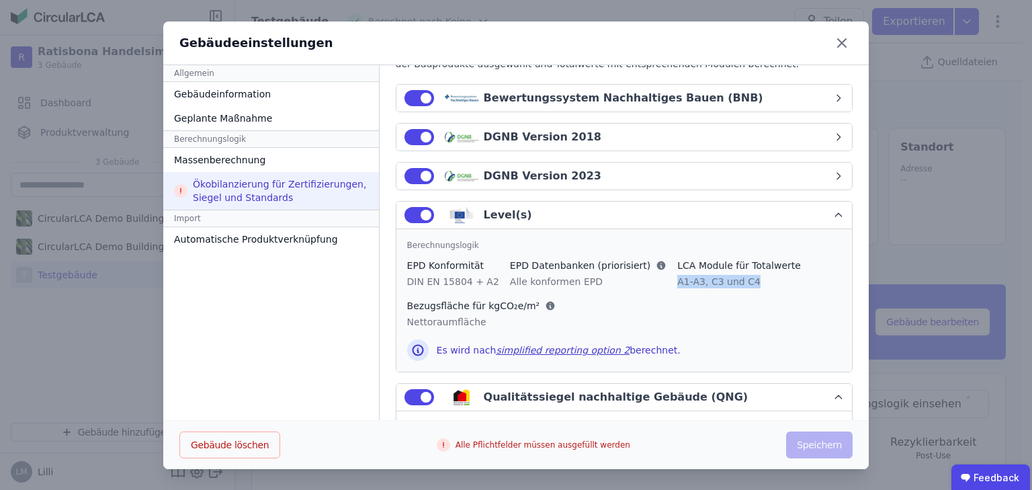
select select "*"
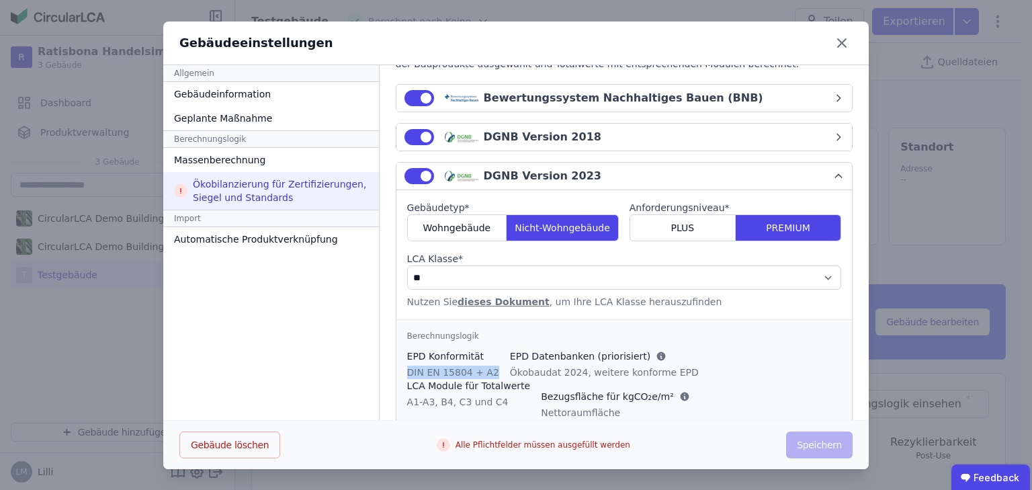
drag, startPoint x: 393, startPoint y: 372, endPoint x: 472, endPoint y: 366, distance: 79.5
click at [472, 366] on div "EPD Konformität DIN EN 15804 + A2 EPD Datenbanken (priorisiert) Ökobaudat 2024,…" at bounding box center [624, 384] width 434 height 70
copy div "DIN EN 15804 + A2"
click at [510, 374] on div "Ökobaudat 2024, weitere konforme EPD" at bounding box center [604, 372] width 189 height 13
drag, startPoint x: 483, startPoint y: 372, endPoint x: 653, endPoint y: 371, distance: 170.0
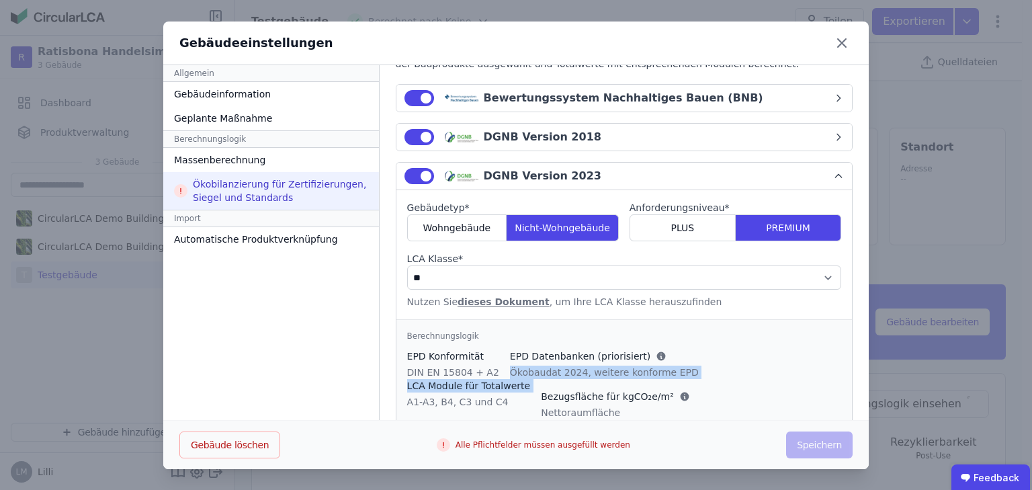
click at [653, 371] on div "EPD Konformität DIN EN 15804 + A2 EPD Datenbanken (priorisiert) Ökobaudat 2024,…" at bounding box center [624, 384] width 434 height 70
click at [510, 368] on div "Ökobaudat 2024, weitere konforme EPD" at bounding box center [604, 372] width 189 height 13
drag, startPoint x: 482, startPoint y: 373, endPoint x: 648, endPoint y: 369, distance: 166.7
click at [648, 369] on div "EPD Konformität DIN EN 15804 + A2 EPD Datenbanken (priorisiert) Ökobaudat 2024,…" at bounding box center [624, 384] width 434 height 70
copy div "Ökobaudat 2024, weitere konforme EPD"
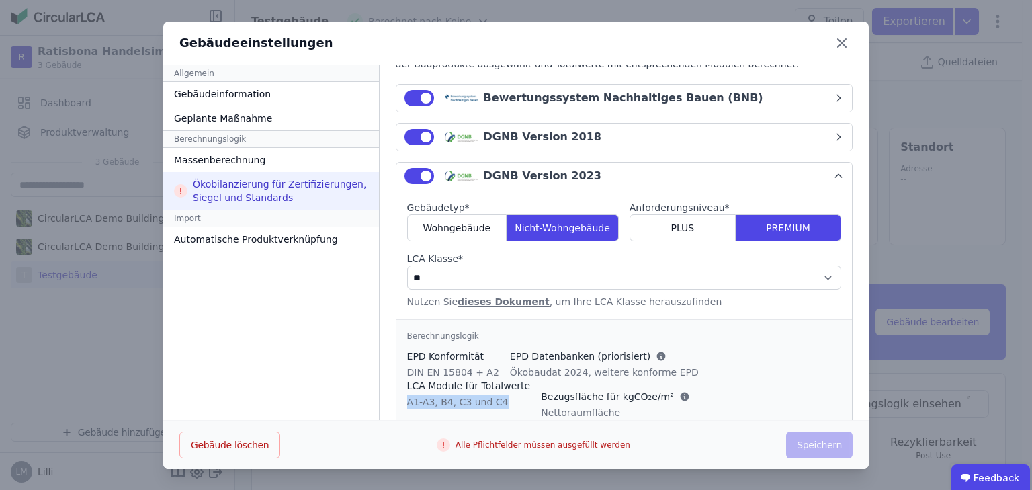
drag, startPoint x: 660, startPoint y: 371, endPoint x: 750, endPoint y: 371, distance: 89.4
click at [531, 395] on div "A1-A3, B4, C3 und C4" at bounding box center [469, 401] width 124 height 13
click at [666, 140] on div "DGNB Version 2018" at bounding box center [618, 137] width 429 height 16
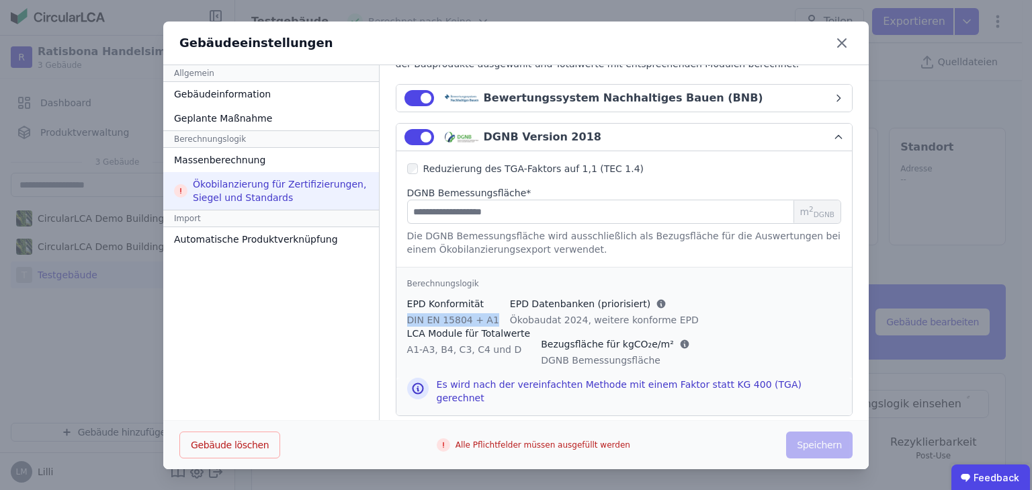
drag, startPoint x: 392, startPoint y: 320, endPoint x: 472, endPoint y: 321, distance: 80.6
click at [472, 321] on div "EPD Konformität DIN EN 15804 + A1 EPD Datenbanken (priorisiert) Ökobaudat 2024,…" at bounding box center [624, 332] width 434 height 70
drag, startPoint x: 484, startPoint y: 316, endPoint x: 646, endPoint y: 317, distance: 162.6
click at [646, 317] on div "Ökobaudat 2024, weitere konforme EPD" at bounding box center [604, 319] width 189 height 13
drag, startPoint x: 662, startPoint y: 320, endPoint x: 767, endPoint y: 325, distance: 105.6
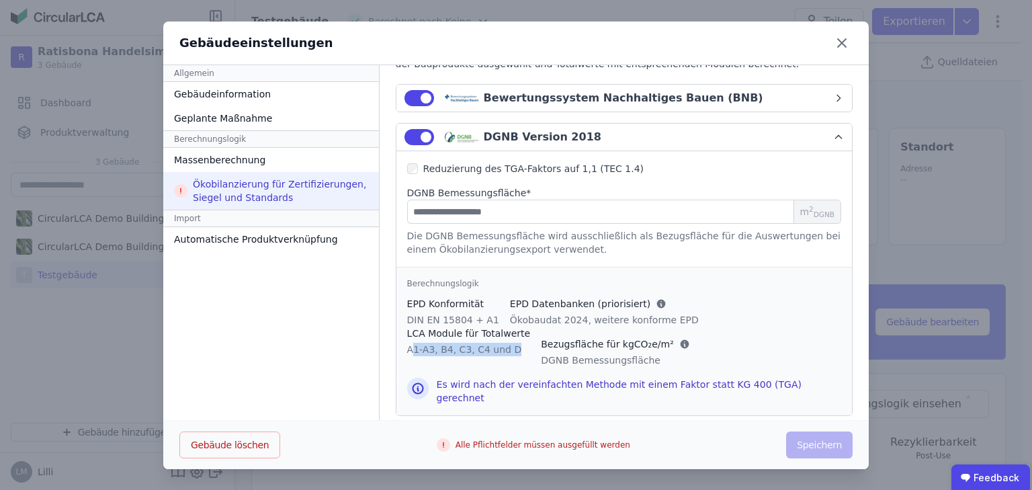
click at [531, 343] on div "A1-A3, B4, C3, C4 und D" at bounding box center [469, 349] width 124 height 13
drag, startPoint x: 661, startPoint y: 317, endPoint x: 758, endPoint y: 320, distance: 96.8
click at [531, 343] on div "A1-A3, B4, C3, C4 und D" at bounding box center [469, 349] width 124 height 13
click at [830, 130] on button "DGNB Version 2018" at bounding box center [624, 138] width 456 height 28
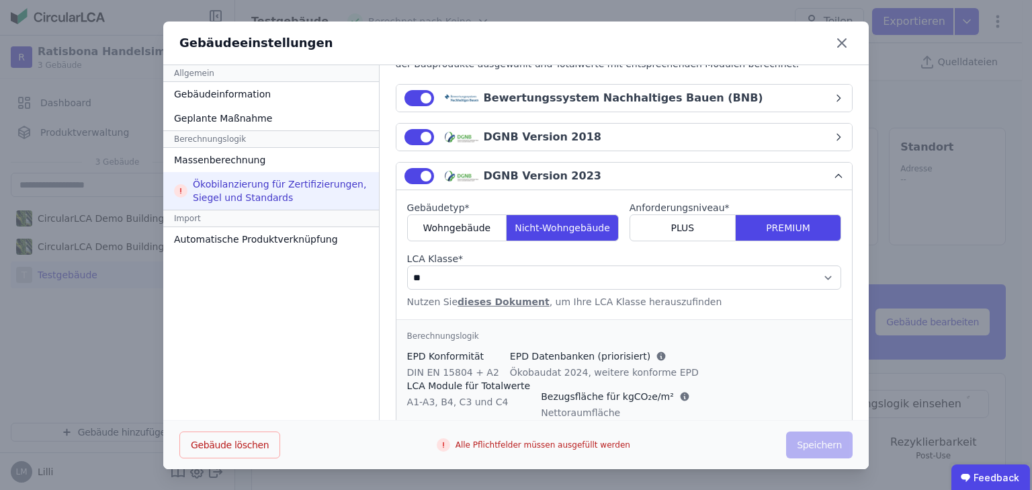
click at [535, 173] on div "DGNB Version 2023" at bounding box center [543, 176] width 118 height 16
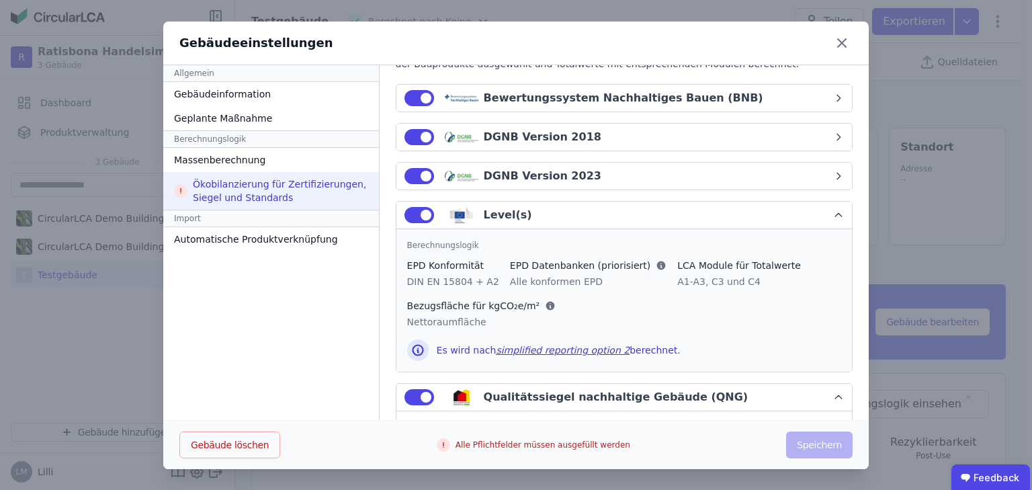
click at [535, 173] on div "DGNB Version 2023" at bounding box center [543, 176] width 118 height 16
select select "*"
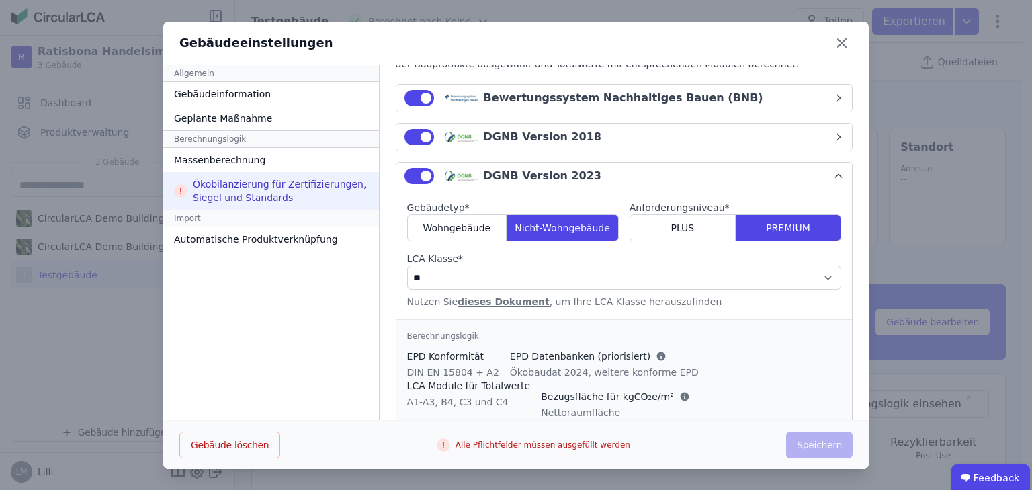
click at [538, 97] on div "Bewertungssystem Nachhaltiges Bauen (BNB)" at bounding box center [624, 98] width 280 height 16
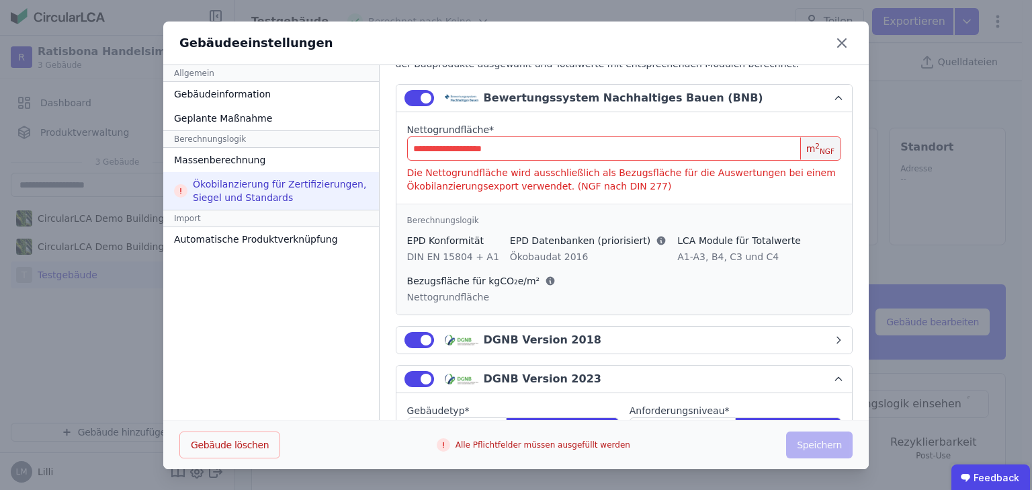
click at [538, 97] on div "Bewertungssystem Nachhaltiges Bauen (BNB)" at bounding box center [624, 98] width 280 height 16
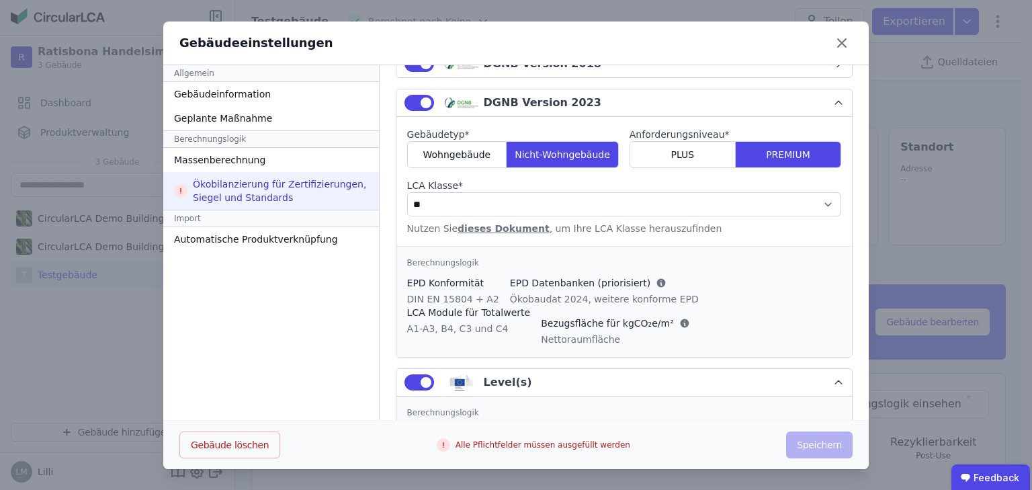
scroll to position [151, 0]
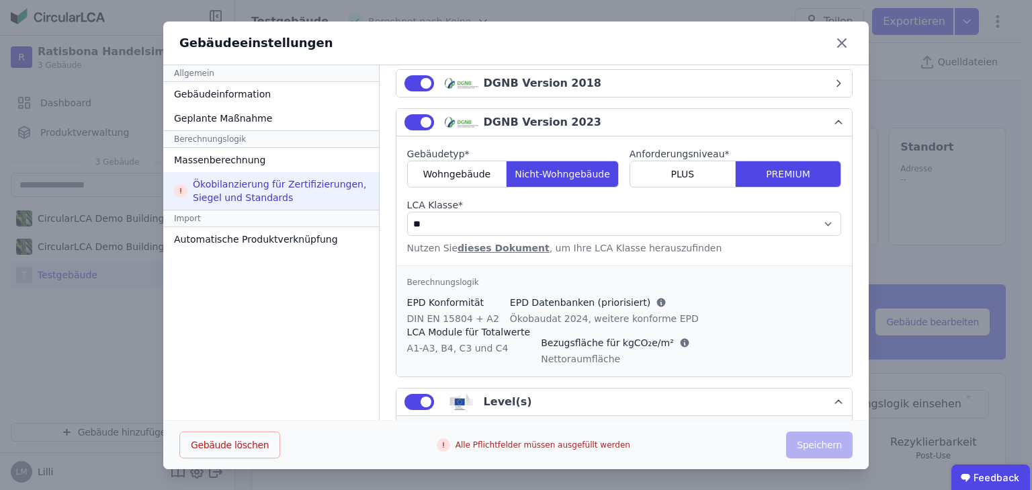
click at [833, 122] on icon "button" at bounding box center [838, 122] width 11 height 11
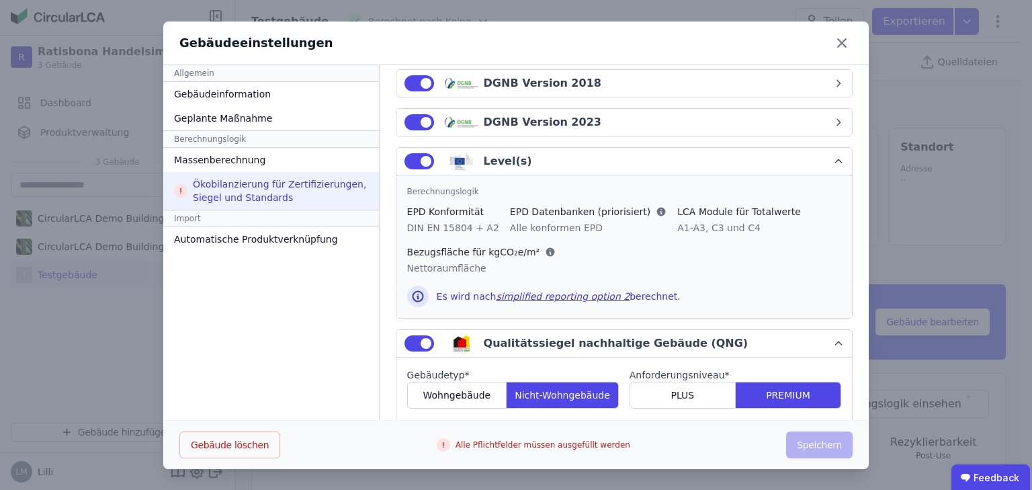
click at [833, 161] on icon "button" at bounding box center [838, 161] width 11 height 11
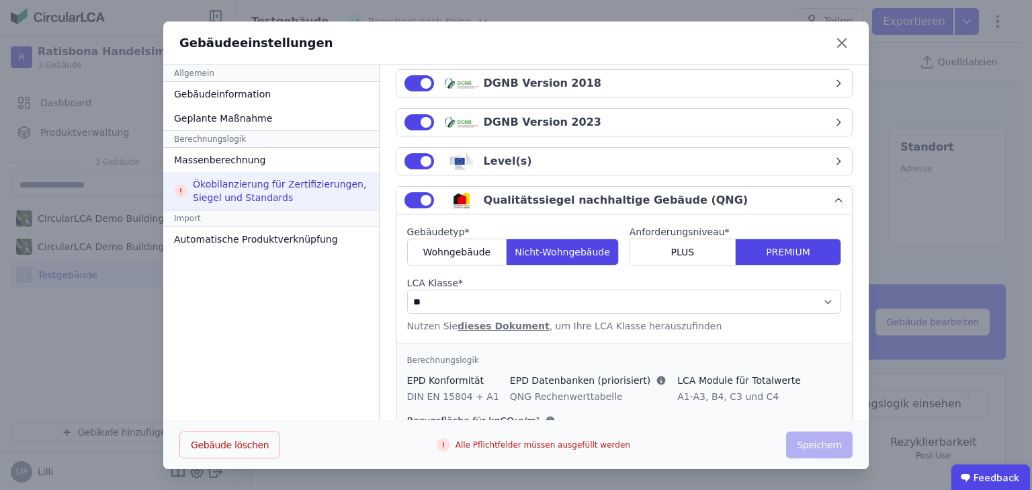
click at [833, 199] on icon "button" at bounding box center [838, 200] width 11 height 11
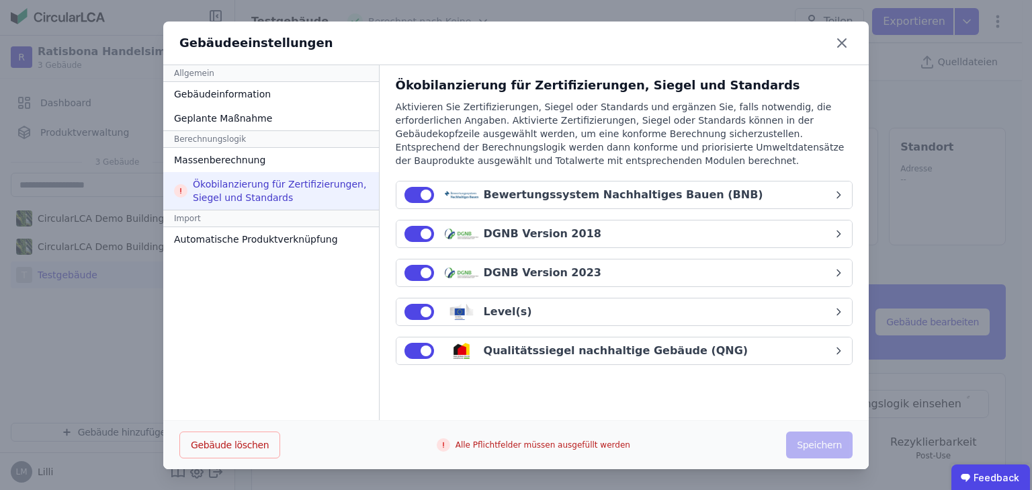
scroll to position [0, 0]
